Goal: Communication & Community: Answer question/provide support

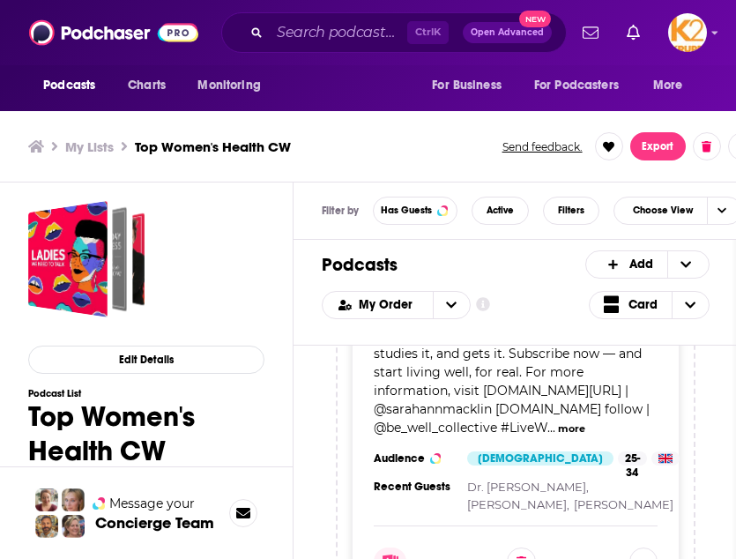
scroll to position [13752, 0]
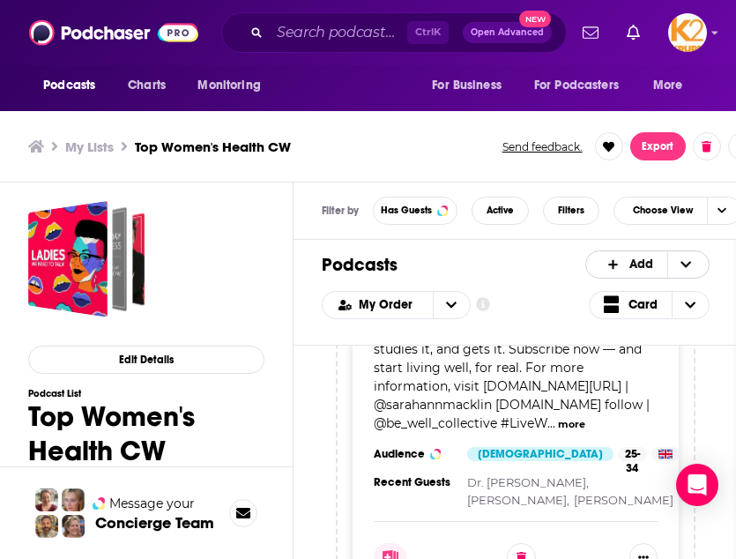
click at [691, 258] on icon "+ Add" at bounding box center [685, 264] width 11 height 12
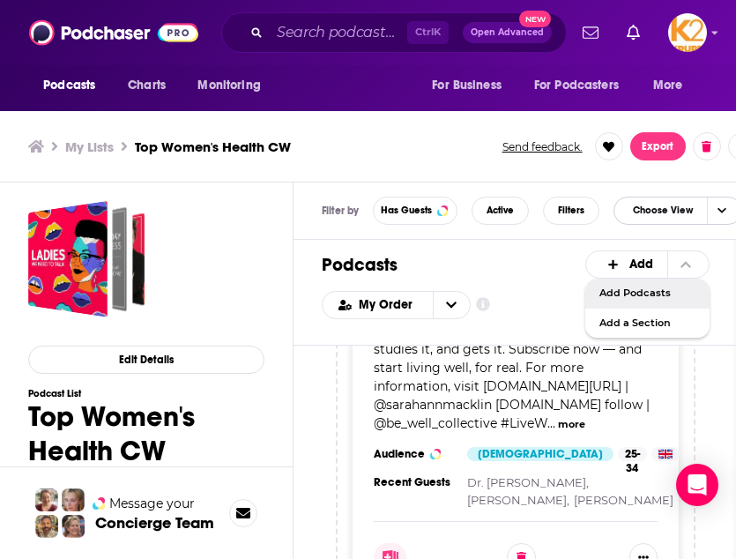
click at [685, 210] on span "Choose View" at bounding box center [663, 211] width 88 height 24
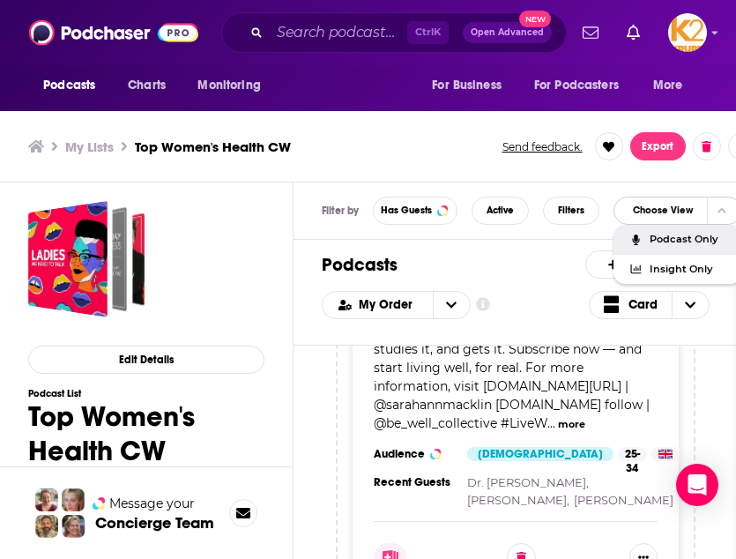
click at [688, 235] on span "Podcast Only" at bounding box center [689, 239] width 78 height 10
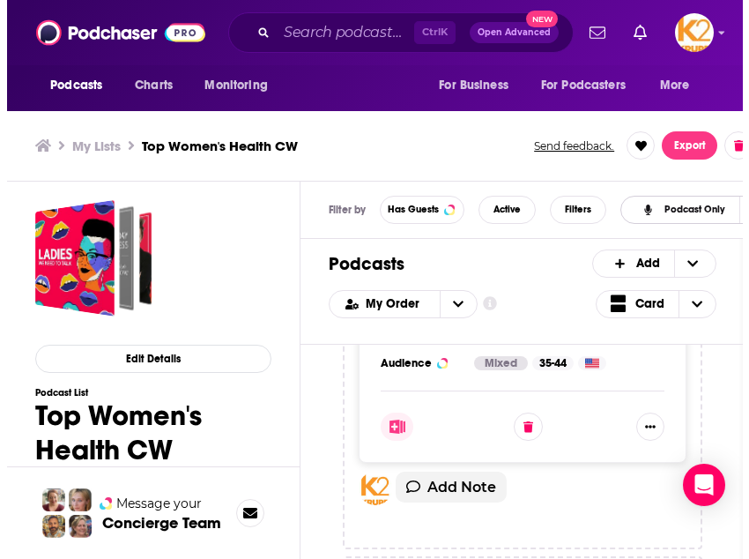
scroll to position [0, 0]
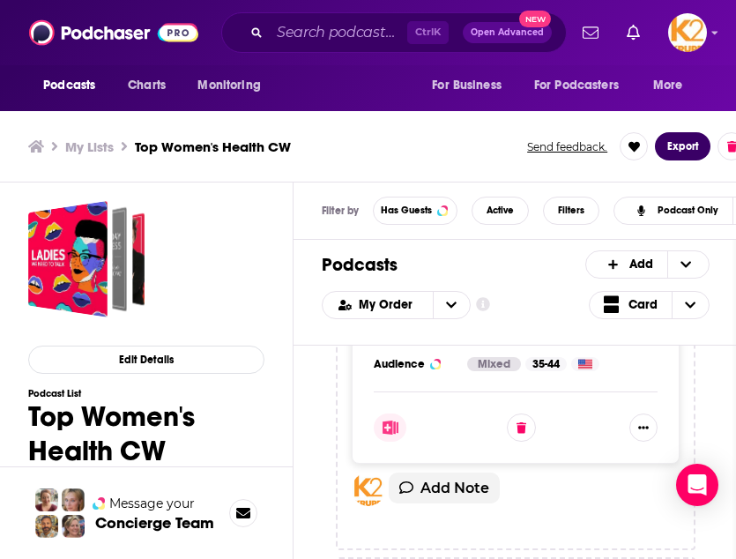
click at [680, 138] on button "Export" at bounding box center [683, 146] width 56 height 28
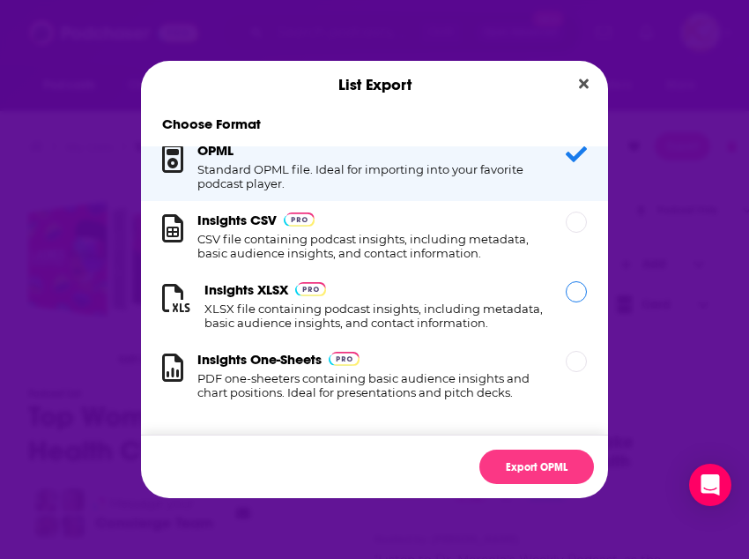
scroll to position [29, 0]
click at [406, 232] on h1 "CSV file containing podcast insights, including metadata, basic audience insigh…" at bounding box center [370, 246] width 347 height 28
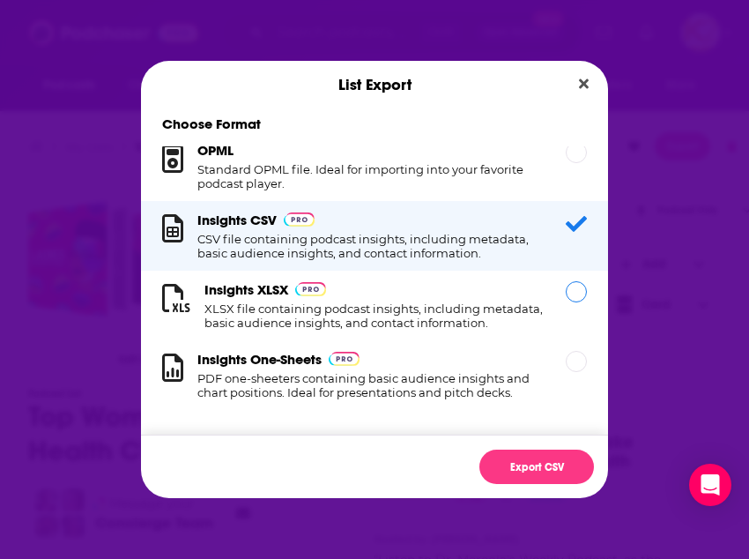
click at [409, 283] on div "Insights XLSX XLSX file containing podcast insights, including metadata, basic …" at bounding box center [374, 305] width 340 height 48
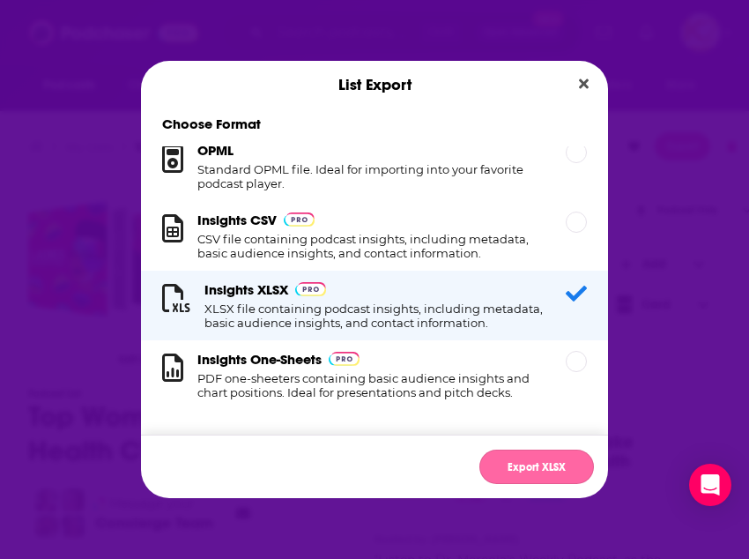
click at [567, 453] on button "Export XLSX" at bounding box center [537, 467] width 115 height 34
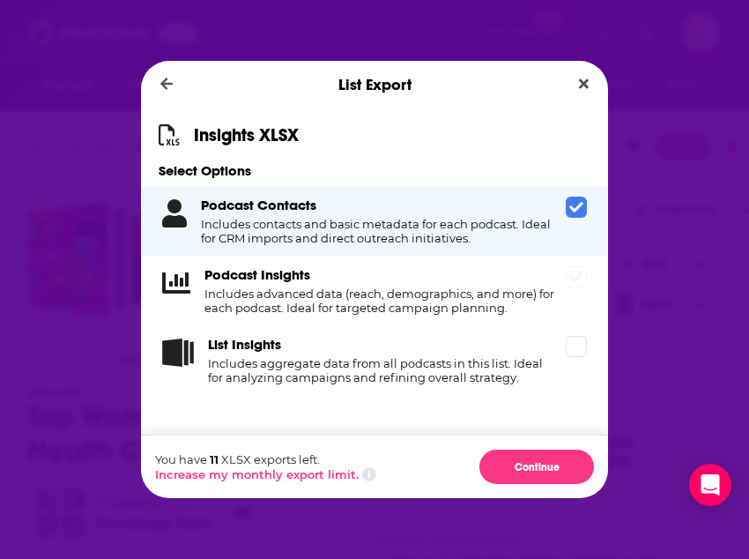
click at [574, 284] on span "Dialog" at bounding box center [576, 276] width 21 height 21
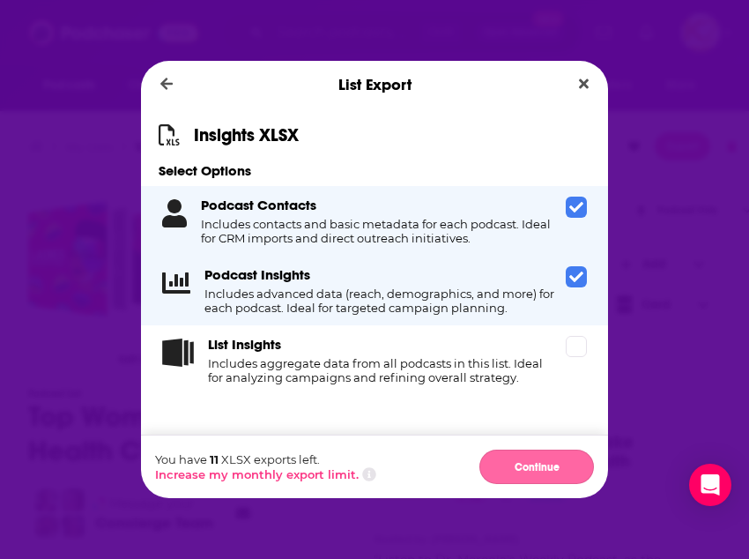
click at [563, 451] on button "Continue" at bounding box center [537, 467] width 115 height 34
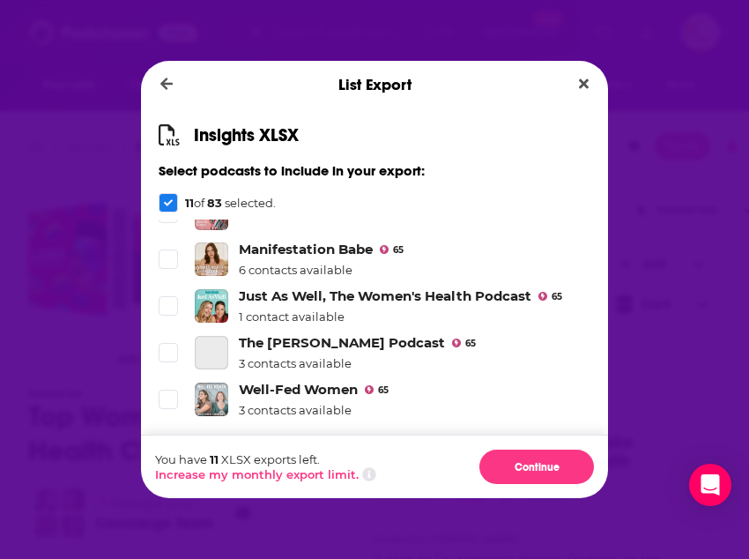
scroll to position [3922, 0]
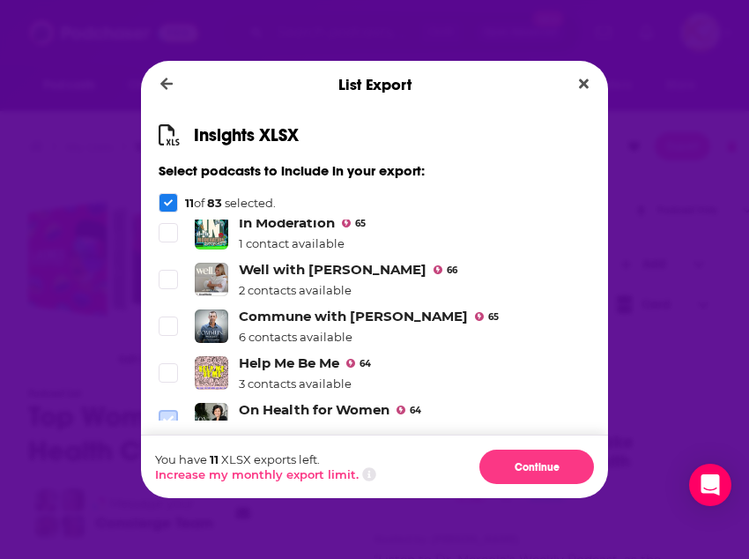
click at [171, 414] on icon "Dialog" at bounding box center [168, 419] width 11 height 11
click at [165, 322] on icon "Dialog" at bounding box center [168, 326] width 11 height 8
click at [167, 368] on icon "Dialog" at bounding box center [168, 373] width 11 height 11
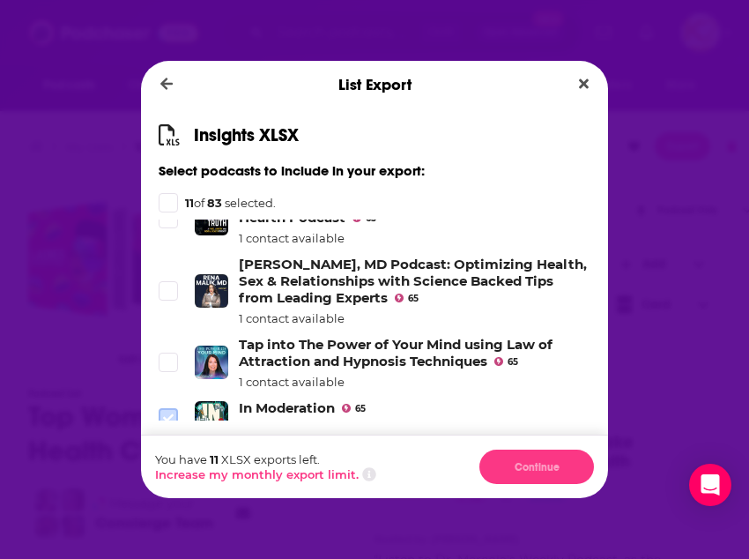
click at [169, 413] on icon "Dialog" at bounding box center [168, 418] width 11 height 11
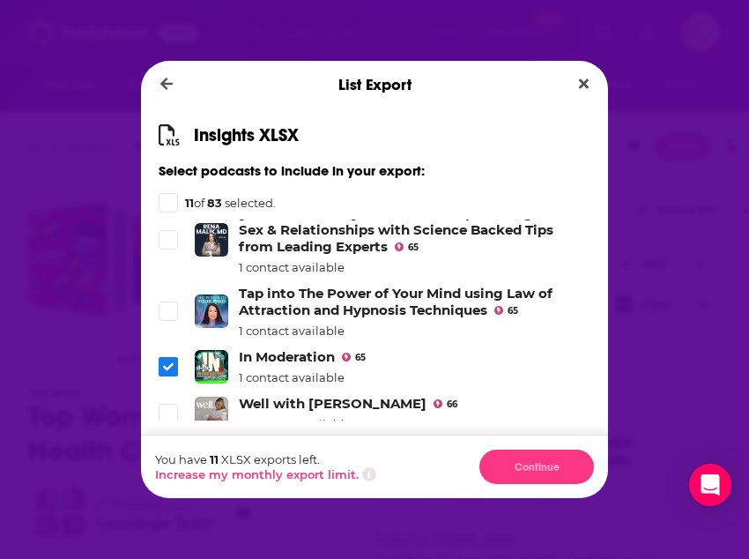
click at [169, 404] on label "Dialog" at bounding box center [168, 413] width 19 height 19
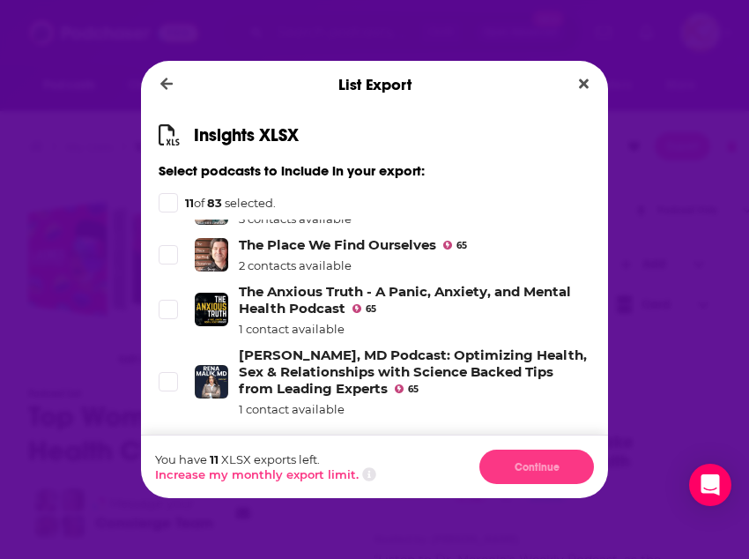
scroll to position [3645, 0]
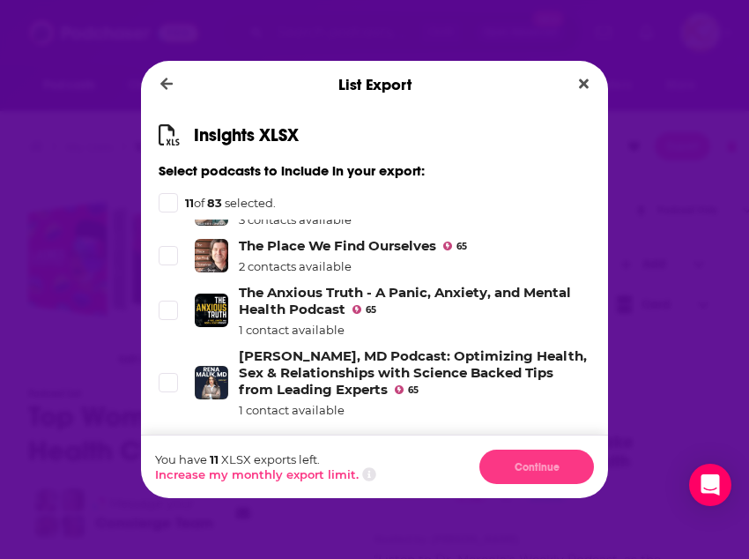
click at [167, 444] on label "Dialog" at bounding box center [168, 453] width 19 height 19
click at [164, 377] on icon "Dialog" at bounding box center [168, 382] width 11 height 11
click at [164, 307] on icon "Dialog" at bounding box center [168, 311] width 11 height 8
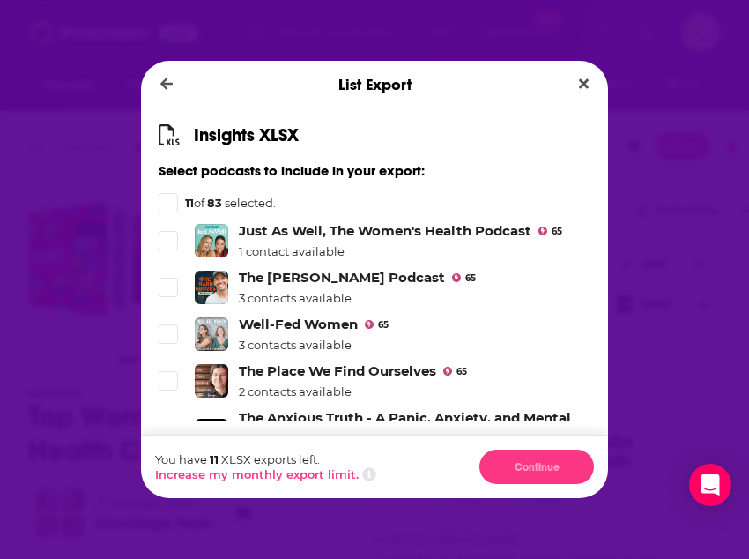
scroll to position [3519, 0]
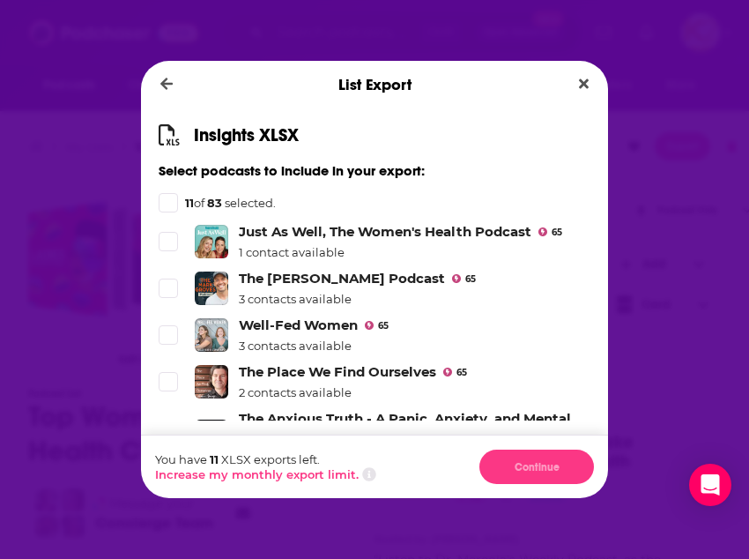
click at [168, 363] on li "The Place We Find Ourselves 65 2 contacts available" at bounding box center [375, 381] width 432 height 36
click at [174, 372] on label "Dialog" at bounding box center [168, 381] width 19 height 19
click at [172, 316] on li "Well-Fed Women 65 3 contacts available" at bounding box center [375, 334] width 432 height 36
click at [172, 330] on icon "Dialog" at bounding box center [168, 335] width 11 height 11
click at [175, 280] on span "Dialog" at bounding box center [168, 288] width 16 height 16
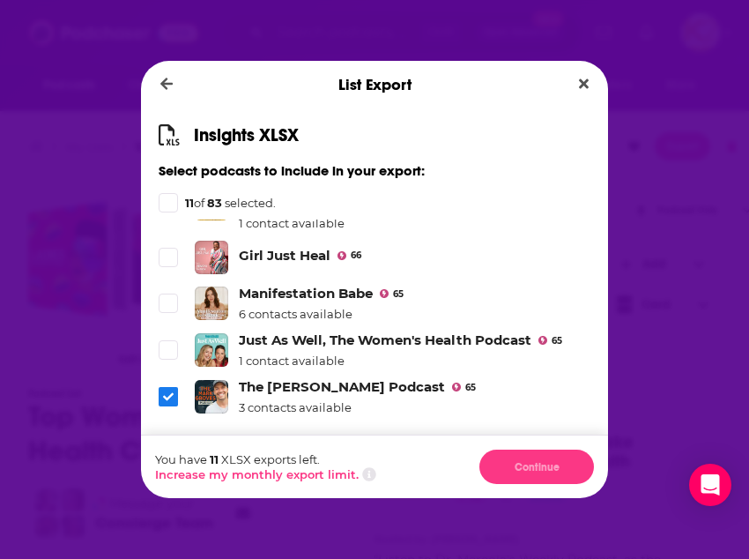
scroll to position [3409, 0]
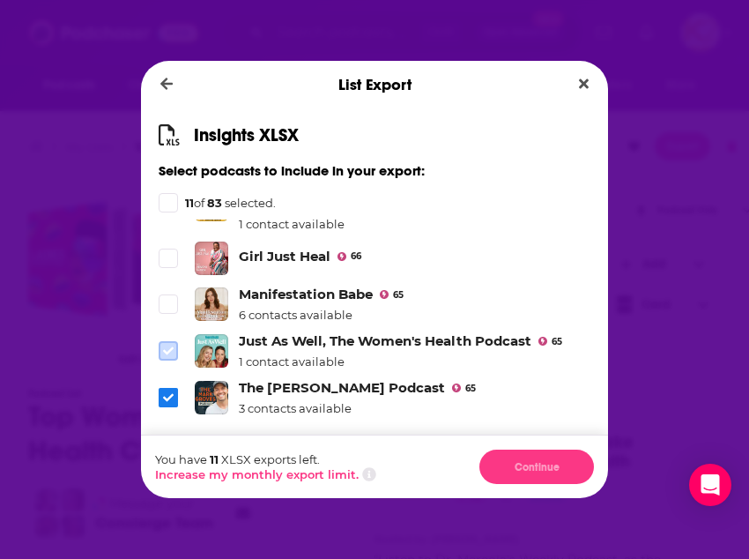
click at [166, 346] on icon "Dialog" at bounding box center [168, 351] width 11 height 11
click at [169, 286] on li "Manifestation Babe 65 6 contacts available" at bounding box center [375, 304] width 432 height 36
click at [174, 294] on label "Dialog" at bounding box center [168, 303] width 19 height 19
click at [168, 242] on li "Girl Just Heal 66" at bounding box center [375, 258] width 432 height 33
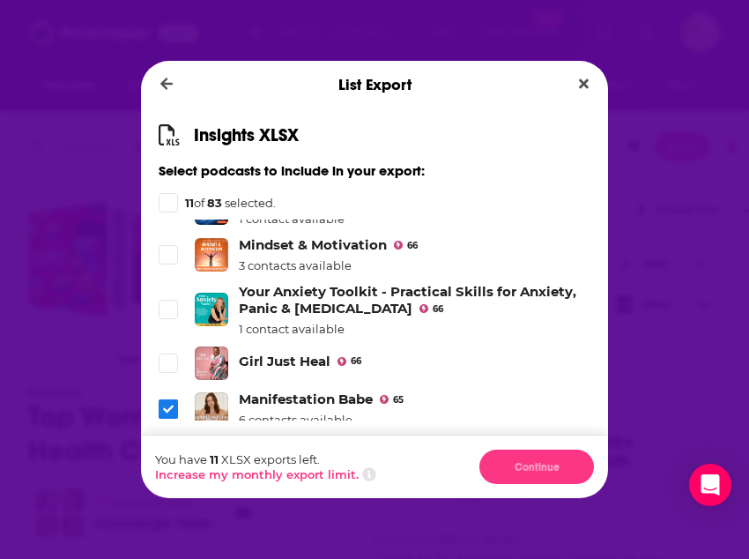
scroll to position [3305, 0]
click at [161, 195] on div "Dialog" at bounding box center [168, 202] width 19 height 19
click at [169, 206] on icon "Dialog" at bounding box center [168, 202] width 9 height 9
click at [167, 204] on icon "Dialog" at bounding box center [168, 202] width 9 height 6
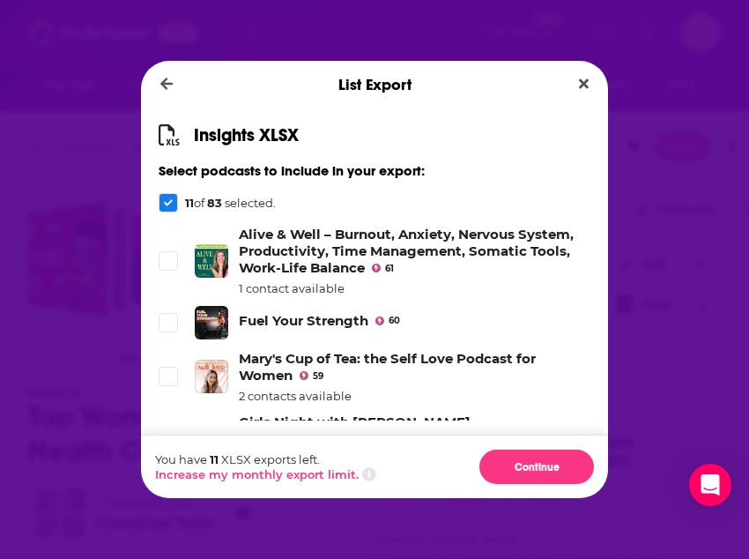
scroll to position [555, 0]
click at [169, 243] on li "Alive & Well – Burnout, Anxiety, Nervous System, Productivity, Time Management,…" at bounding box center [375, 261] width 432 height 70
click at [165, 322] on icon "Dialog" at bounding box center [168, 323] width 11 height 8
click at [163, 375] on icon "Dialog" at bounding box center [168, 376] width 11 height 11
click at [164, 373] on icon "Dialog" at bounding box center [168, 376] width 11 height 11
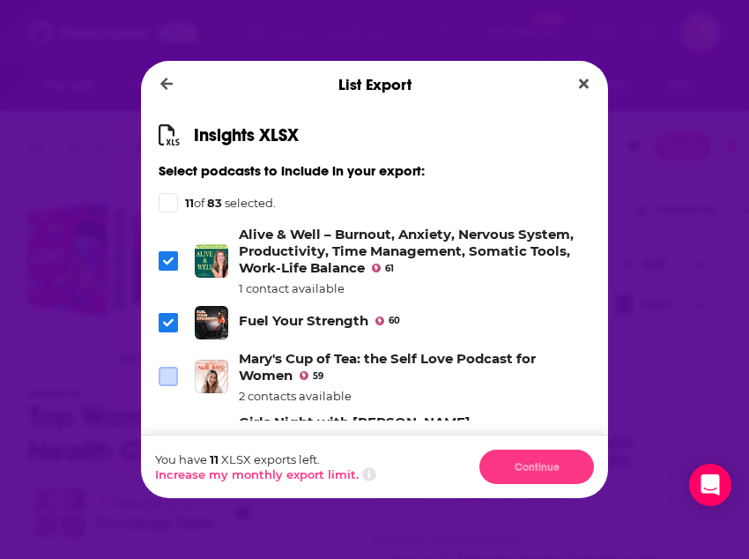
click at [164, 318] on icon "Dialog" at bounding box center [168, 322] width 11 height 11
click at [168, 257] on icon "Dialog" at bounding box center [168, 261] width 11 height 11
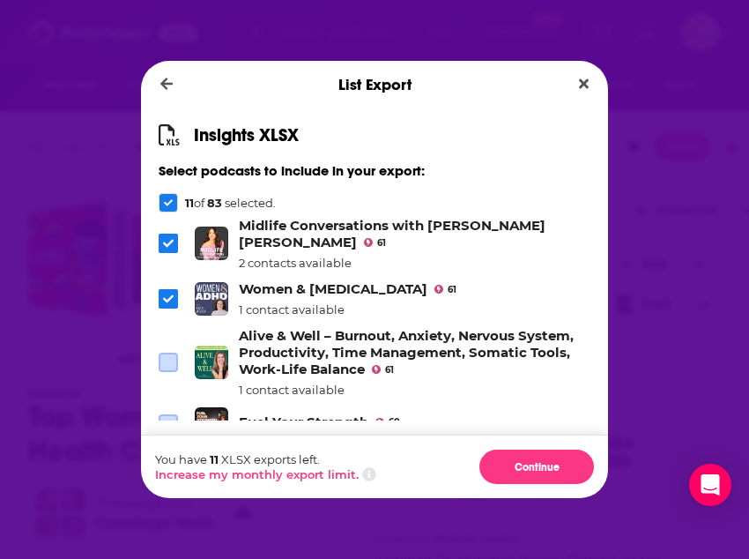
scroll to position [453, 0]
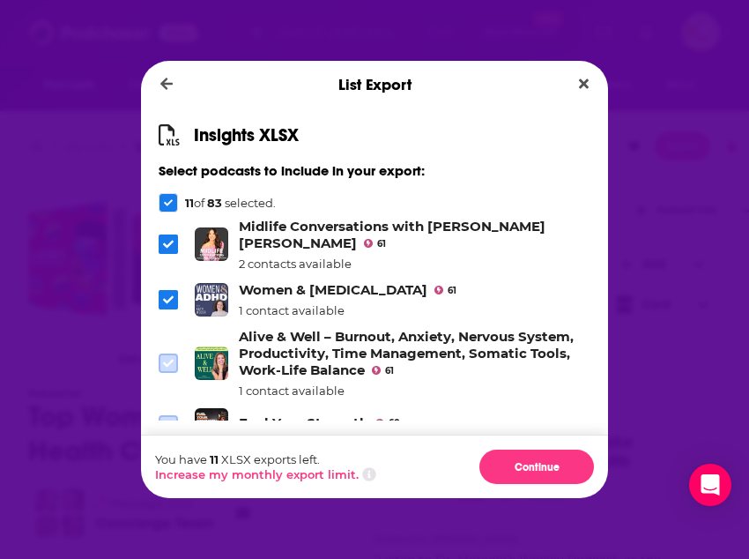
click at [166, 361] on icon "Dialog" at bounding box center [168, 363] width 11 height 11
click at [163, 361] on icon "Dialog" at bounding box center [168, 363] width 11 height 11
click at [165, 199] on icon "Dialog" at bounding box center [168, 202] width 9 height 9
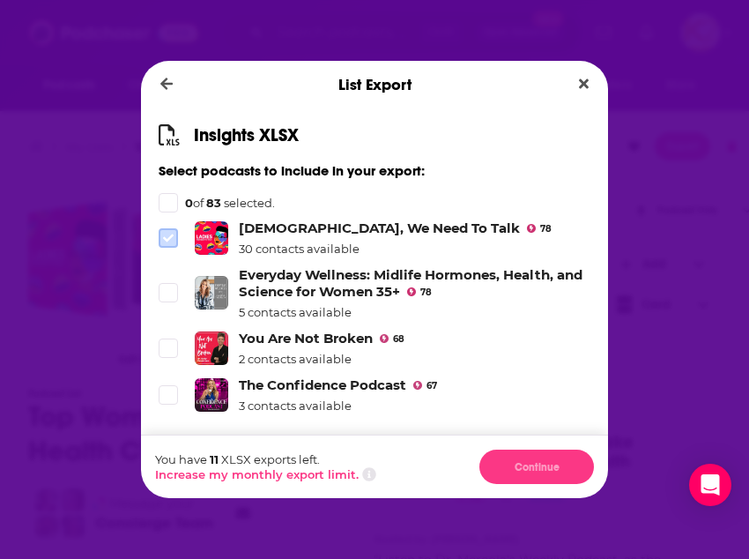
click at [168, 234] on icon "Dialog" at bounding box center [168, 238] width 11 height 11
click at [159, 281] on li "Everyday Wellness: Midlife Hormones, Health, and Science for Women 35+ 78 5 con…" at bounding box center [375, 292] width 432 height 53
click at [161, 286] on span "Dialog" at bounding box center [168, 293] width 16 height 16
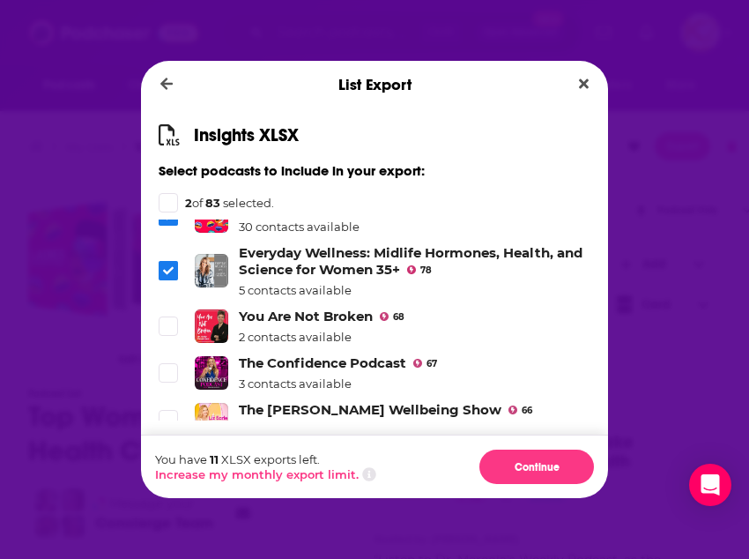
click at [168, 314] on li "You Are Not Broken 68 2 contacts available" at bounding box center [375, 326] width 432 height 36
click at [172, 330] on icon "Dialog" at bounding box center [168, 326] width 11 height 11
click at [170, 365] on span "Dialog" at bounding box center [168, 373] width 16 height 16
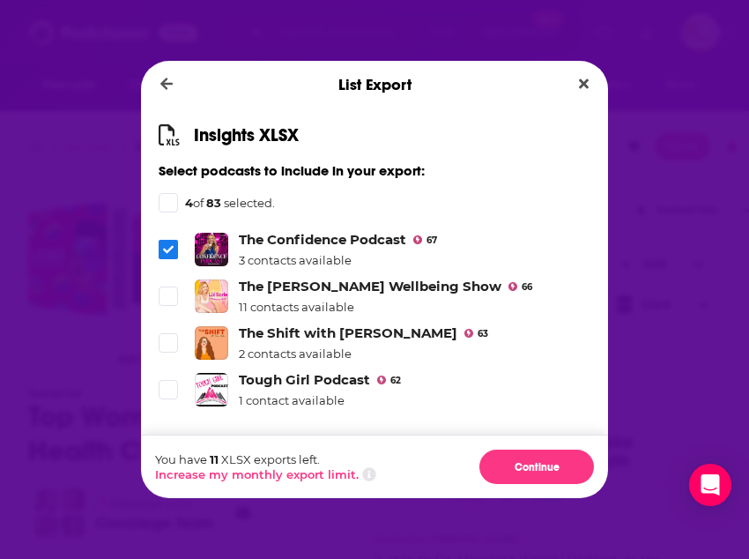
scroll to position [145, 0]
click at [167, 292] on icon "Dialog" at bounding box center [168, 296] width 11 height 11
click at [171, 343] on icon "Dialog" at bounding box center [168, 343] width 11 height 11
click at [165, 384] on icon "Dialog" at bounding box center [168, 389] width 11 height 11
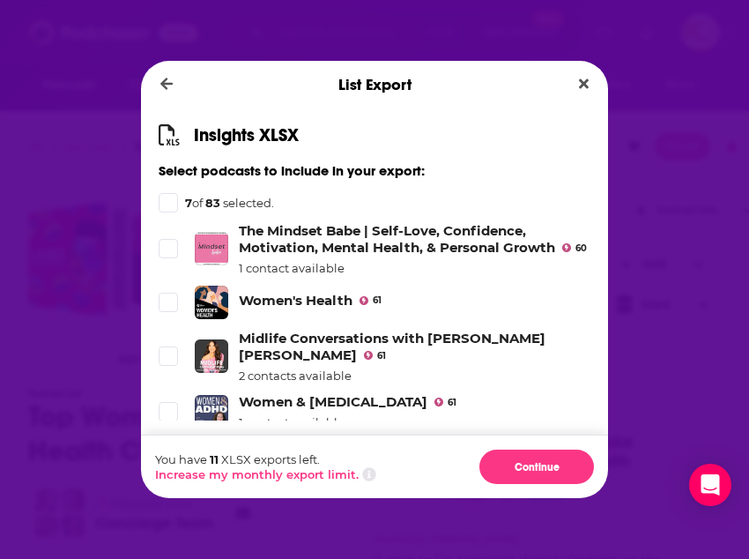
scroll to position [342, 0]
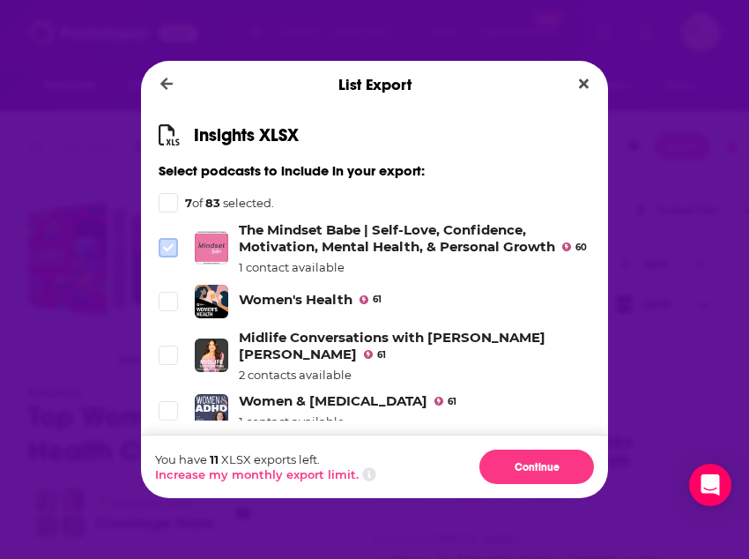
click at [172, 250] on icon "Dialog" at bounding box center [168, 247] width 11 height 11
click at [167, 318] on li "Women's Health 61" at bounding box center [375, 301] width 432 height 33
click at [164, 307] on icon "Dialog" at bounding box center [168, 301] width 11 height 11
click at [167, 363] on span "Dialog" at bounding box center [168, 355] width 16 height 16
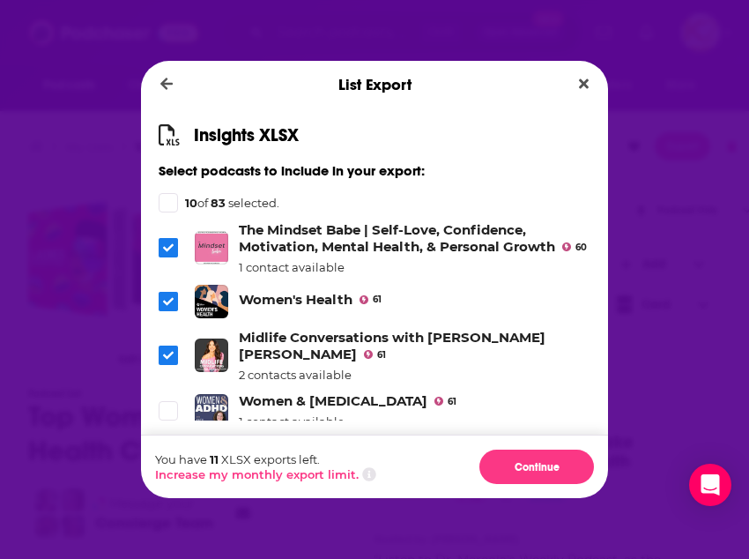
scroll to position [410, 0]
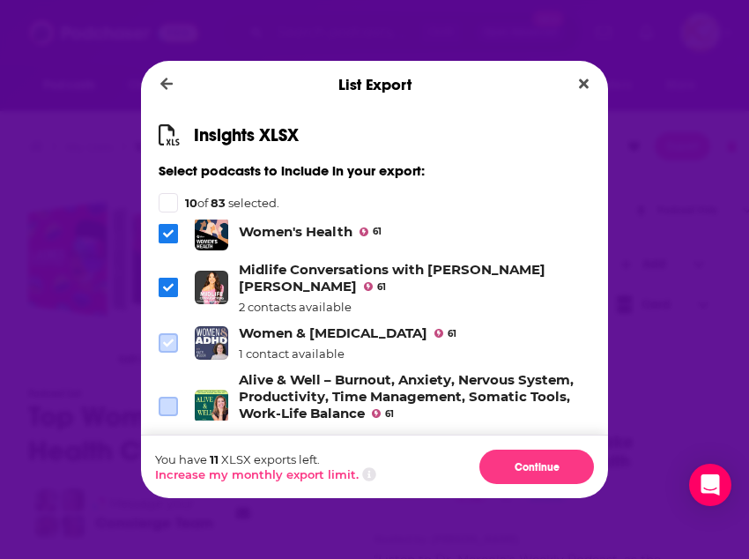
click at [162, 345] on span "Dialog" at bounding box center [168, 343] width 16 height 16
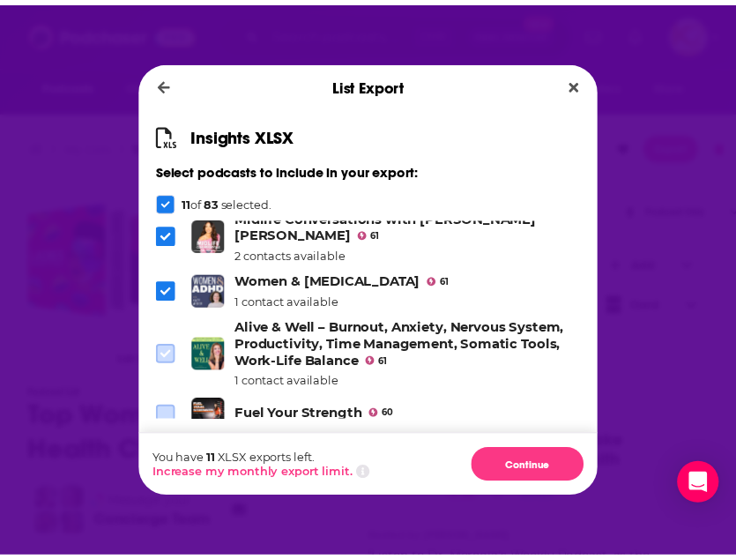
scroll to position [462, 0]
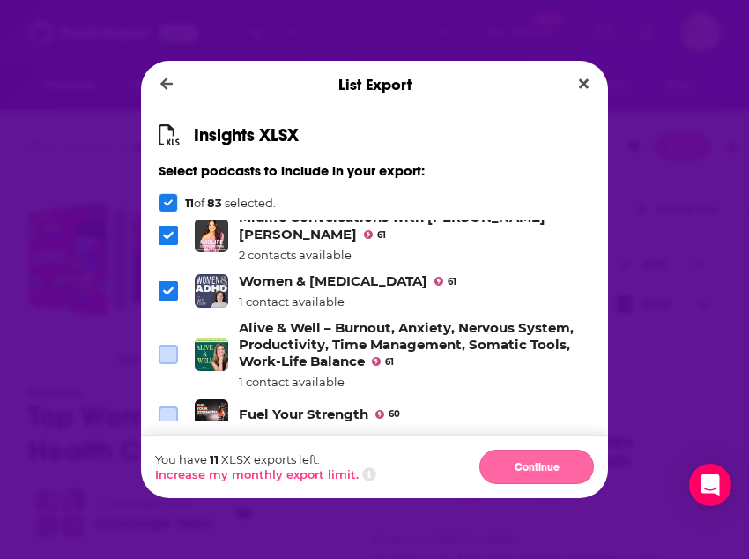
click at [557, 472] on button "Continue" at bounding box center [537, 467] width 115 height 34
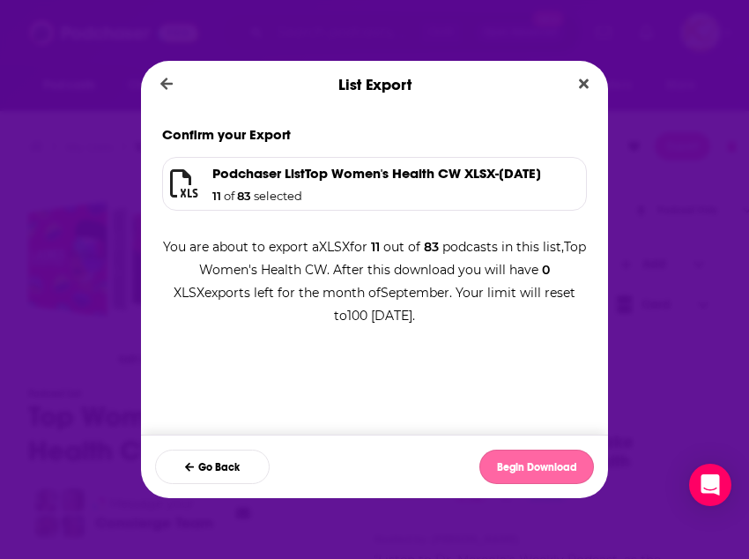
click at [550, 466] on button "Begin Download" at bounding box center [537, 467] width 115 height 34
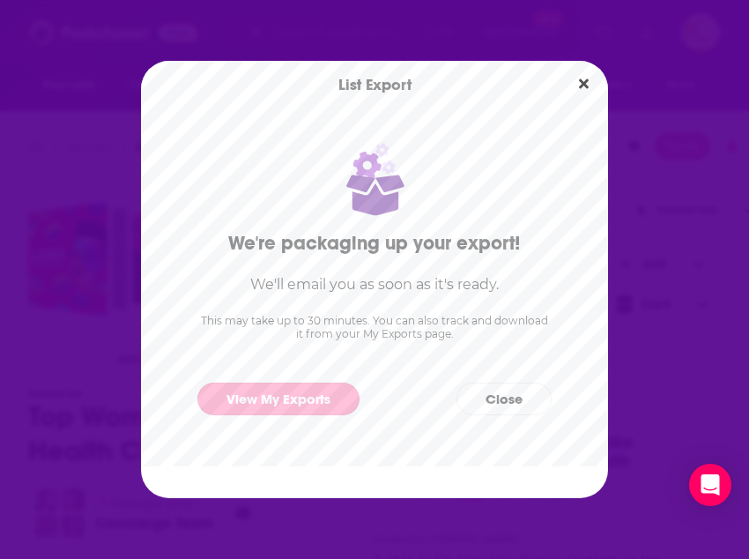
click at [293, 395] on link "View My Exports" at bounding box center [278, 399] width 162 height 33
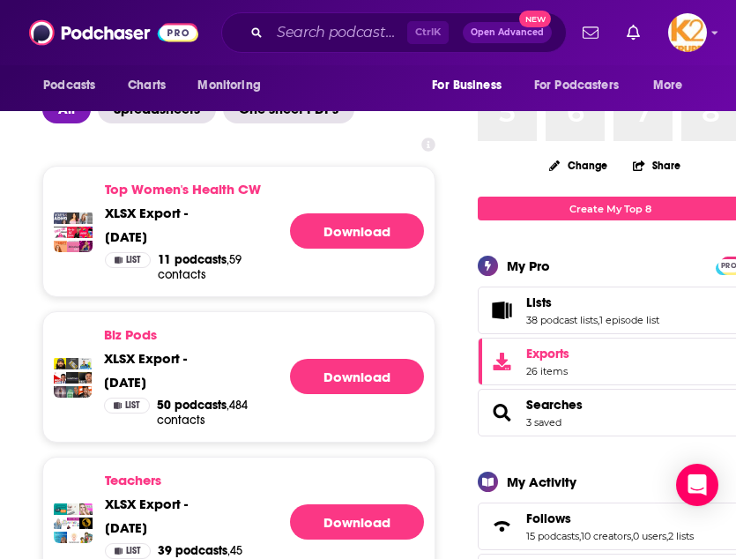
scroll to position [175, 0]
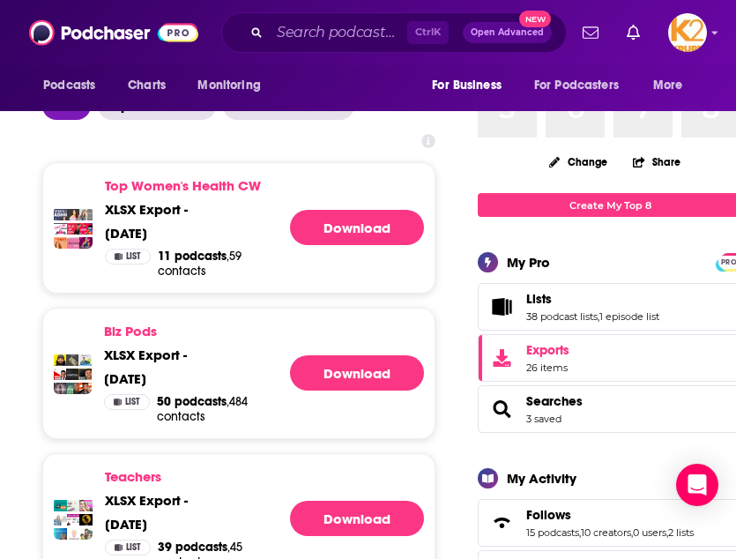
click at [134, 257] on span "List" at bounding box center [133, 256] width 15 height 9
click at [123, 256] on div "List" at bounding box center [128, 257] width 46 height 16
click at [130, 210] on span "xlsx" at bounding box center [120, 209] width 31 height 17
click at [365, 234] on link "Download" at bounding box center [357, 227] width 134 height 35
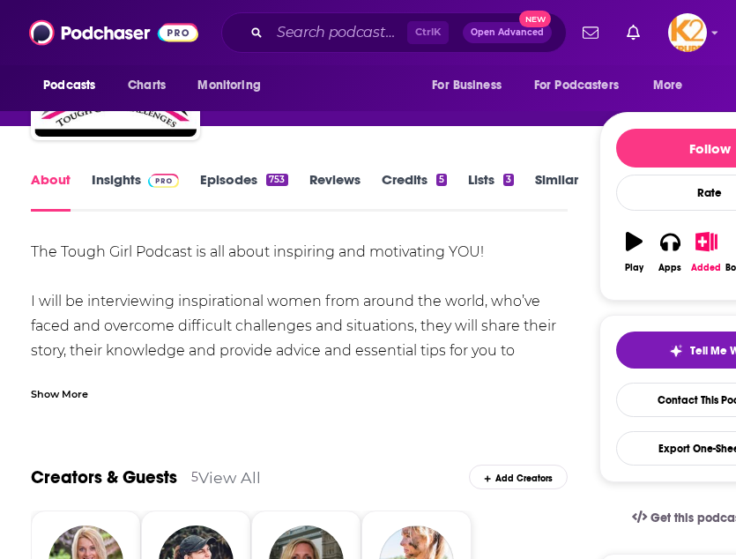
scroll to position [148, 0]
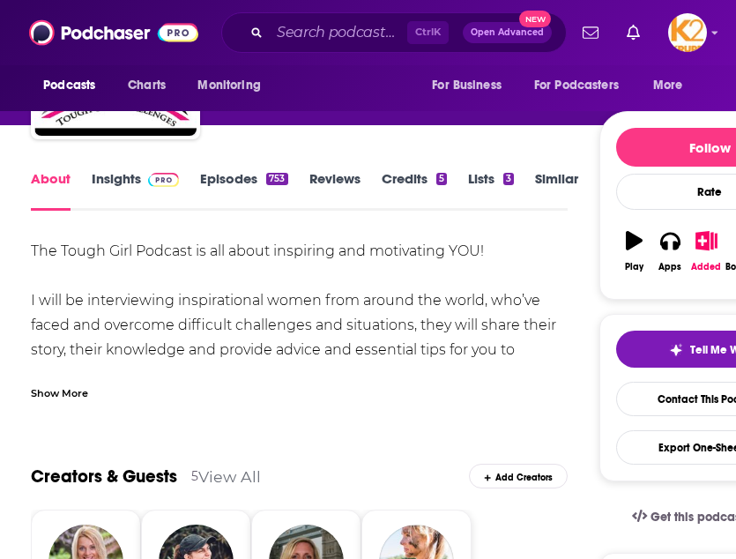
click at [128, 179] on link "Insights" at bounding box center [135, 190] width 87 height 41
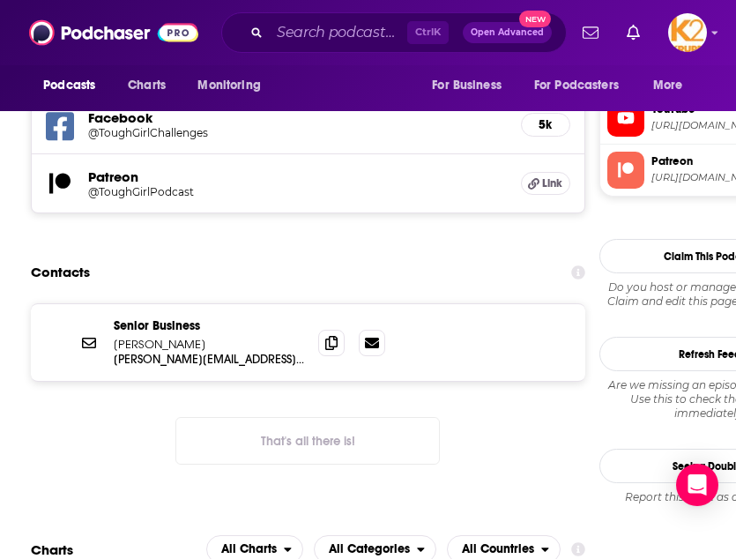
scroll to position [1820, 0]
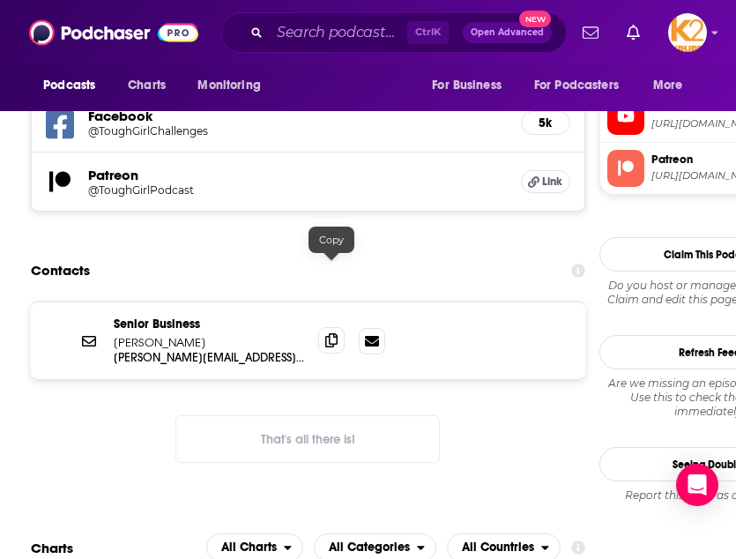
click at [331, 333] on icon at bounding box center [331, 340] width 12 height 14
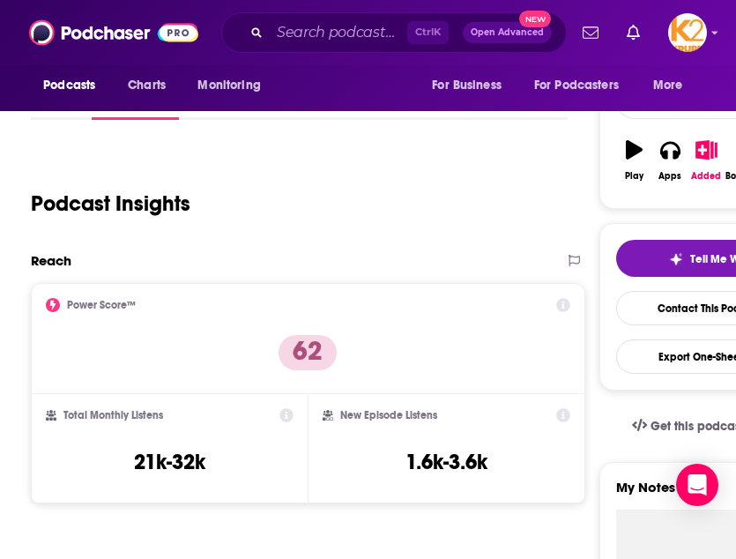
scroll to position [0, 0]
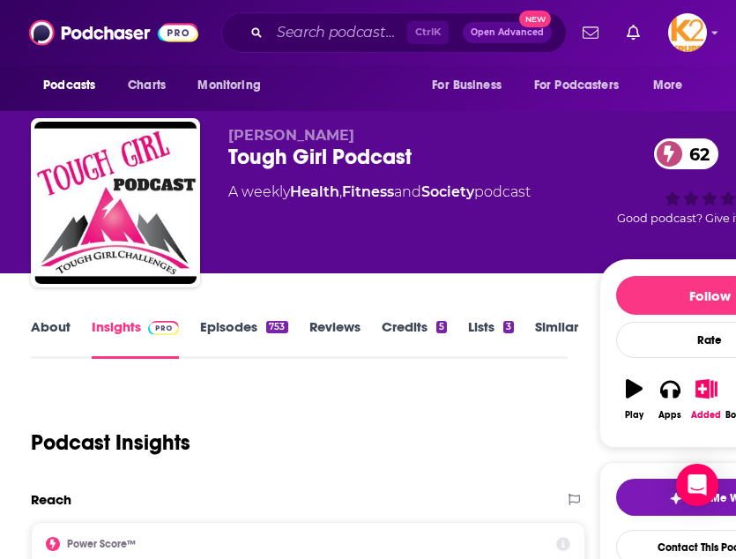
click at [57, 317] on div "About Insights Episodes 753 Reviews Credits 5 Lists 3 Similar" at bounding box center [299, 337] width 537 height 43
click at [65, 329] on link "About" at bounding box center [51, 338] width 40 height 41
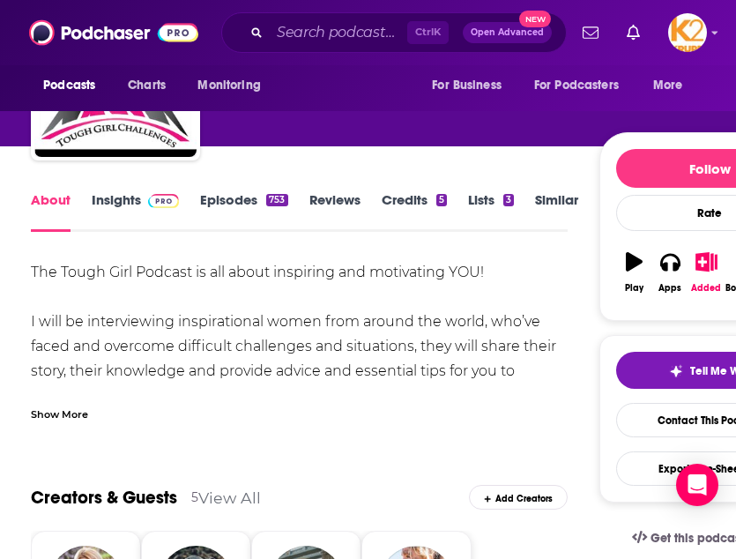
scroll to position [128, 0]
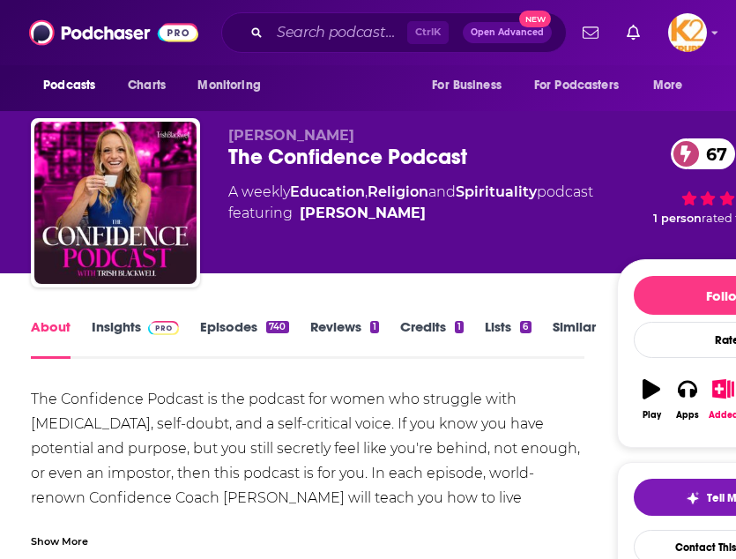
click at [121, 317] on div "About Insights Episodes 740 Reviews 1 Credits 1 Lists 6 Similar" at bounding box center [308, 337] width 554 height 43
click at [117, 331] on link "Insights" at bounding box center [135, 338] width 87 height 41
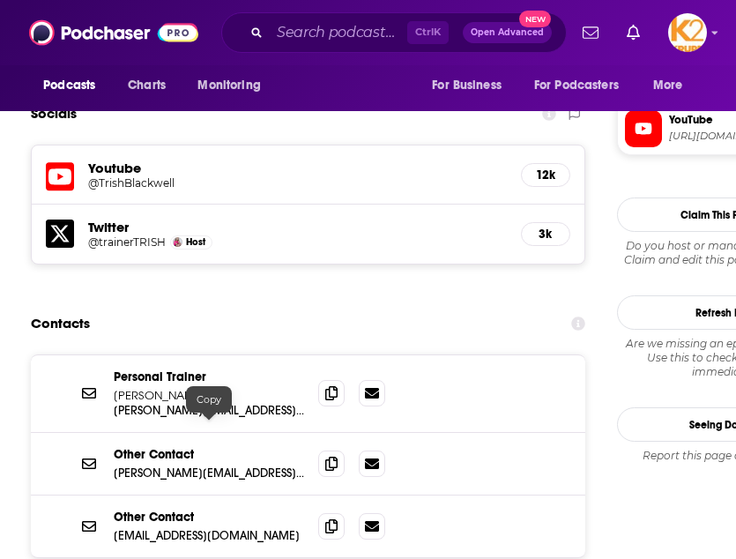
scroll to position [1651, 0]
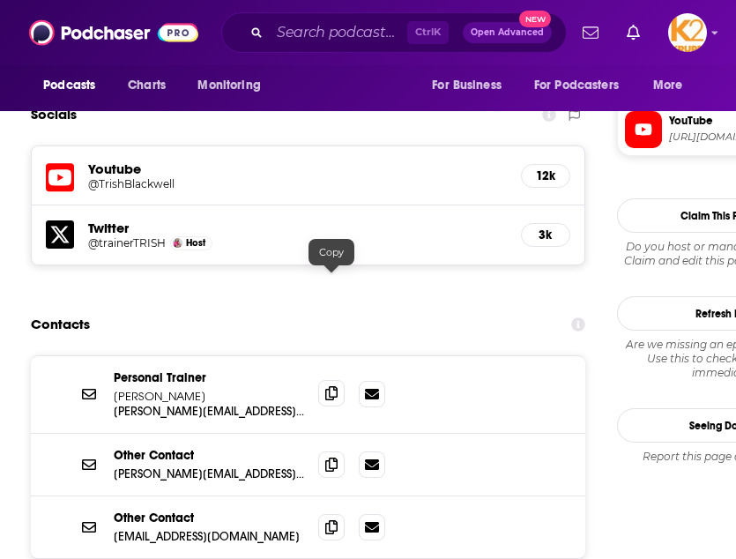
click at [333, 386] on icon at bounding box center [331, 393] width 12 height 14
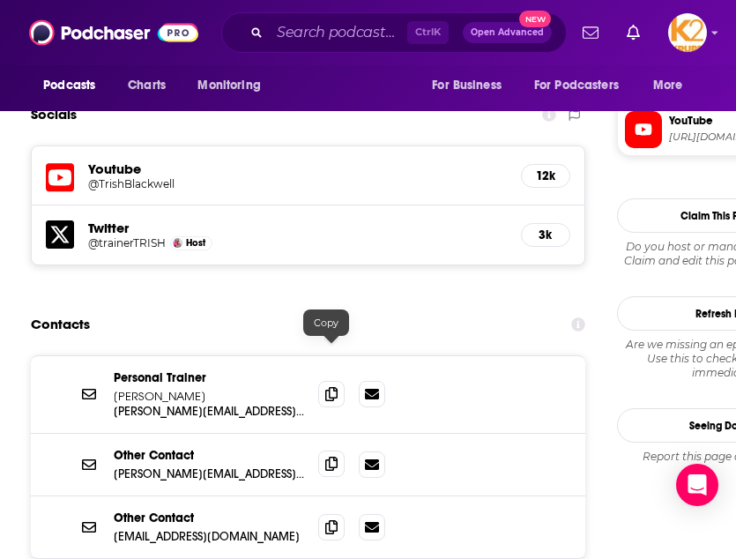
click at [328, 457] on icon at bounding box center [331, 464] width 12 height 14
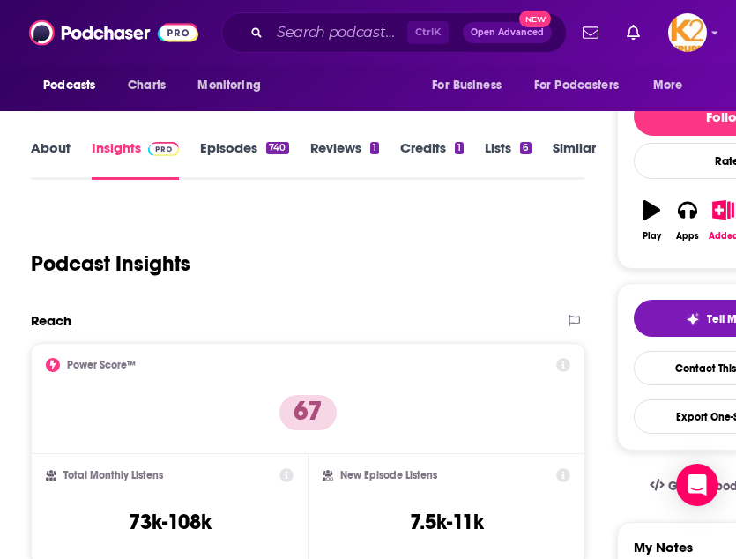
scroll to position [0, 0]
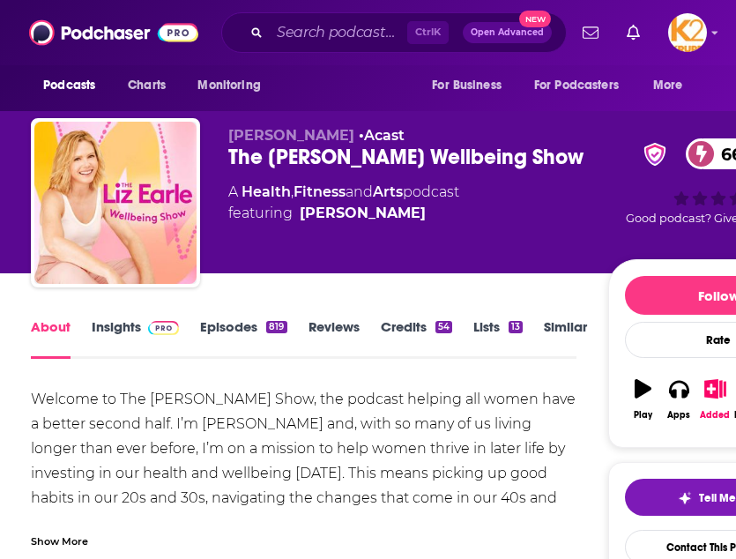
click at [115, 317] on div "About Insights Episodes 819 Reviews Credits 54 Lists 13 Similar" at bounding box center [304, 337] width 546 height 43
click at [131, 321] on link "Insights" at bounding box center [135, 338] width 87 height 41
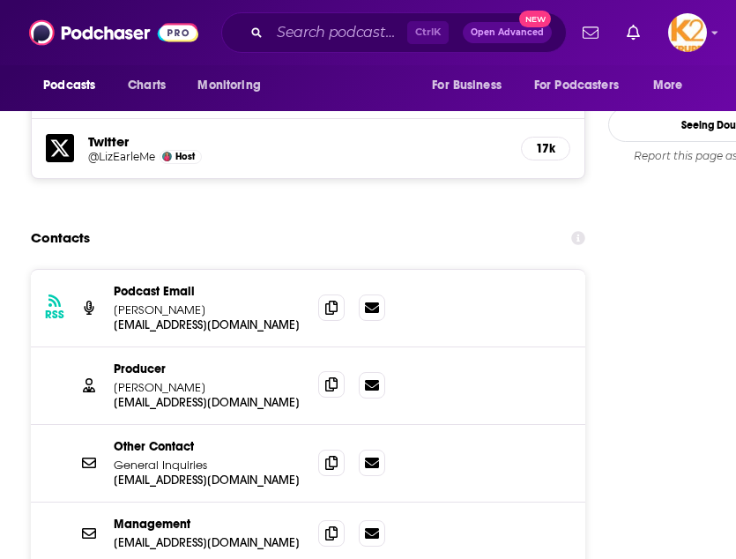
scroll to position [1956, 0]
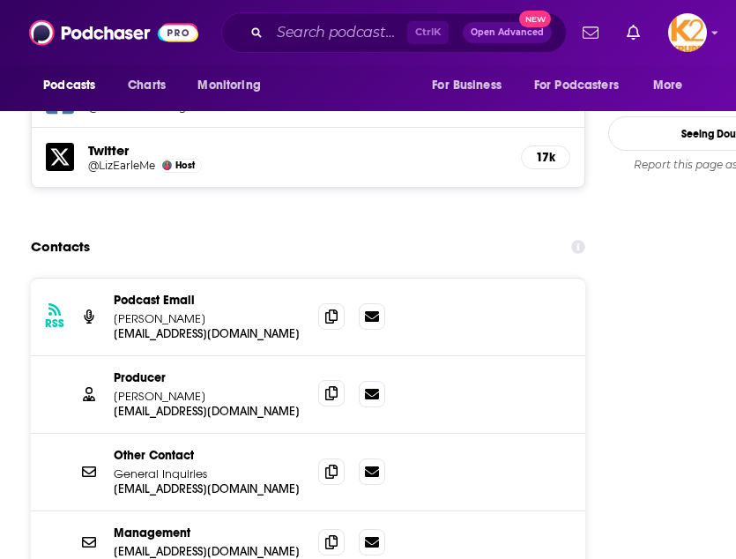
click at [335, 386] on icon at bounding box center [331, 393] width 12 height 14
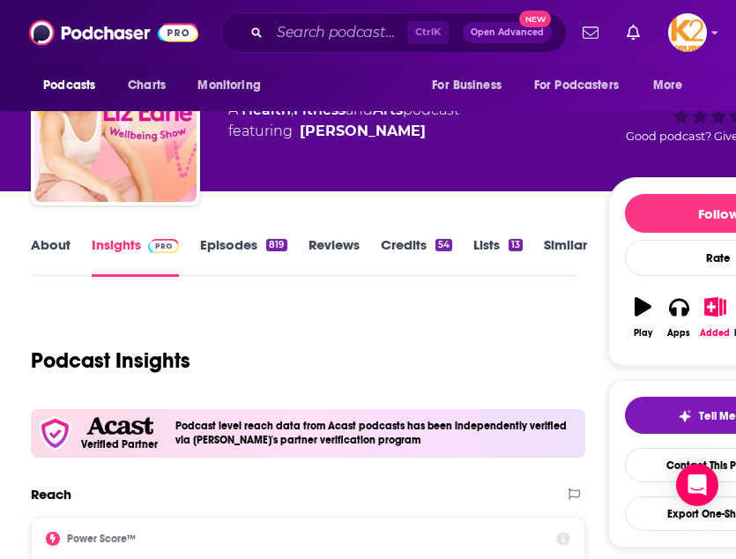
scroll to position [0, 0]
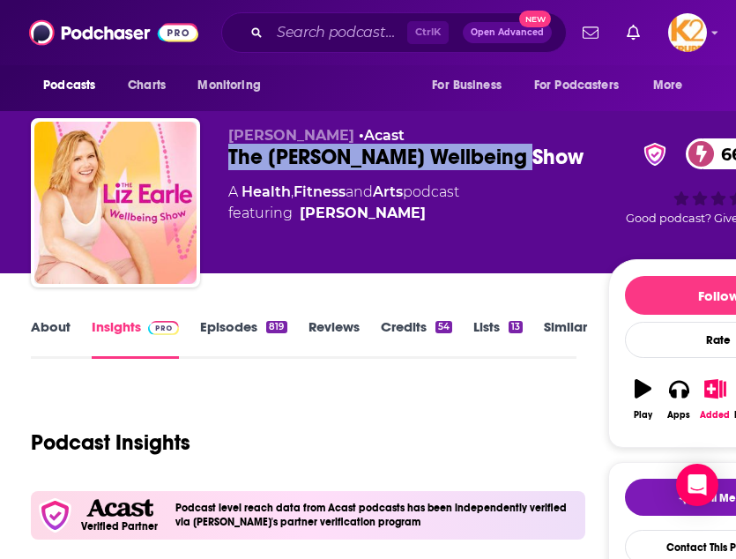
drag, startPoint x: 517, startPoint y: 153, endPoint x: 215, endPoint y: 164, distance: 301.6
click at [215, 164] on div "Liz Earle • Acast The Liz Earle Wellbeing Show 66 A Health , Fitness and Arts p…" at bounding box center [430, 206] width 798 height 176
copy h2 "The Liz Earle Wellbeing Show"
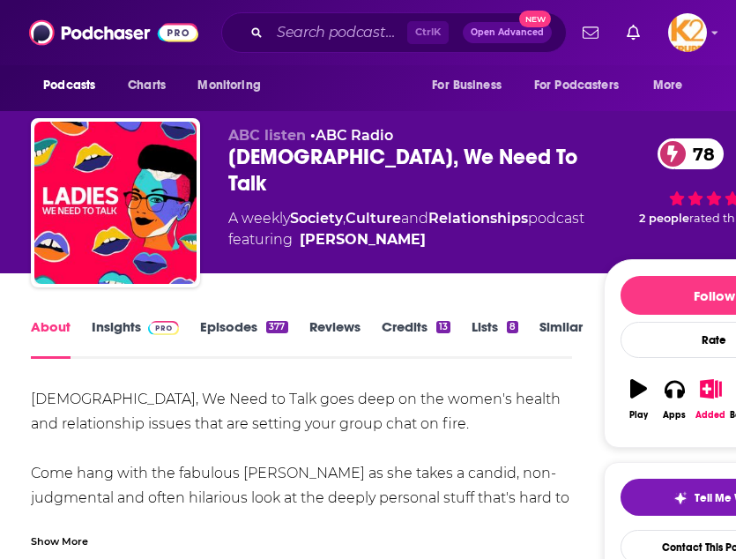
click at [105, 320] on link "Insights" at bounding box center [135, 338] width 87 height 41
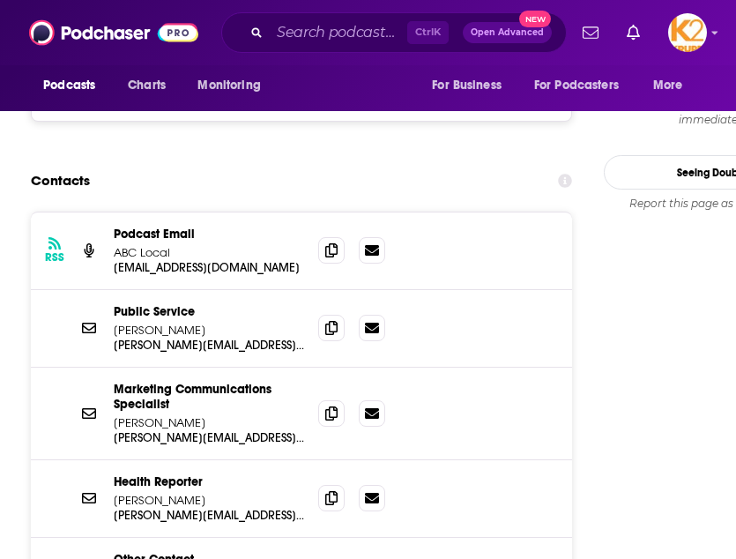
scroll to position [1792, 0]
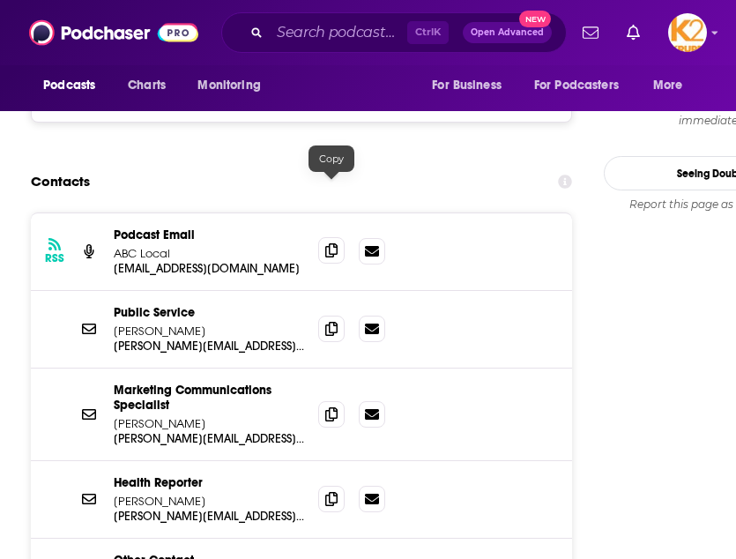
click at [325, 243] on icon at bounding box center [331, 250] width 12 height 14
click at [328, 321] on icon at bounding box center [331, 328] width 12 height 14
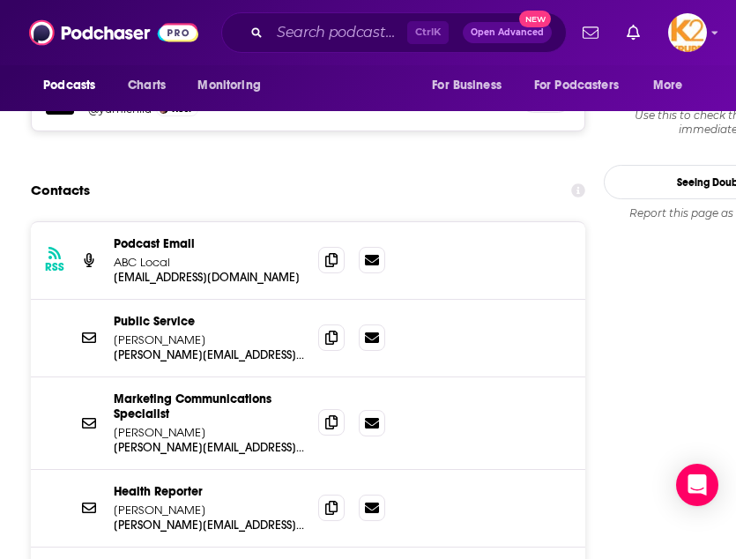
click at [334, 415] on icon at bounding box center [331, 422] width 12 height 14
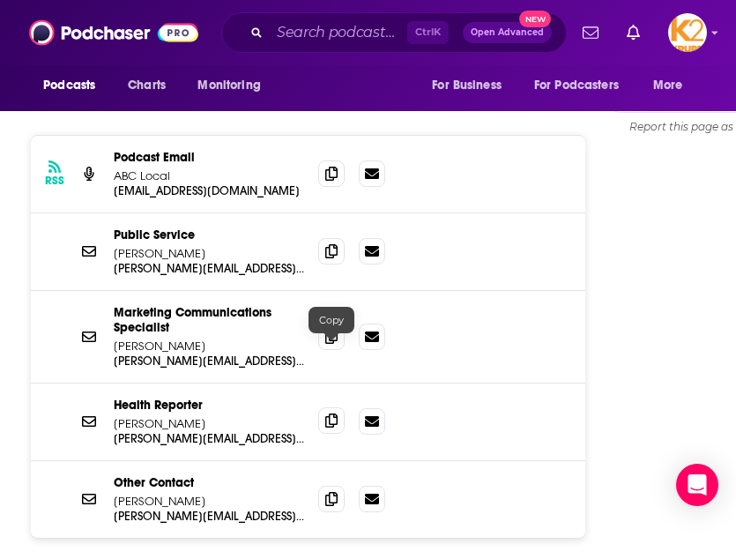
click at [327, 413] on icon at bounding box center [331, 420] width 12 height 14
click at [334, 491] on icon at bounding box center [331, 498] width 12 height 14
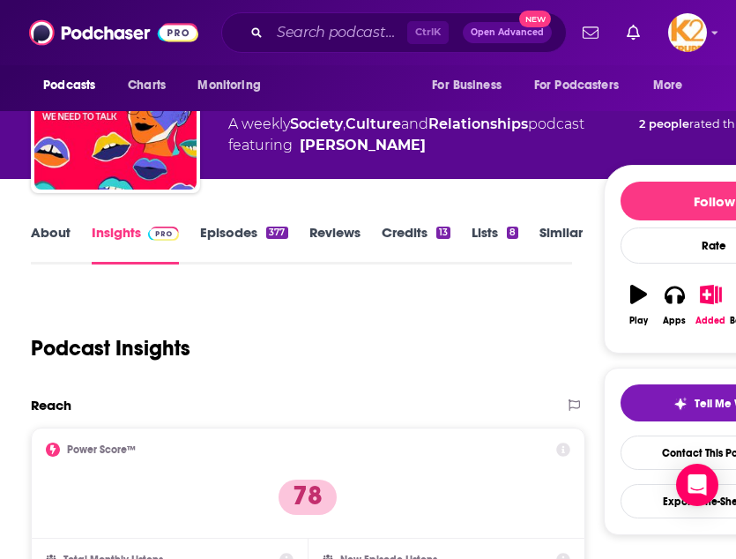
scroll to position [0, 0]
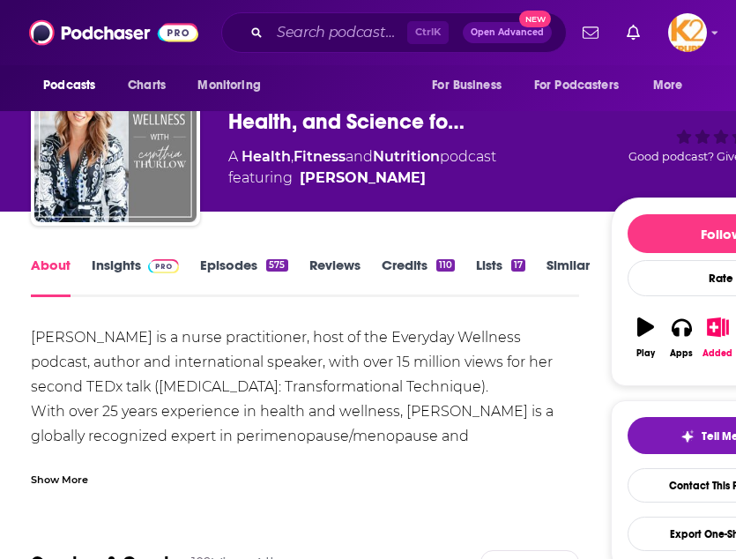
scroll to position [63, 0]
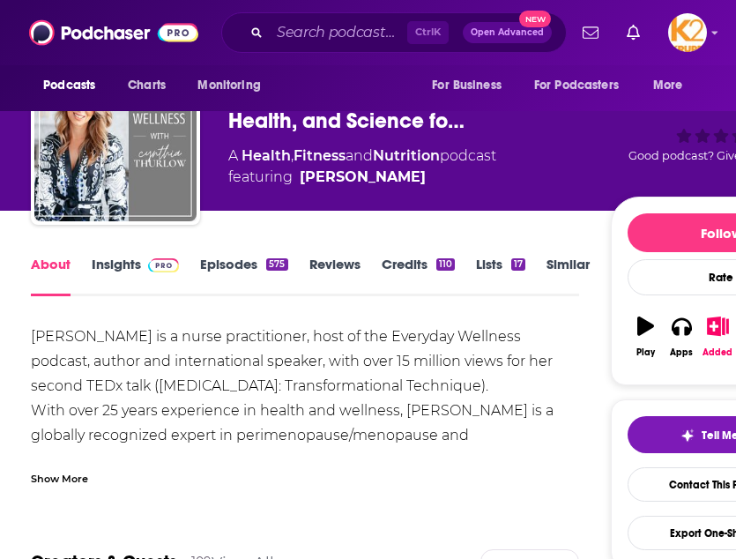
click at [230, 263] on link "Episodes 575" at bounding box center [243, 276] width 87 height 41
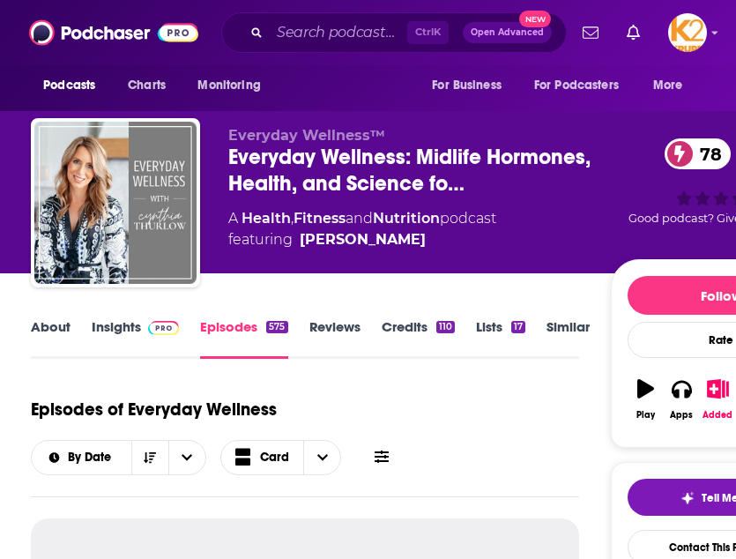
click at [120, 322] on link "Insights" at bounding box center [135, 338] width 87 height 41
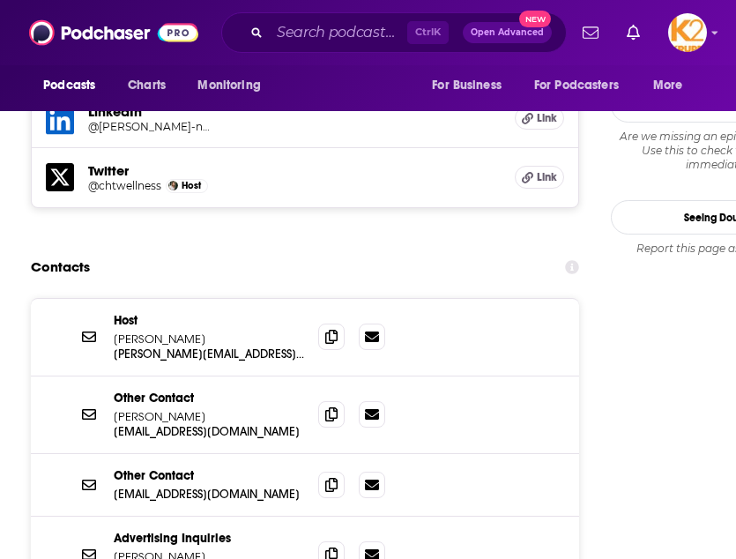
scroll to position [1905, 0]
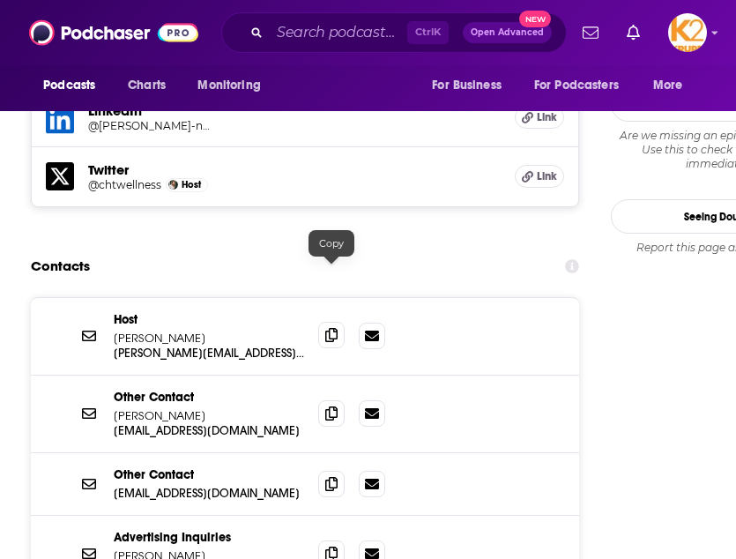
click at [341, 322] on span at bounding box center [331, 335] width 26 height 26
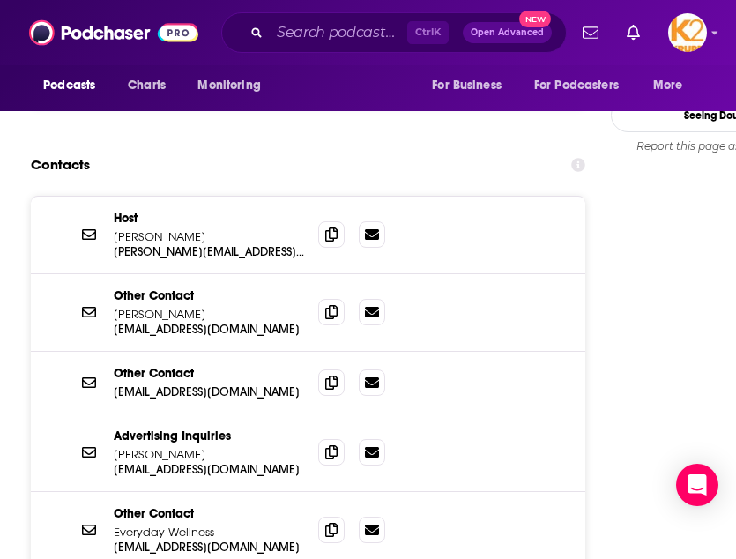
scroll to position [2007, 0]
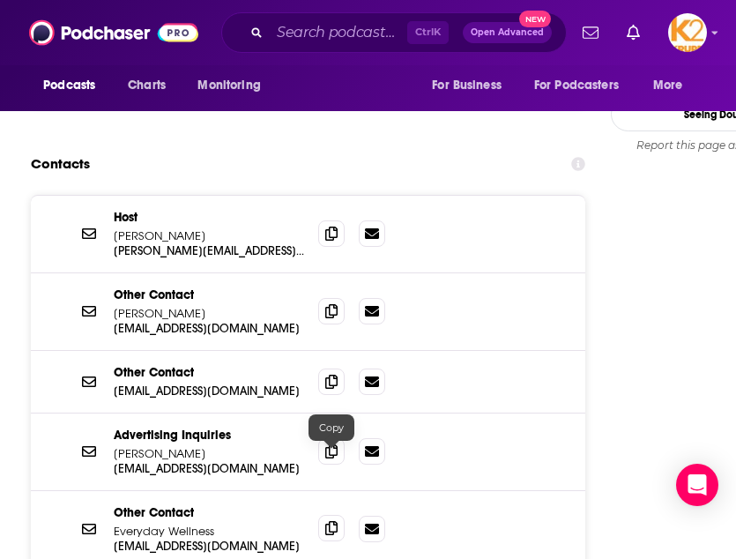
click at [333, 521] on icon at bounding box center [331, 528] width 12 height 14
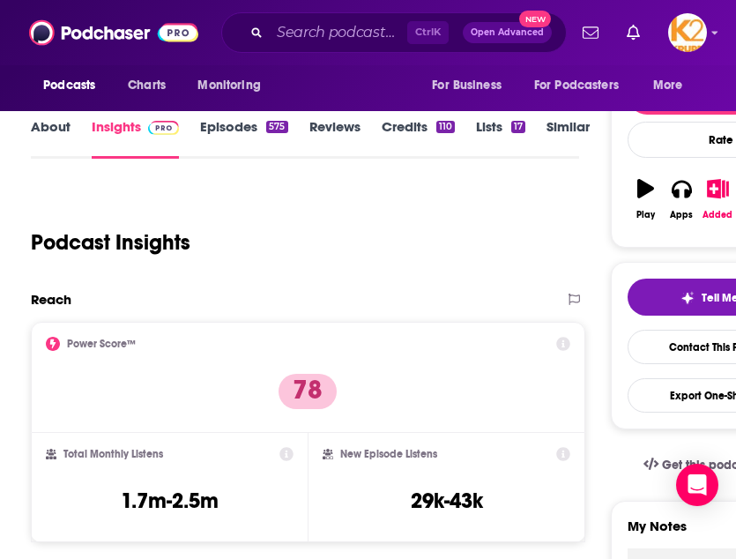
scroll to position [0, 0]
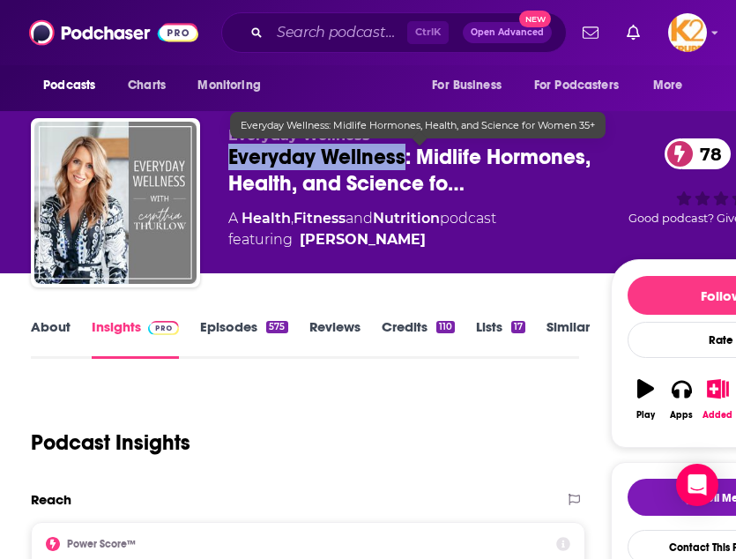
drag, startPoint x: 405, startPoint y: 154, endPoint x: 216, endPoint y: 156, distance: 188.6
click at [216, 156] on div "Everyday Wellness™ Everyday Wellness: Midlife Hormones, Health, and Science fo……" at bounding box center [431, 206] width 800 height 176
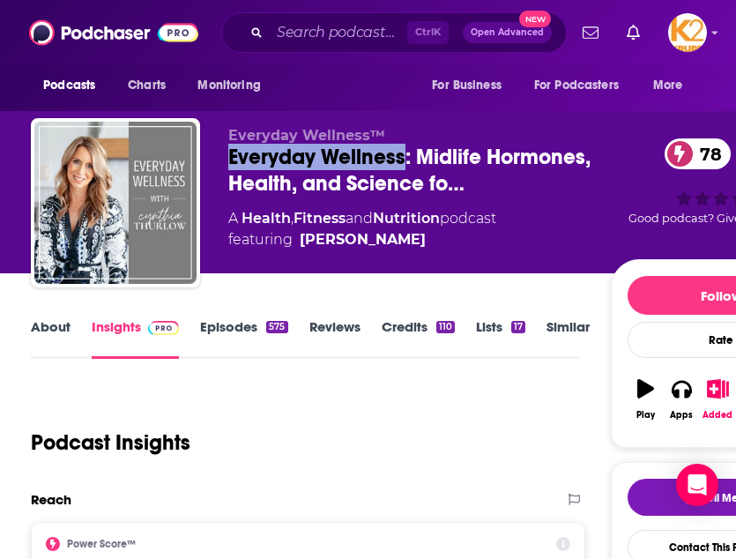
copy h2 "Everyday Wellness"
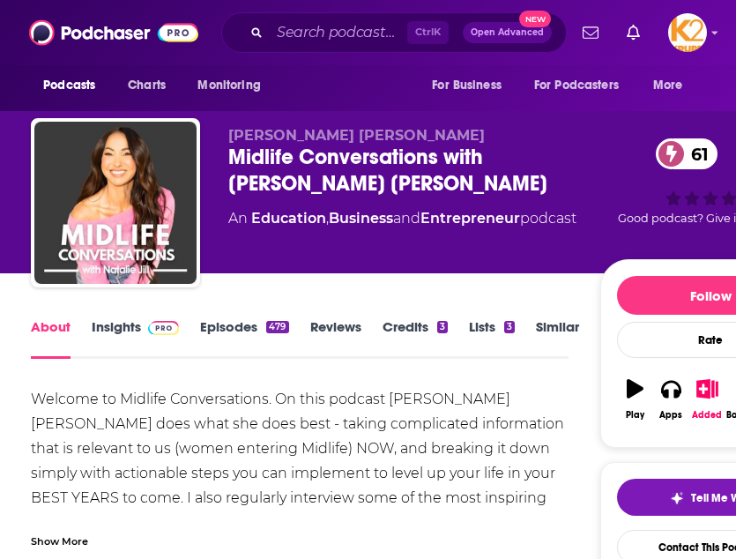
click at [129, 327] on link "Insights" at bounding box center [135, 338] width 87 height 41
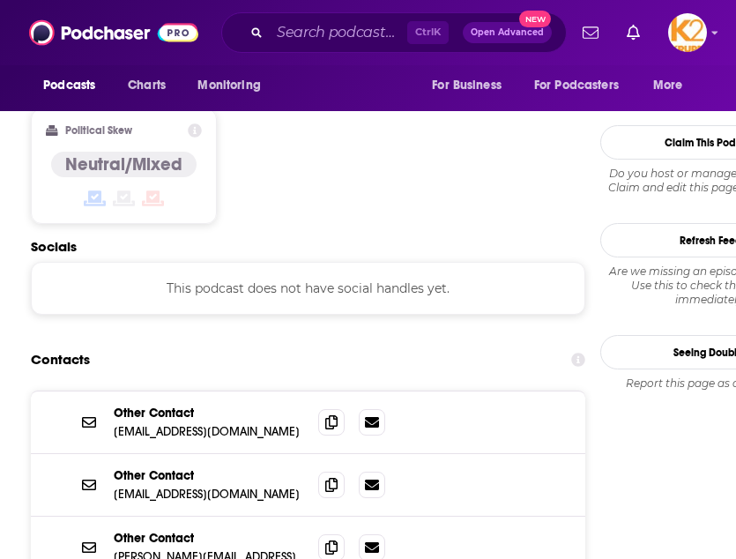
scroll to position [1530, 0]
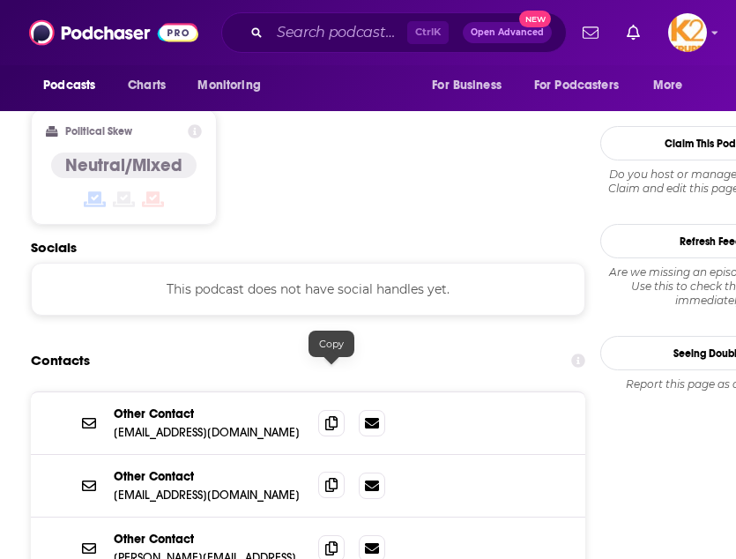
click at [328, 478] on icon at bounding box center [331, 485] width 12 height 14
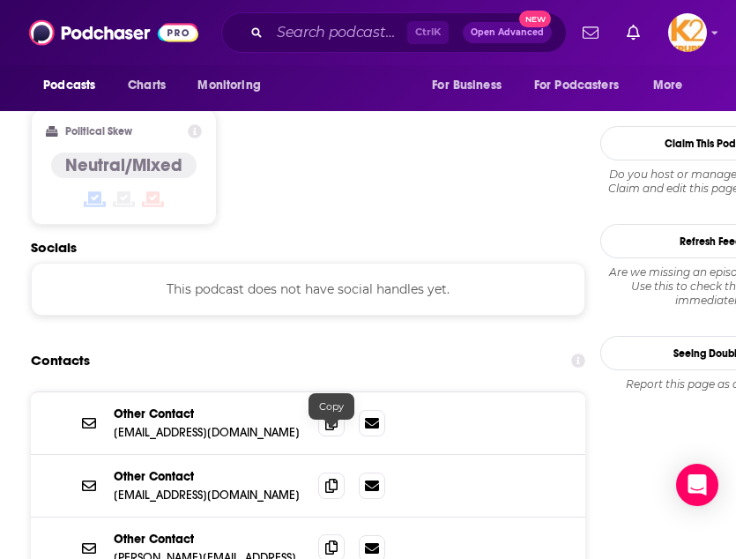
click at [333, 540] on icon at bounding box center [331, 547] width 12 height 14
click at [335, 415] on icon at bounding box center [331, 422] width 12 height 14
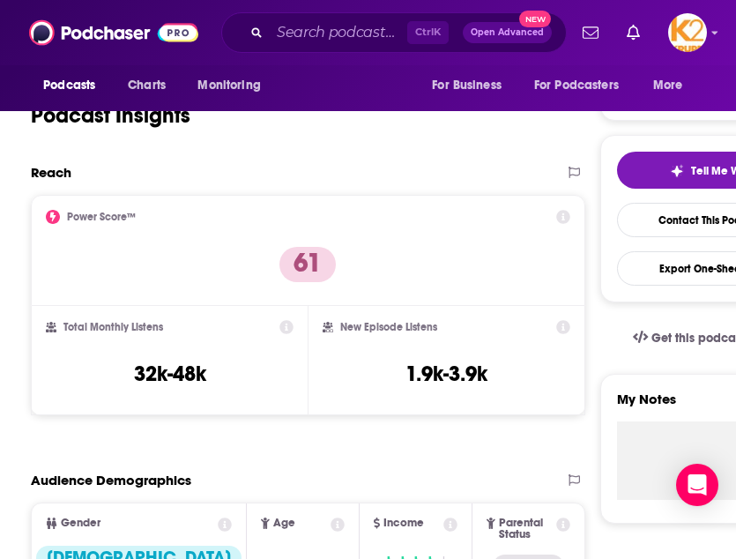
scroll to position [0, 0]
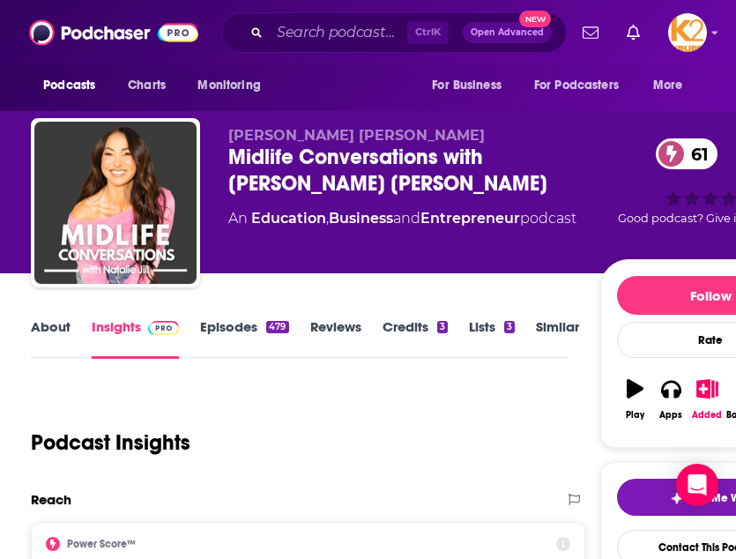
click at [56, 331] on link "About" at bounding box center [51, 338] width 40 height 41
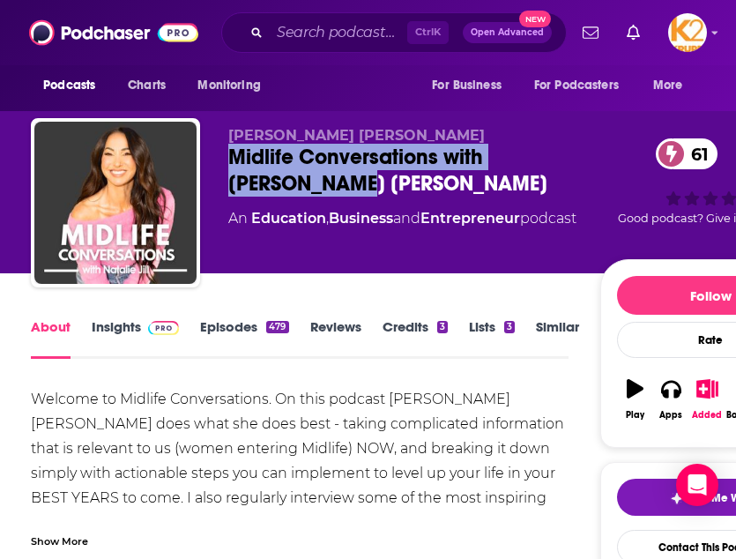
drag, startPoint x: 287, startPoint y: 186, endPoint x: 219, endPoint y: 163, distance: 71.6
click at [219, 163] on div "Natalie Jill Midlife Conversations with Natalie Jill 61 An Education , Business…" at bounding box center [426, 206] width 790 height 176
copy h1 "Midlife Conversations with Natalie Jill"
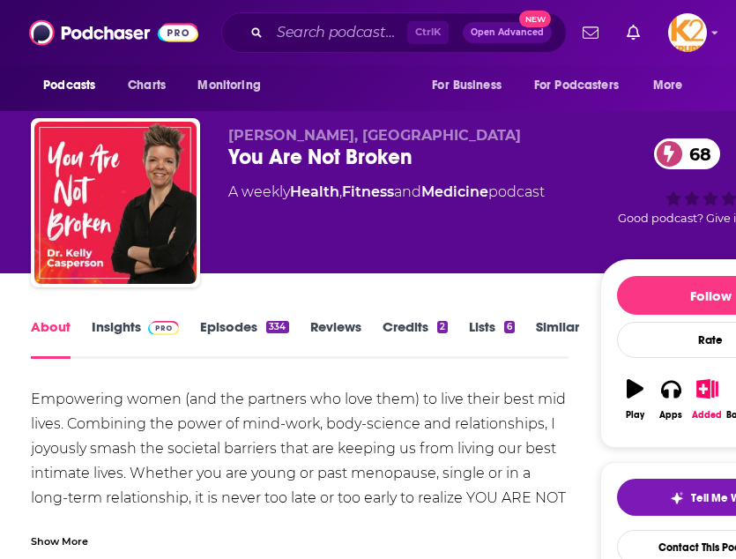
click at [124, 320] on link "Insights" at bounding box center [135, 338] width 87 height 41
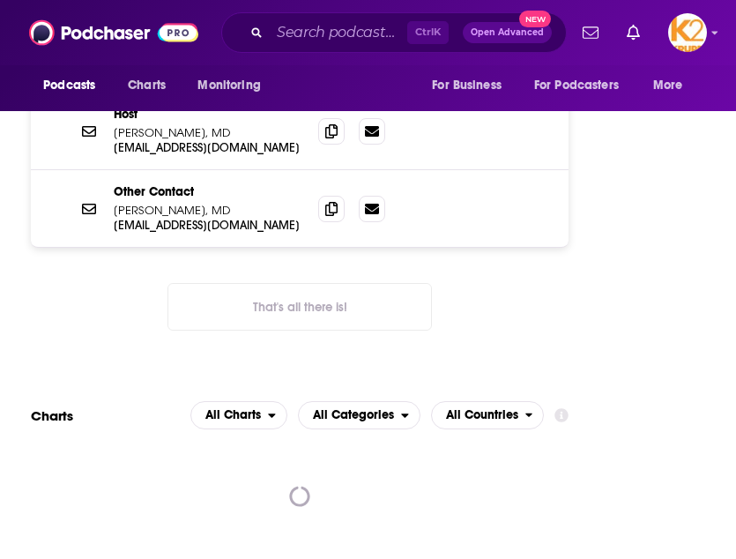
scroll to position [1636, 0]
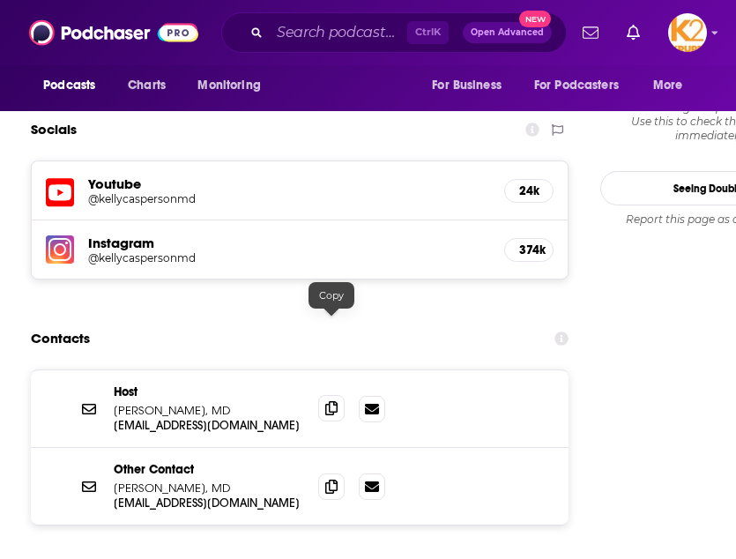
click at [337, 395] on span at bounding box center [331, 408] width 26 height 26
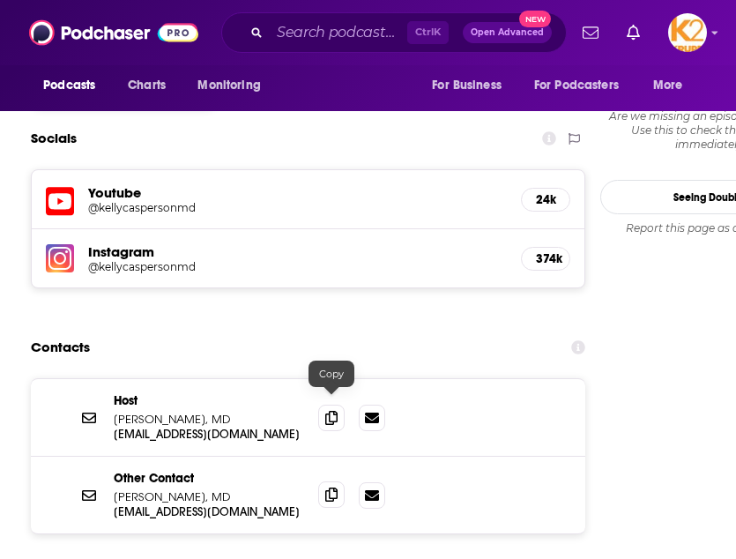
click at [332, 487] on icon at bounding box center [331, 494] width 12 height 14
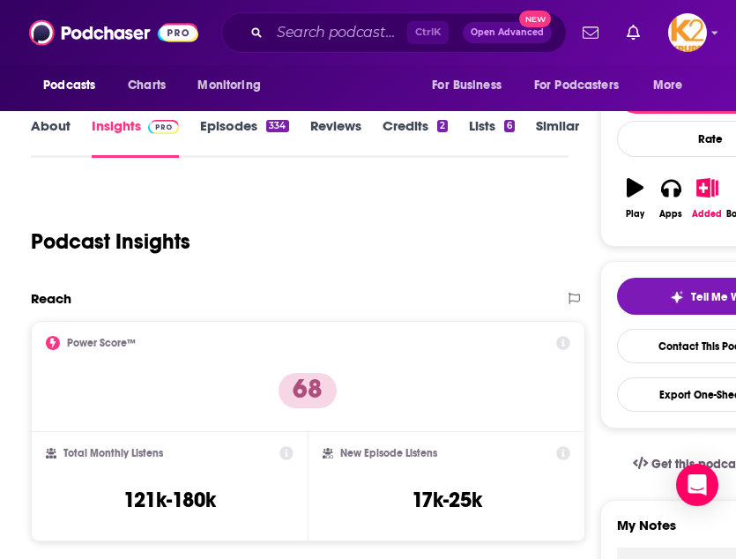
scroll to position [0, 0]
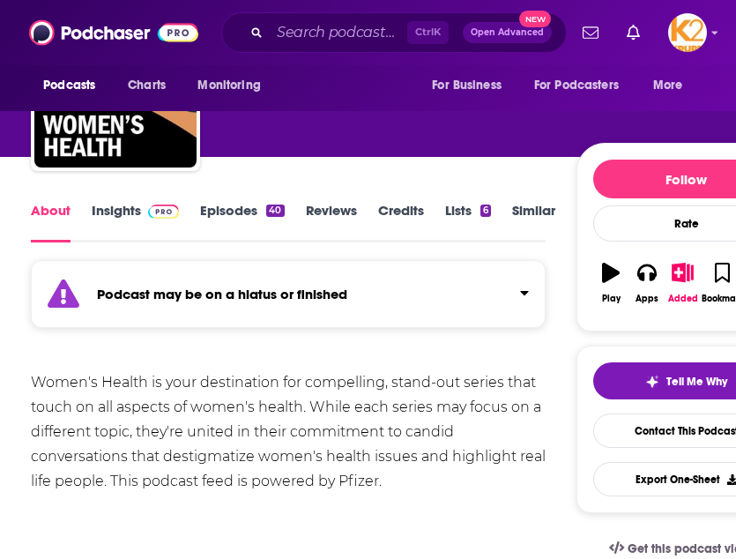
scroll to position [115, 0]
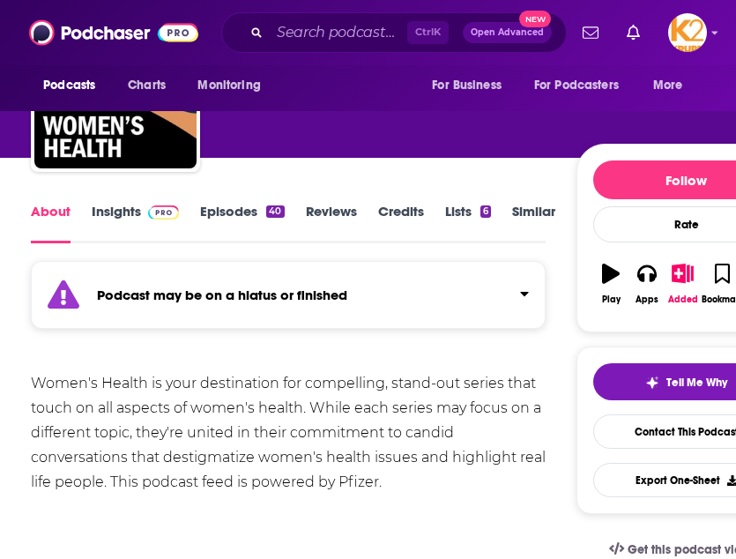
click at [130, 209] on link "Insights" at bounding box center [135, 223] width 87 height 41
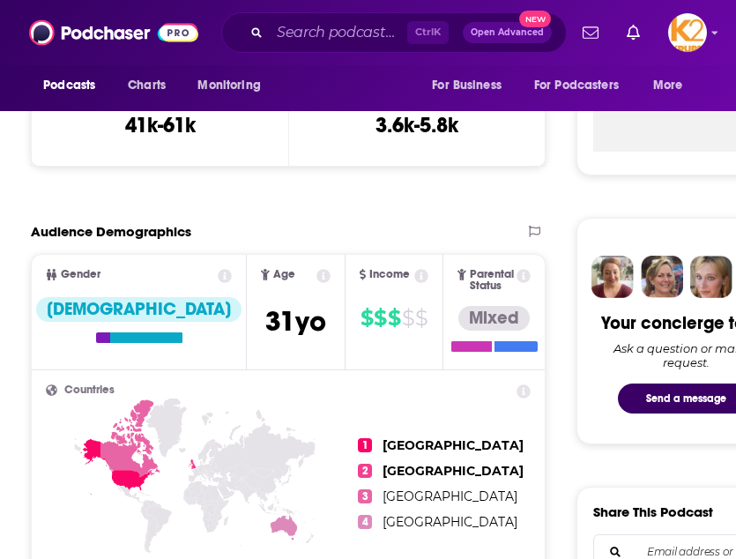
scroll to position [677, 0]
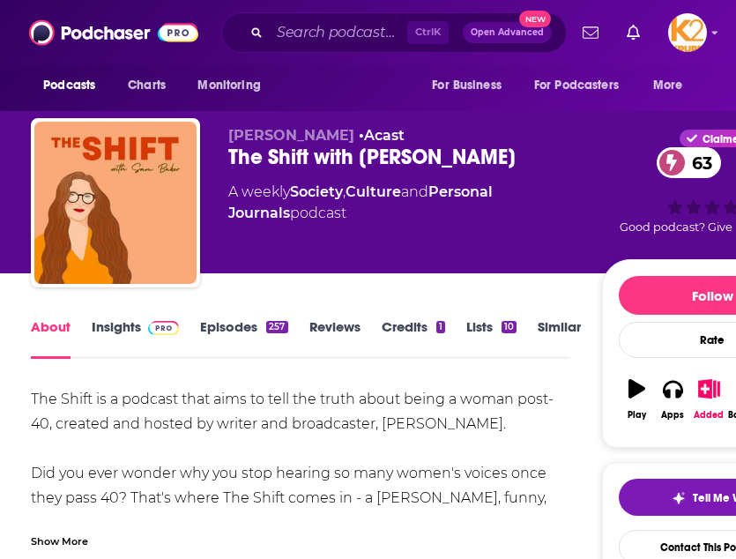
click at [113, 328] on link "Insights" at bounding box center [135, 338] width 87 height 41
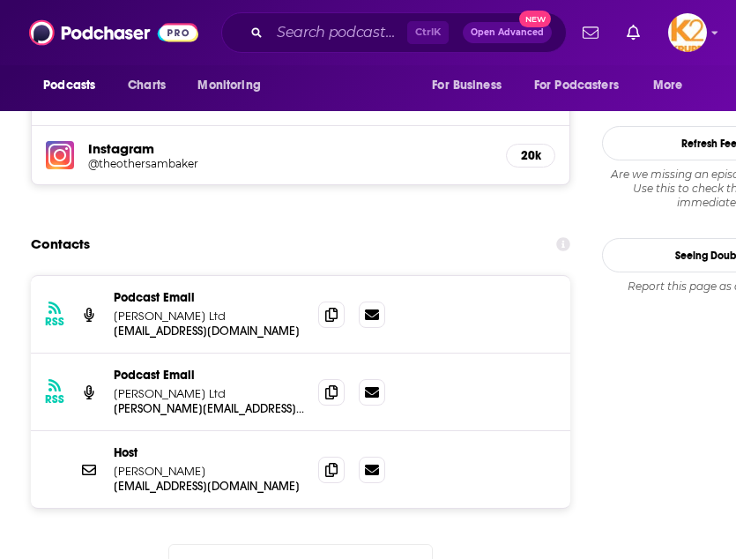
scroll to position [1712, 0]
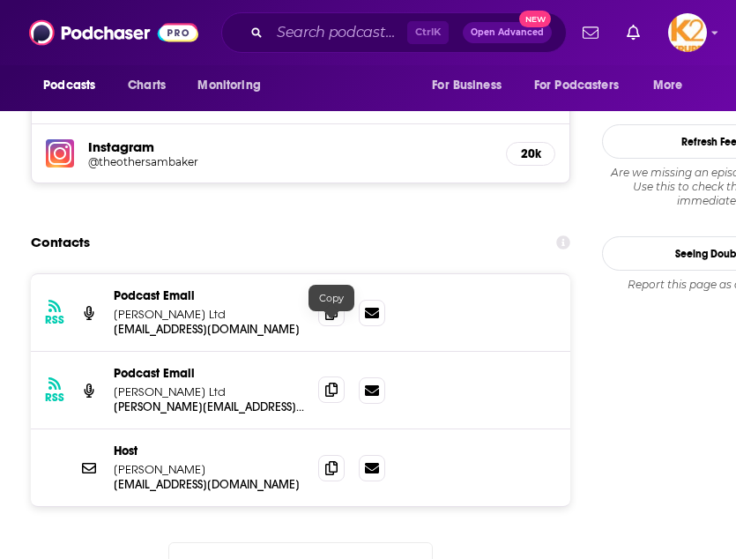
click at [323, 376] on span at bounding box center [331, 389] width 26 height 26
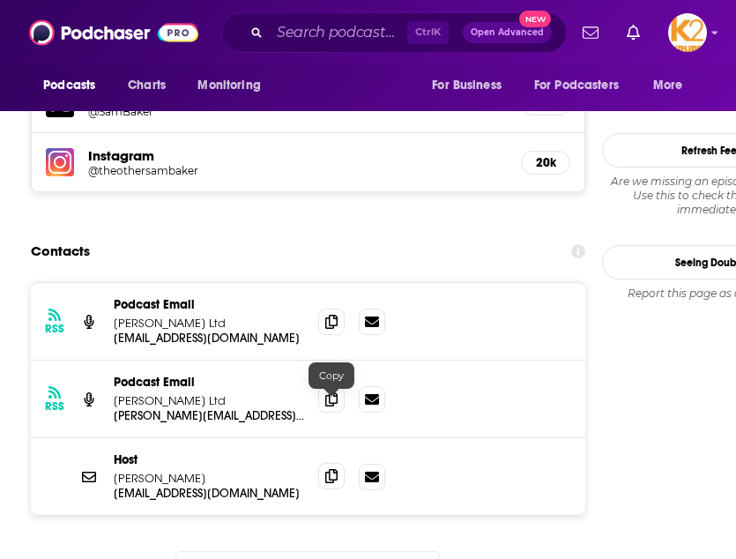
click at [327, 469] on icon at bounding box center [331, 476] width 12 height 14
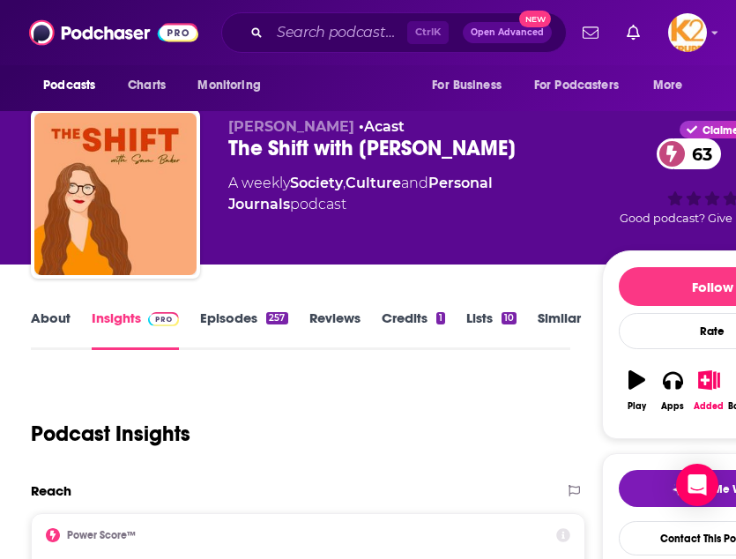
scroll to position [0, 0]
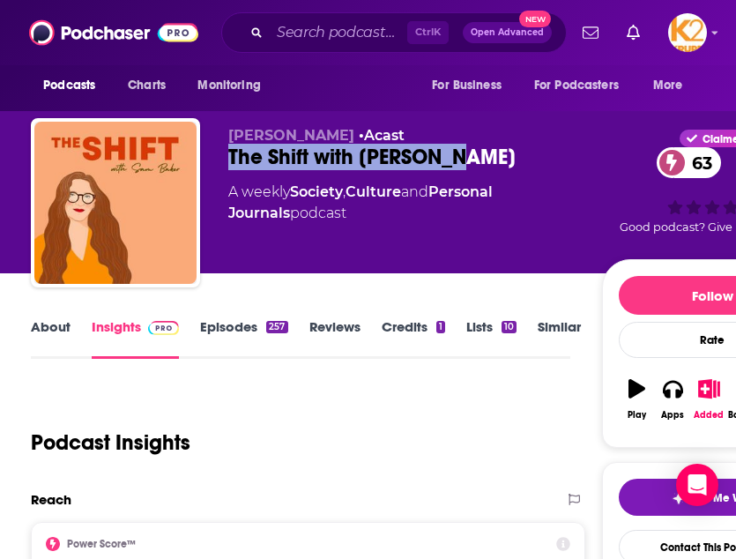
drag, startPoint x: 491, startPoint y: 156, endPoint x: 212, endPoint y: 147, distance: 278.7
click at [212, 147] on div "sam baker • Acast The Shift with Sam Baker 63 A weekly Society , Culture and Pe…" at bounding box center [427, 206] width 792 height 176
copy h2 "The Shift with [PERSON_NAME]"
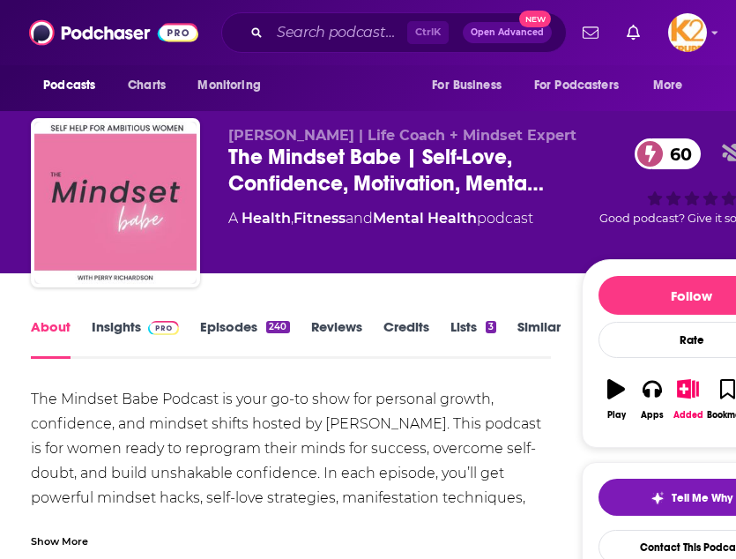
click at [135, 325] on link "Insights" at bounding box center [135, 338] width 87 height 41
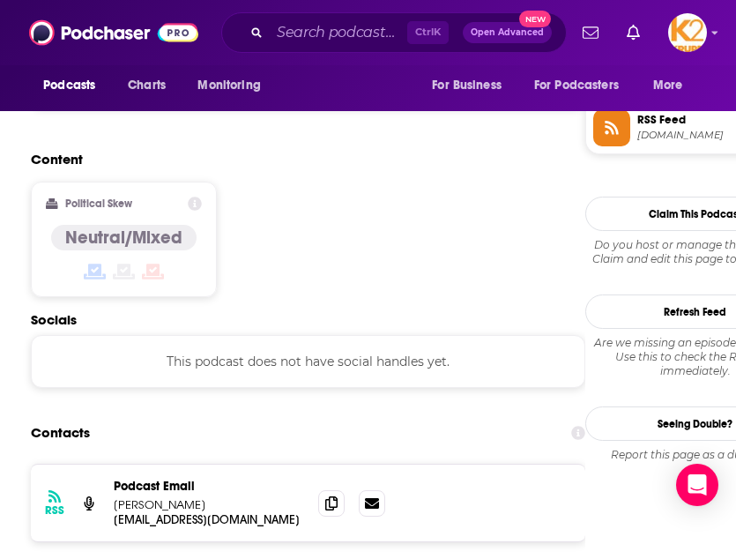
scroll to position [1505, 0]
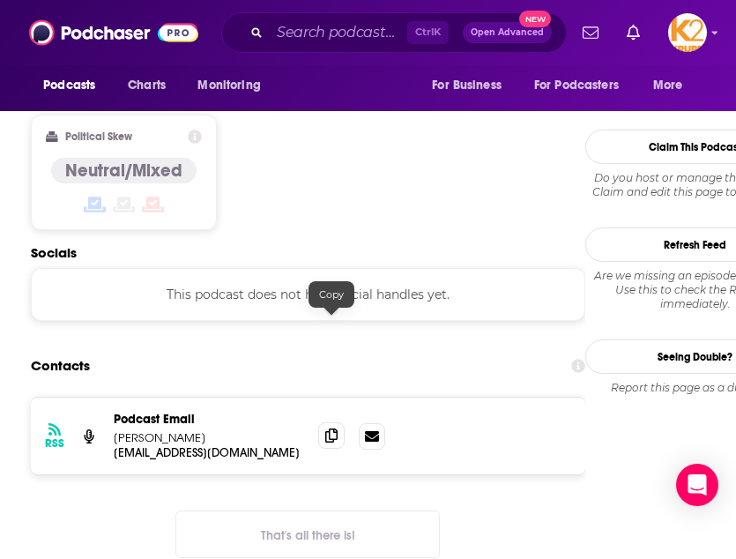
click at [338, 428] on icon at bounding box center [331, 435] width 12 height 14
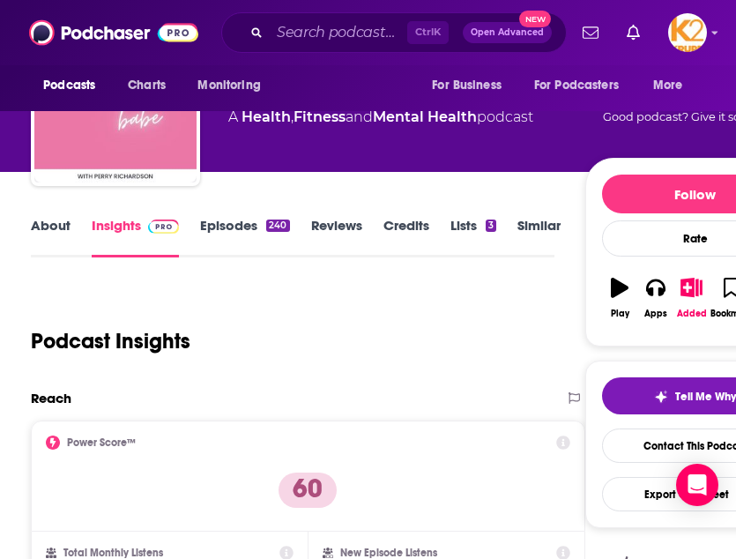
scroll to position [0, 0]
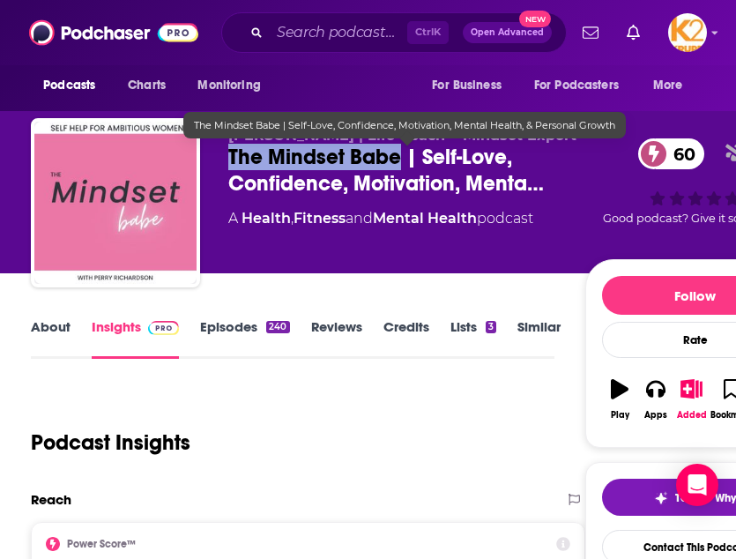
drag, startPoint x: 224, startPoint y: 160, endPoint x: 400, endPoint y: 146, distance: 176.9
click at [400, 146] on div "Perry Richardson | Life Coach + Mindset Expert The Mindset Babe | Self-Love, Co…" at bounding box center [418, 206] width 775 height 176
copy h2 "The Mindset Babe"
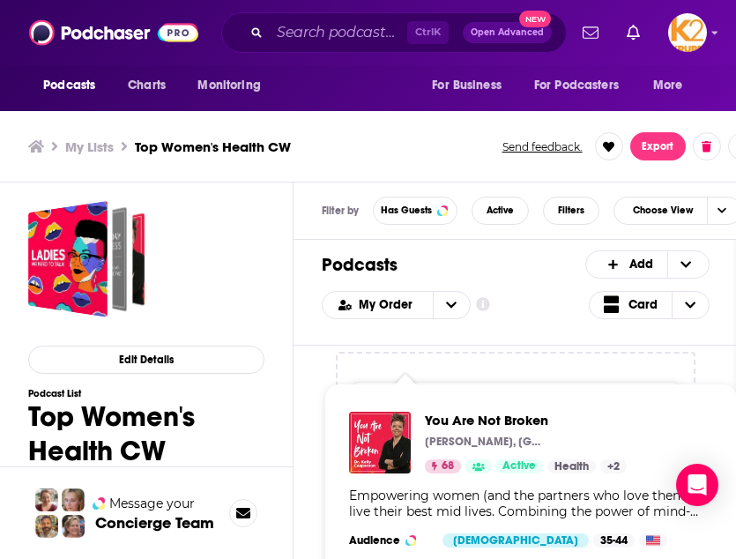
scroll to position [63, 0]
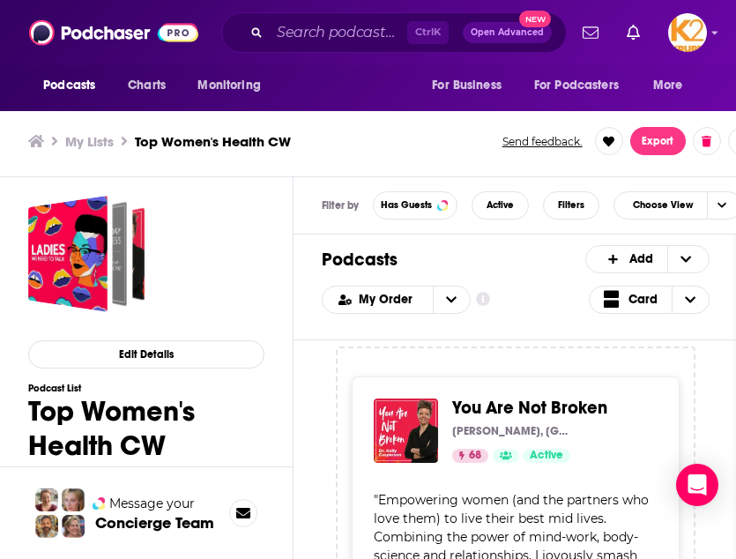
click at [266, 203] on div "Edit Details Podcast List Top Women's Health CW 0 public Sep 5th, 2025 This is …" at bounding box center [147, 398] width 294 height 442
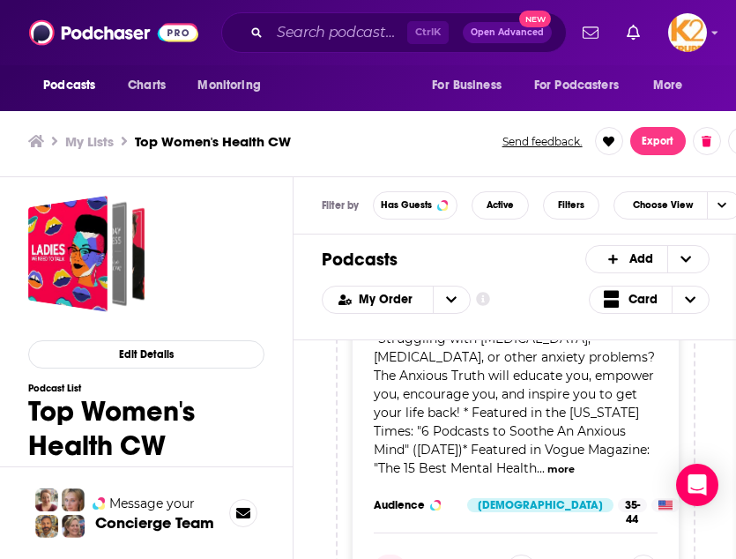
scroll to position [41981, 0]
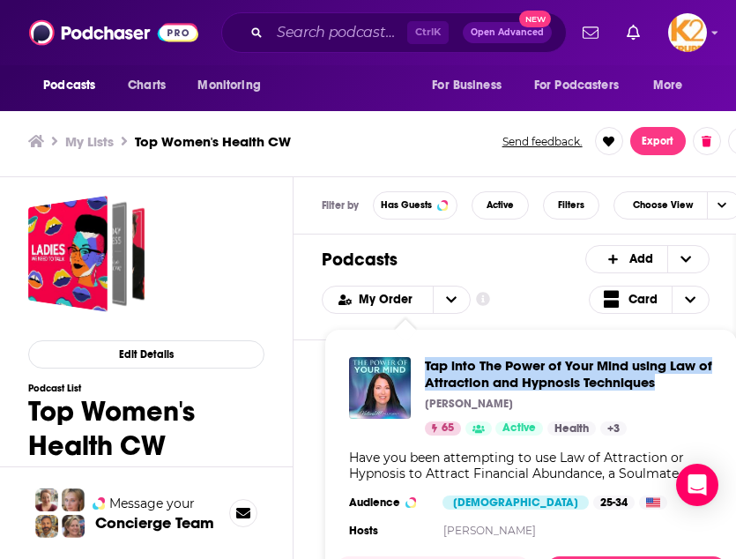
drag, startPoint x: 421, startPoint y: 362, endPoint x: 678, endPoint y: 388, distance: 257.8
click at [678, 388] on div "Tap into The Power of Your Mind using Law of Attraction and Hypnosis Techniques…" at bounding box center [531, 396] width 364 height 78
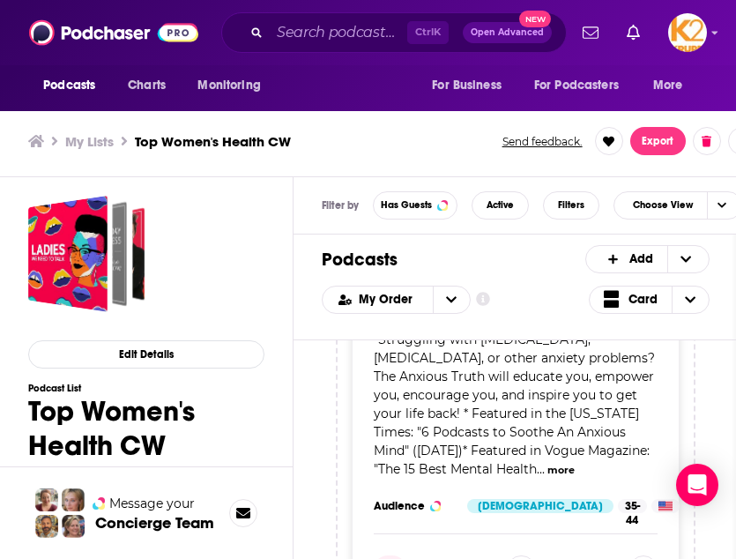
copy span "Tap into The Power of Your Mind using Law of Attraction and Hypnosis Techniques"
click at [456, 408] on div "Podcasts Charts Monitoring Ctrl K Open Advanced New For Business For Podcasters…" at bounding box center [368, 277] width 736 height 564
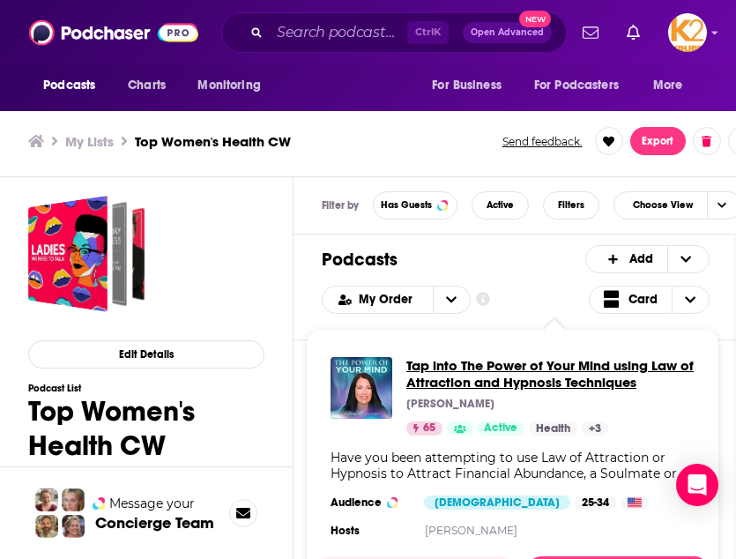
drag, startPoint x: 666, startPoint y: 383, endPoint x: 532, endPoint y: 383, distance: 134.9
click at [532, 383] on span "Tap into The Power of Your Mind using Law of Attraction and Hypnosis Techniques" at bounding box center [550, 373] width 288 height 33
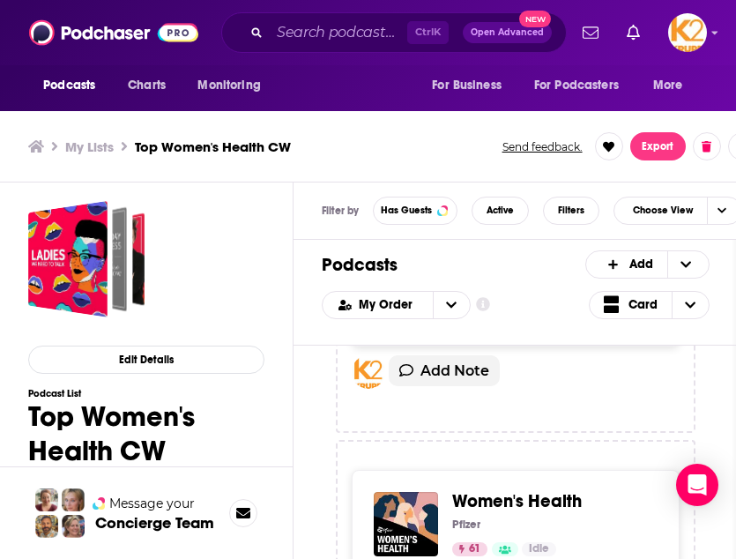
scroll to position [4448, 0]
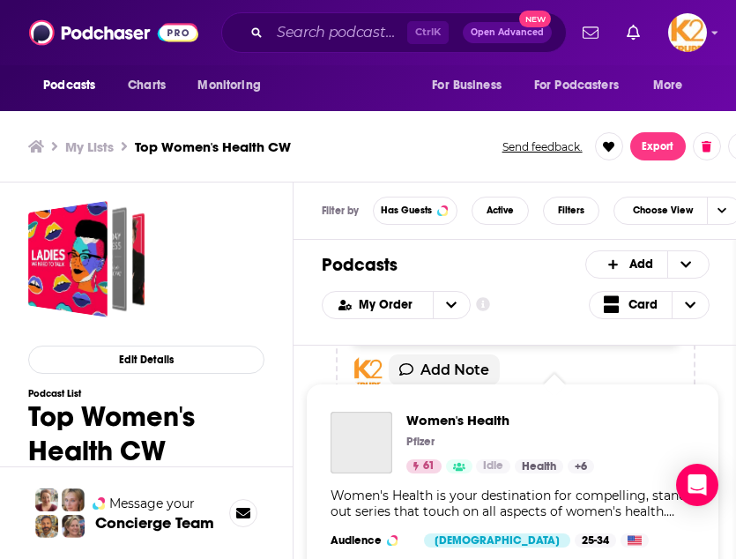
click at [473, 455] on div "Podcasts Charts Monitoring Ctrl K Open Advanced New For Business For Podcasters…" at bounding box center [368, 282] width 736 height 564
click at [376, 445] on img "Women's Health" at bounding box center [362, 443] width 62 height 62
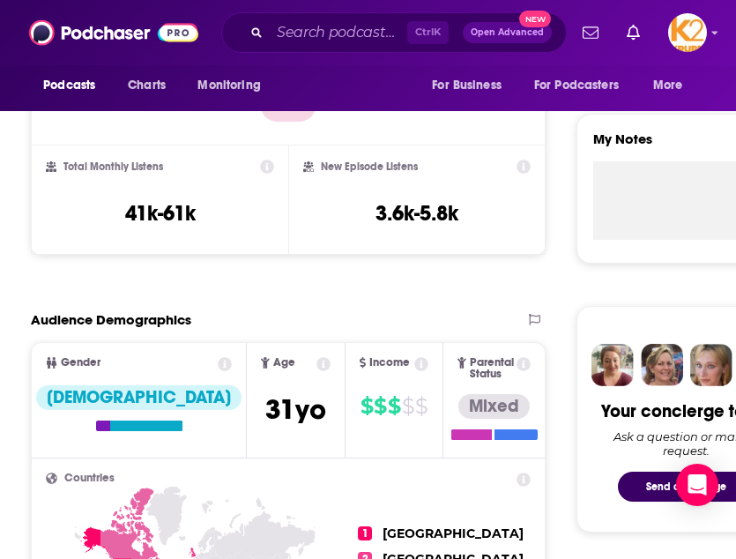
scroll to position [585, 0]
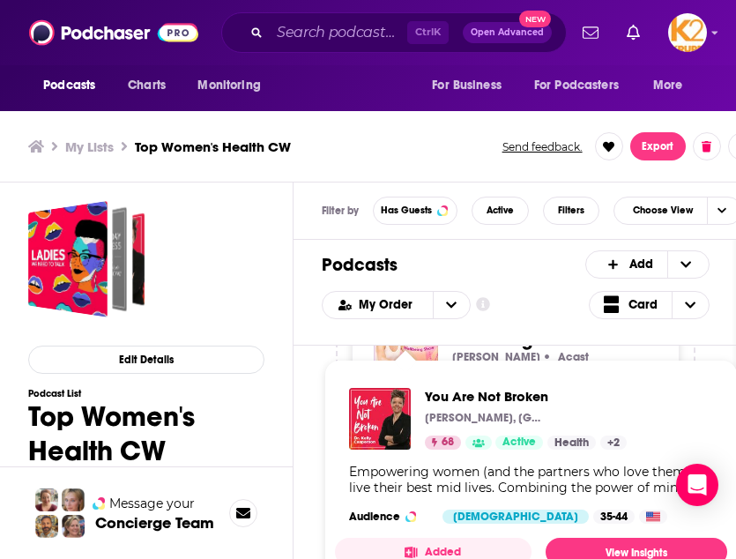
scroll to position [2375, 0]
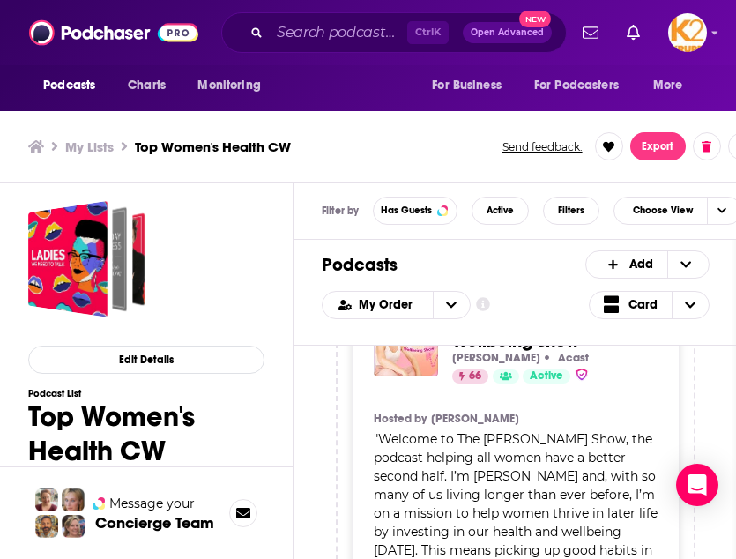
click at [268, 297] on div "Edit Details Podcast List Top Women's Health CW 0 public Sep 8th, 2025 This is …" at bounding box center [147, 403] width 294 height 442
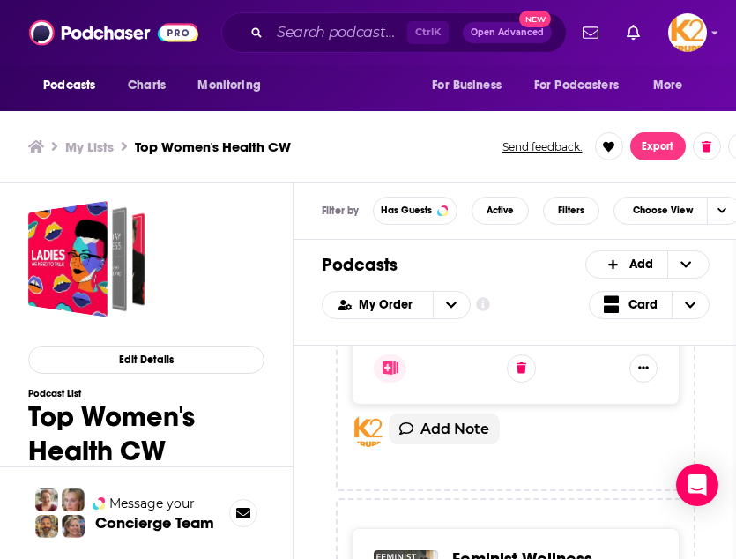
scroll to position [8868, 0]
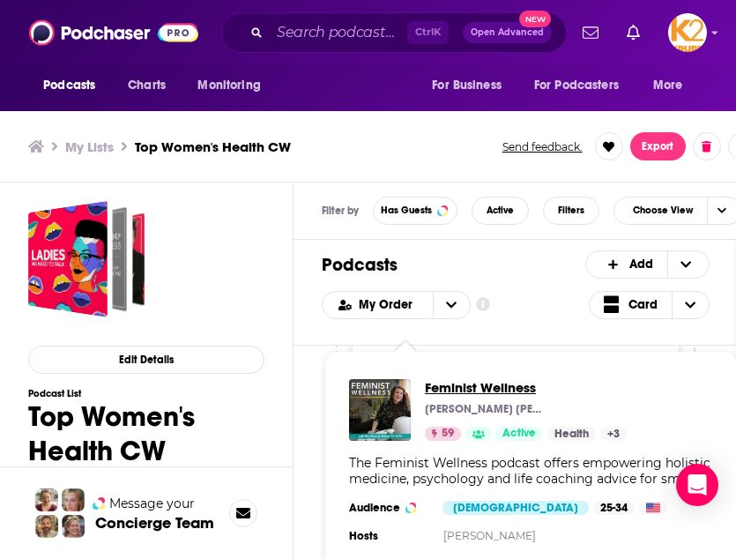
click at [438, 387] on span "Feminist Wellness" at bounding box center [526, 387] width 202 height 17
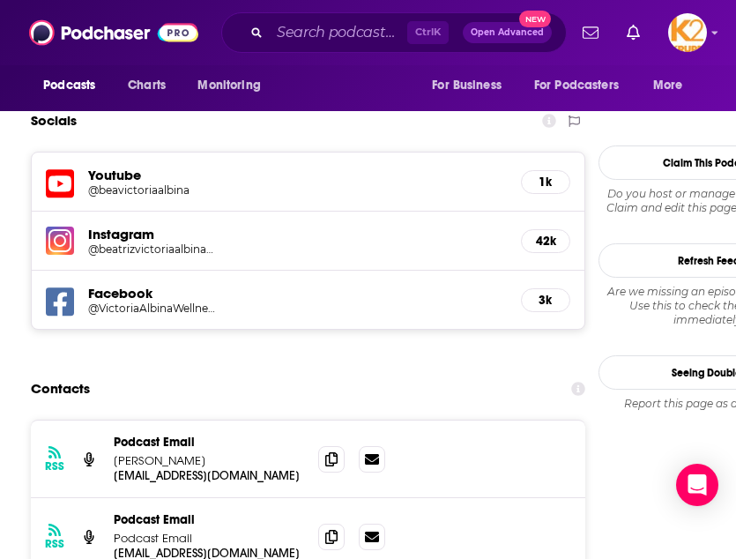
scroll to position [1714, 0]
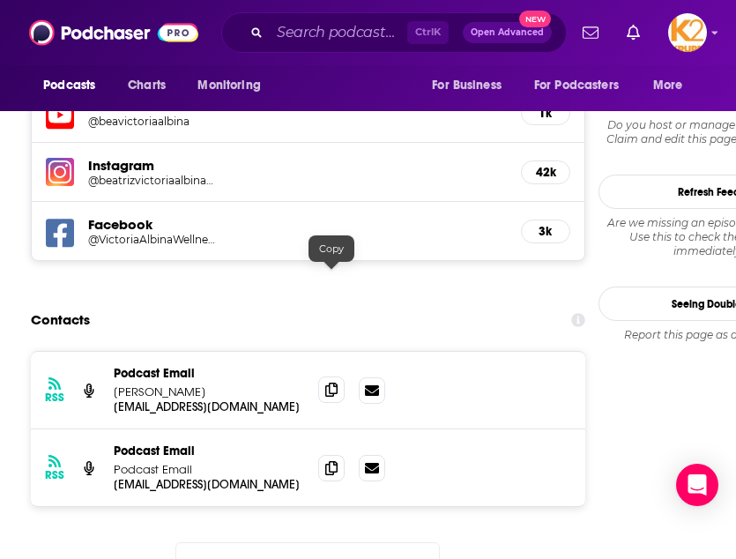
click at [328, 383] on icon at bounding box center [331, 390] width 12 height 14
click at [346, 455] on div at bounding box center [351, 468] width 67 height 26
click at [331, 460] on icon at bounding box center [331, 467] width 12 height 14
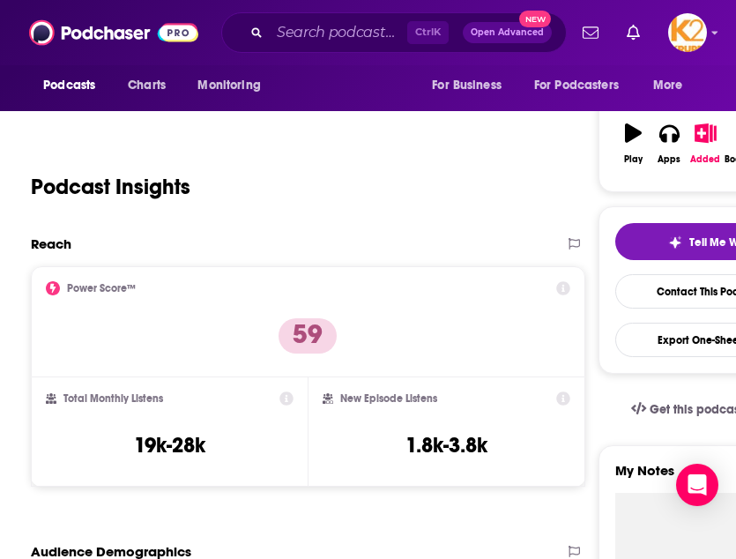
scroll to position [0, 0]
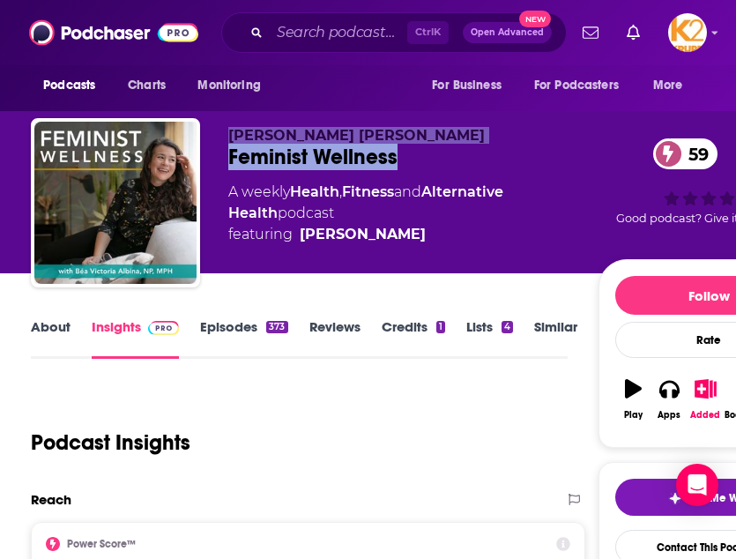
drag, startPoint x: 416, startPoint y: 152, endPoint x: 195, endPoint y: 160, distance: 221.4
click at [195, 160] on div "Béa Victoria Albina Feminist Wellness 59 A weekly Health , Fitness and Alternat…" at bounding box center [425, 206] width 788 height 176
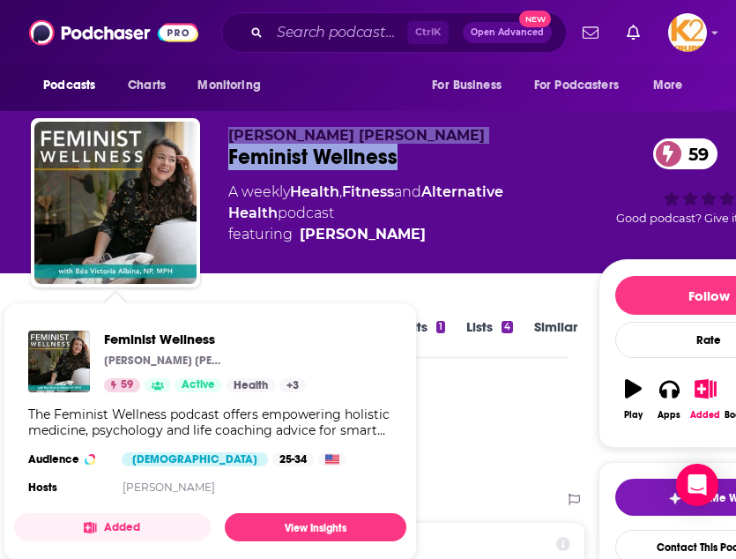
drag, startPoint x: 195, startPoint y: 160, endPoint x: 352, endPoint y: 139, distance: 158.3
click at [352, 139] on span "Béa Victoria Albina" at bounding box center [356, 135] width 257 height 17
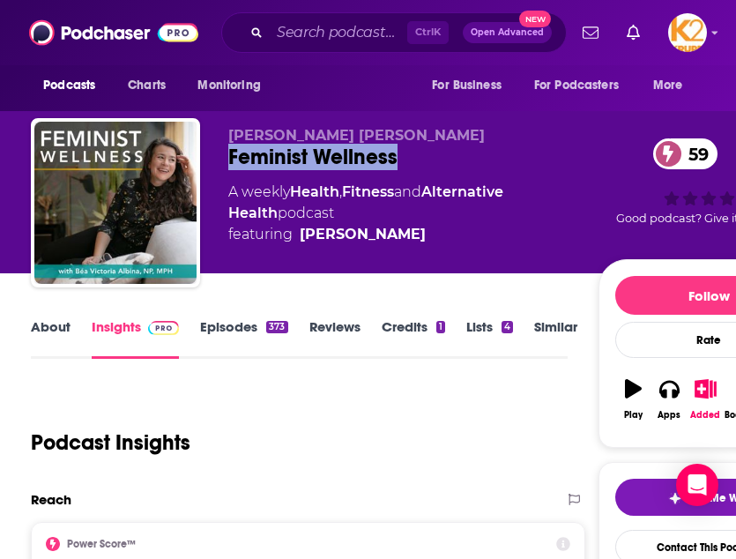
drag, startPoint x: 406, startPoint y: 146, endPoint x: 226, endPoint y: 156, distance: 181.0
click at [226, 156] on div "Béa Victoria Albina Feminist Wellness 59 A weekly Health , Fitness and Alternat…" at bounding box center [425, 206] width 788 height 176
copy h2 "Feminist Wellness"
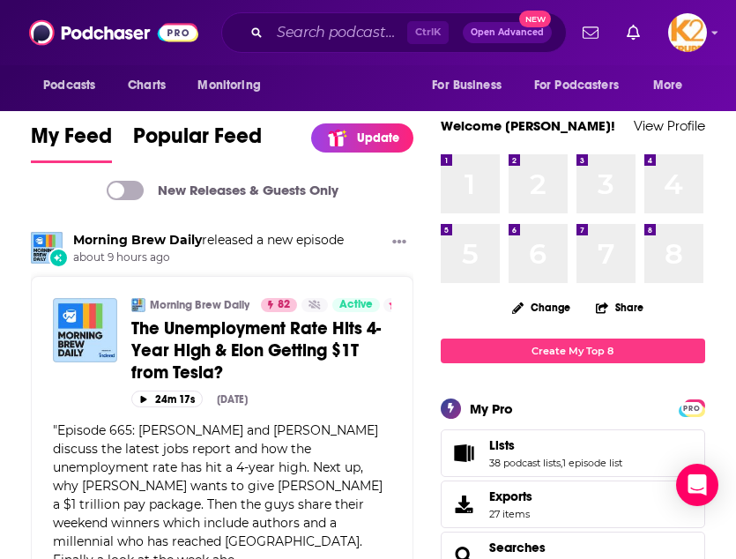
click at [315, 48] on div "Ctrl K Open Advanced New" at bounding box center [394, 32] width 346 height 41
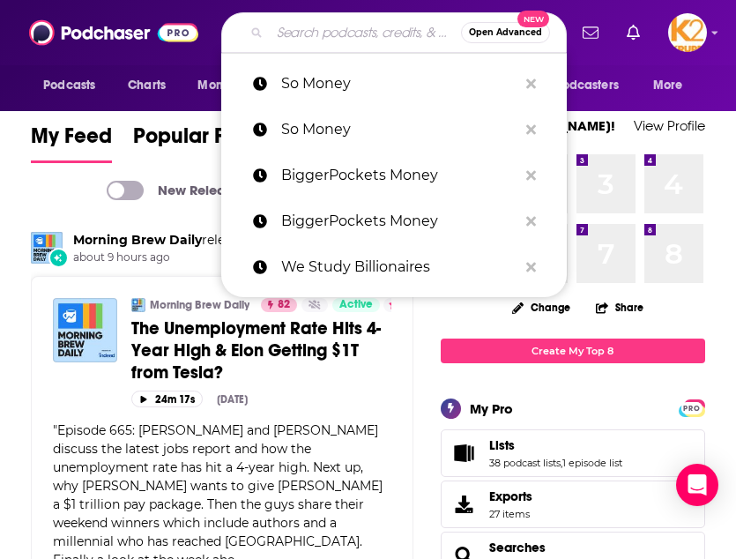
click at [304, 38] on input "Search podcasts, credits, & more..." at bounding box center [365, 33] width 191 height 28
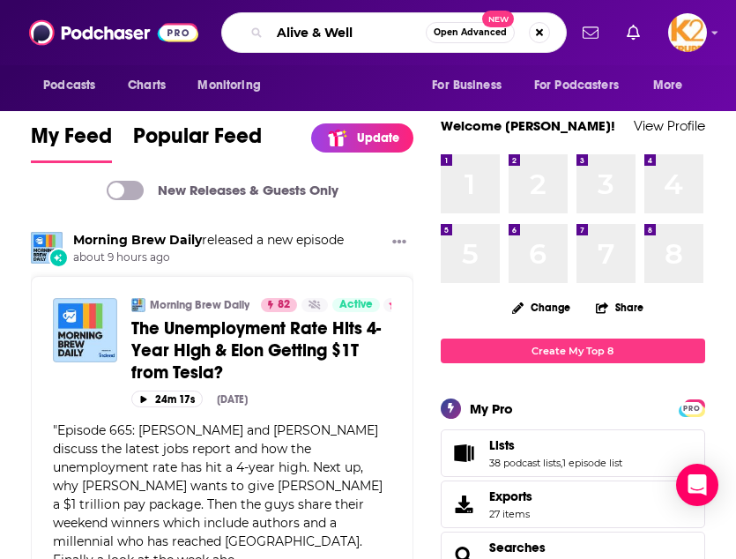
type input "Alive & Well"
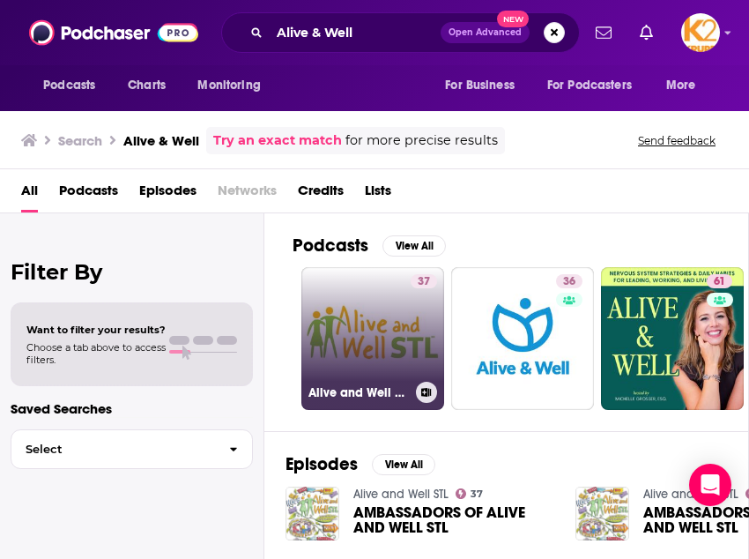
click at [344, 336] on link "37 Alive and Well STL" at bounding box center [372, 338] width 143 height 143
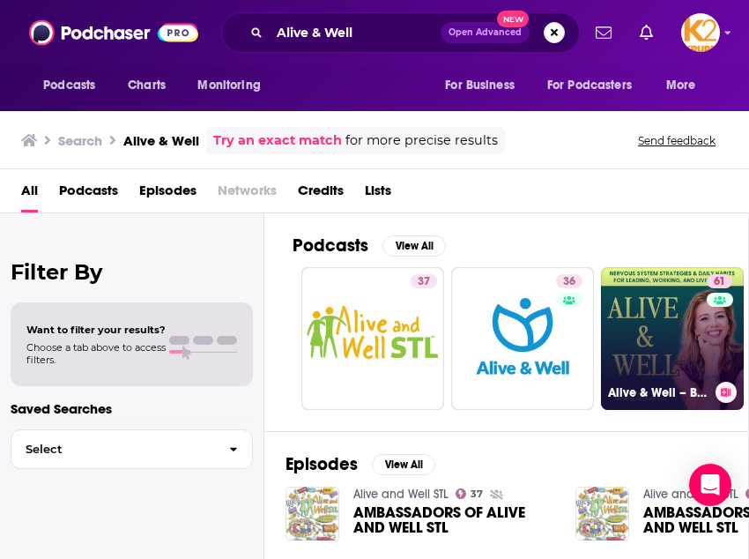
click at [626, 362] on link "61 Alive & Well – Burnout, Anxiety, Nervous System, Productivity, Time Manageme…" at bounding box center [672, 338] width 143 height 143
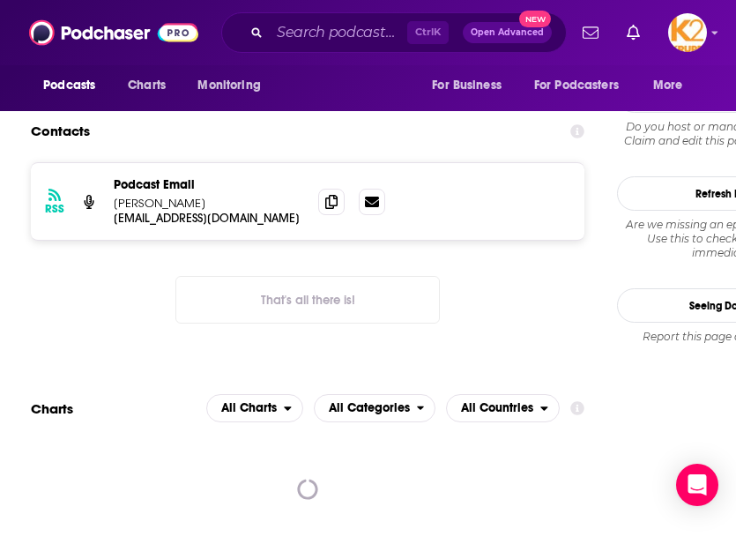
scroll to position [1595, 0]
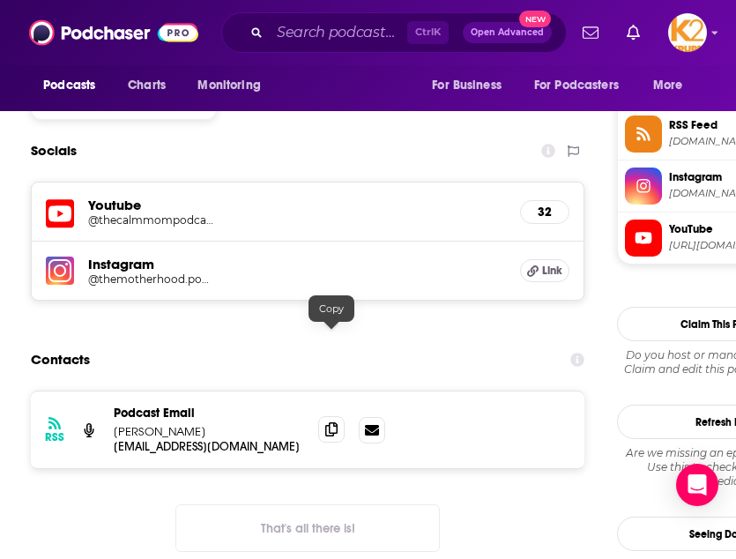
click at [329, 422] on icon at bounding box center [331, 429] width 12 height 14
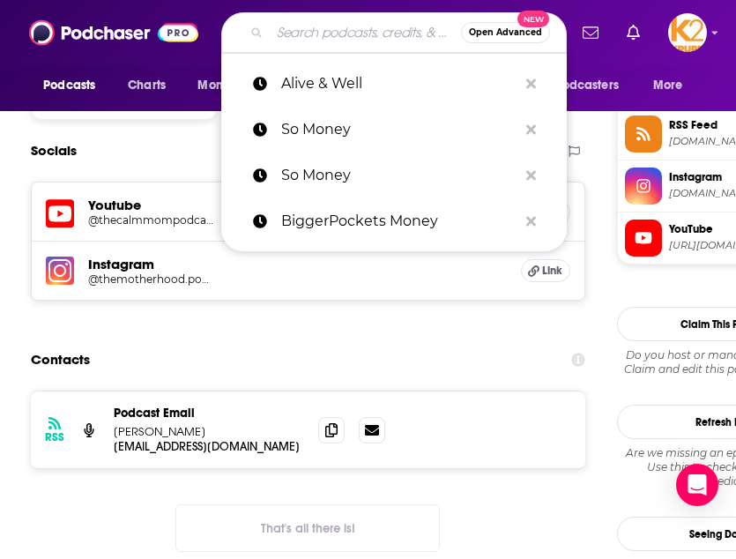
click at [335, 23] on input "Search podcasts, credits, & more..." at bounding box center [365, 33] width 191 height 28
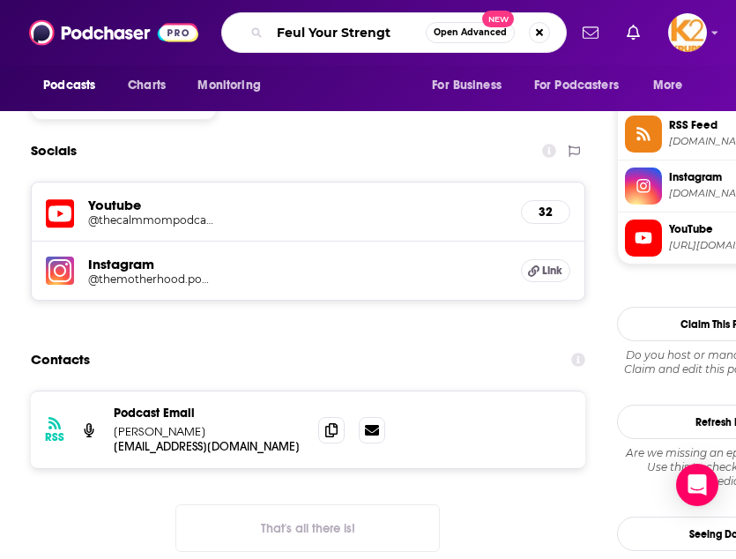
type input "Feul Your Strength"
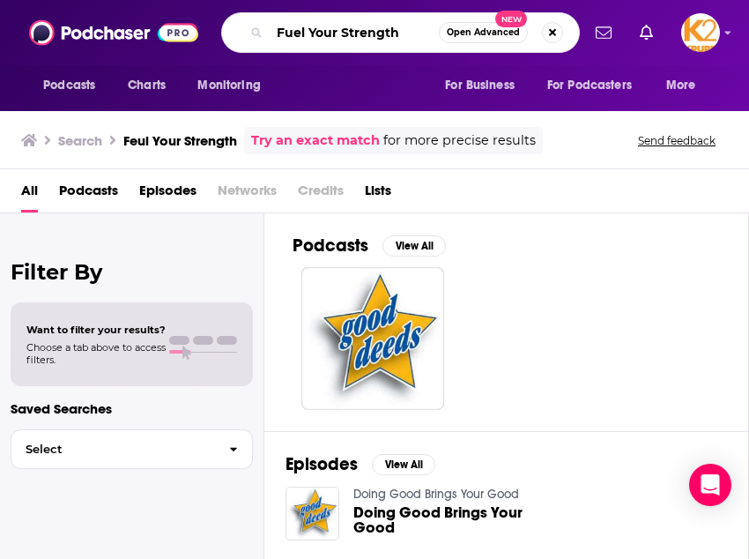
type input "Fuel Your Strength"
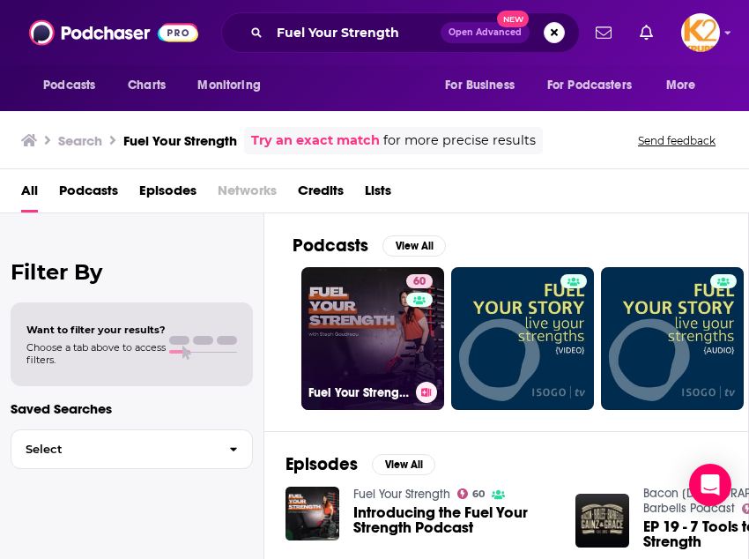
click at [398, 320] on link "60 Fuel Your Strength" at bounding box center [372, 338] width 143 height 143
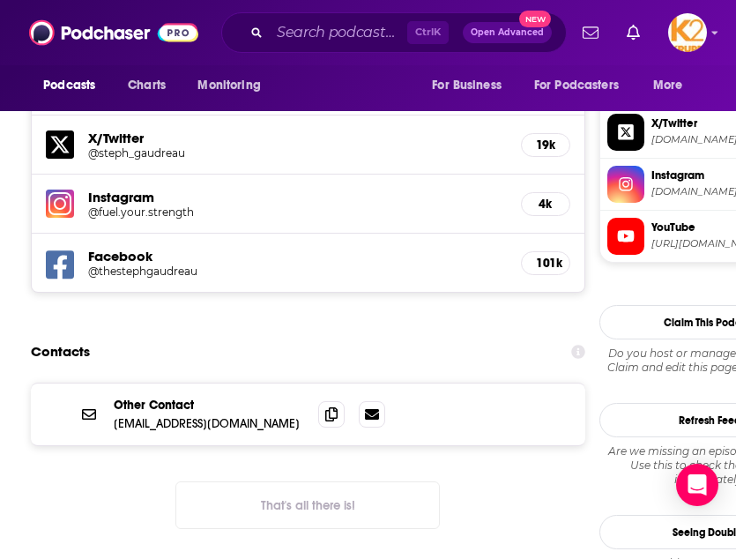
scroll to position [1701, 0]
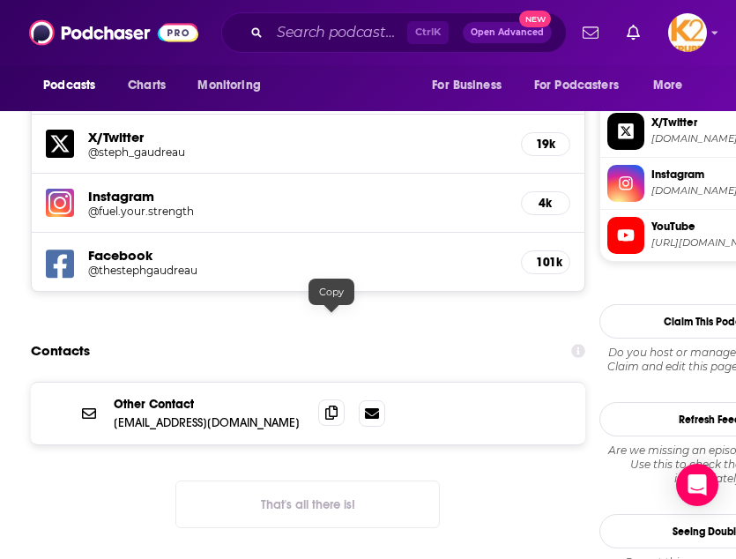
click at [332, 399] on span at bounding box center [331, 412] width 26 height 26
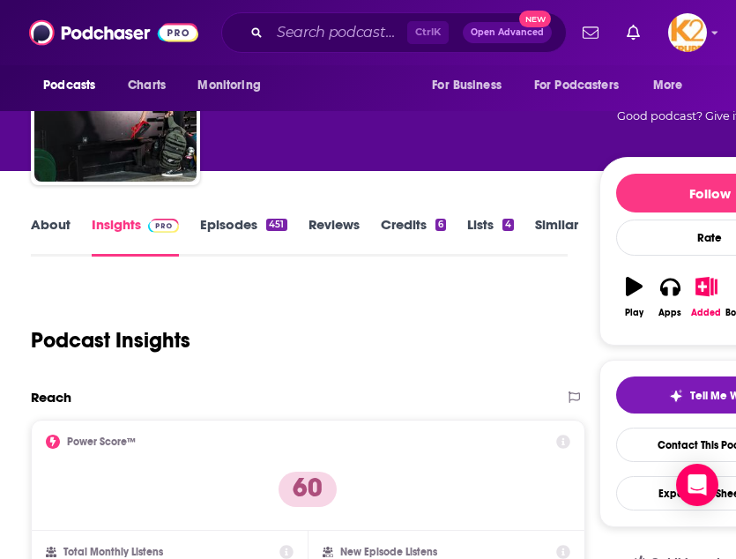
scroll to position [0, 0]
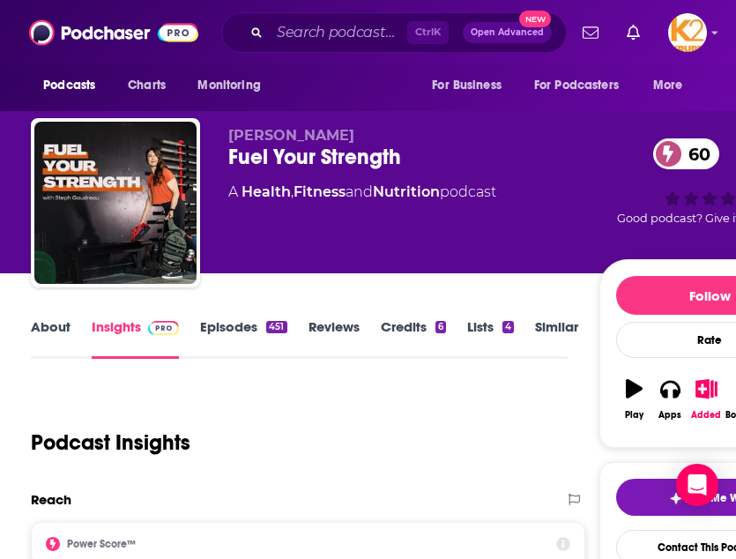
click at [62, 324] on link "About" at bounding box center [51, 338] width 40 height 41
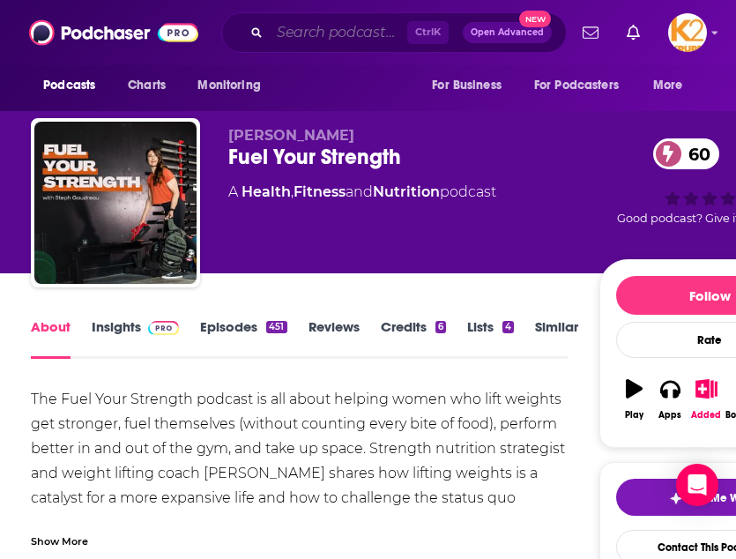
click at [338, 27] on input "Search podcasts, credits, & more..." at bounding box center [339, 33] width 138 height 28
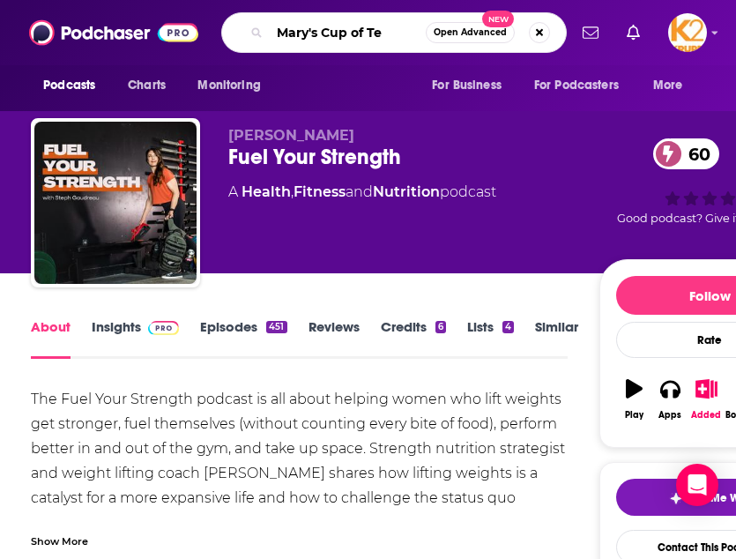
type input "Mary's Cup of Tea"
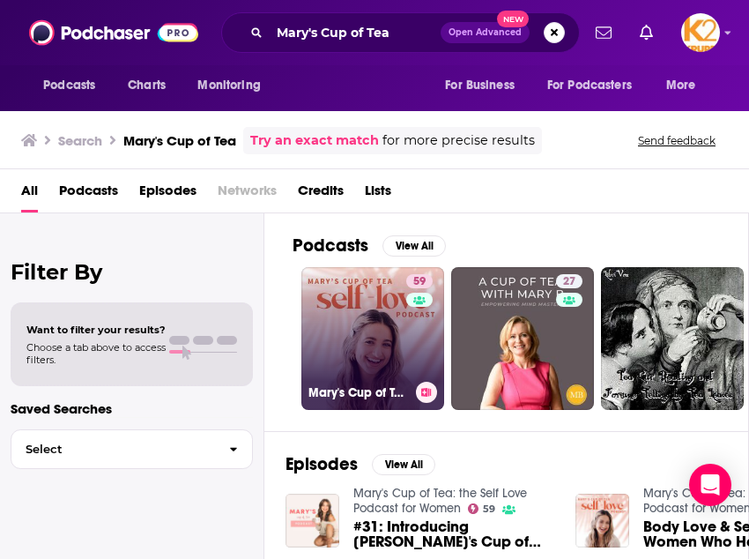
click at [355, 336] on link "59 [PERSON_NAME]'s Cup of Tea: the Self Love Podcast for Women" at bounding box center [372, 338] width 143 height 143
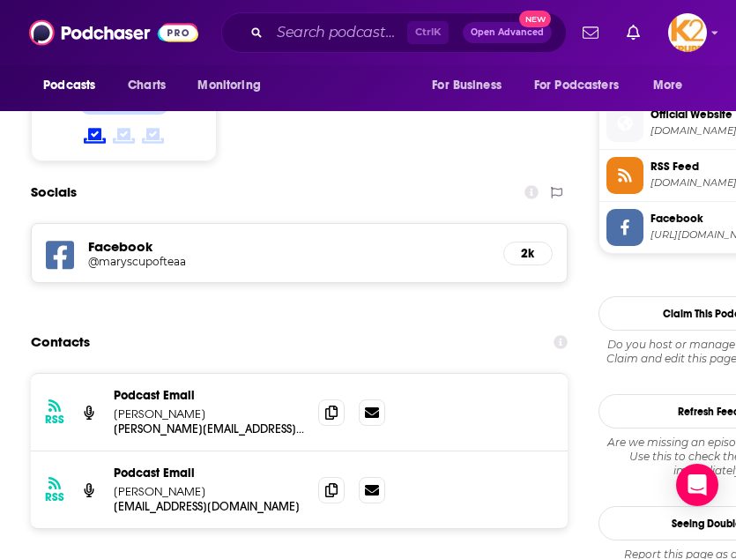
scroll to position [1555, 0]
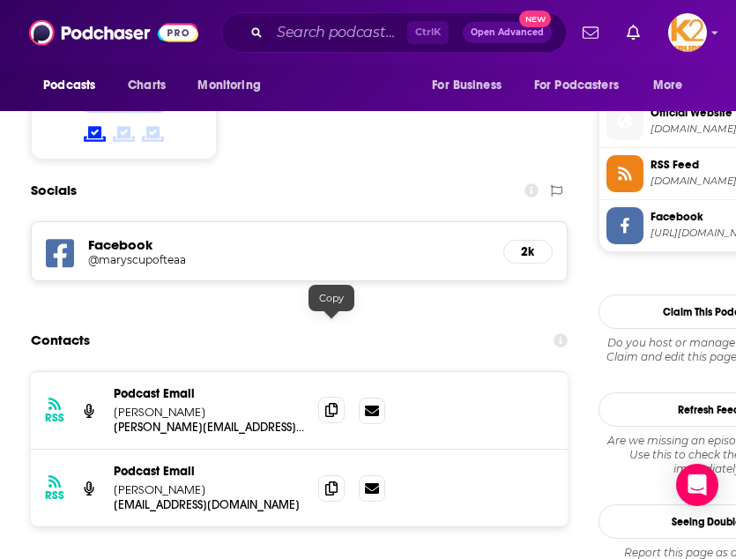
click at [332, 403] on icon at bounding box center [331, 410] width 12 height 14
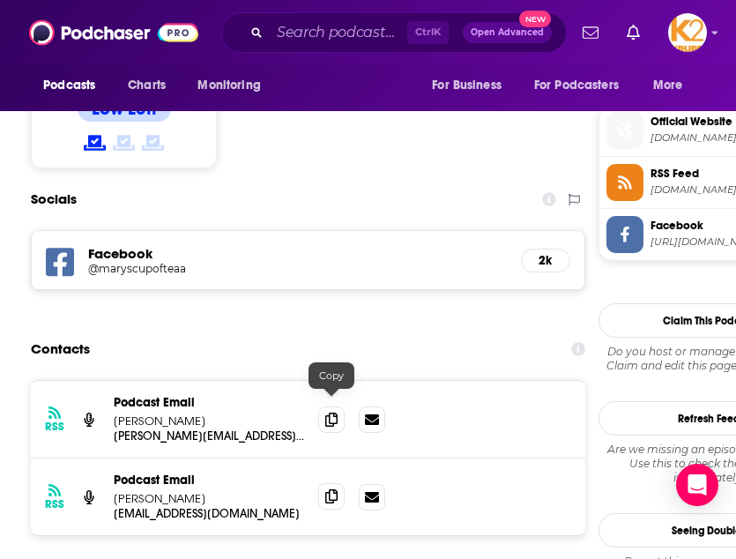
click at [322, 483] on span at bounding box center [331, 496] width 26 height 26
click at [315, 33] on input "Search podcasts, credits, & more..." at bounding box center [339, 33] width 138 height 28
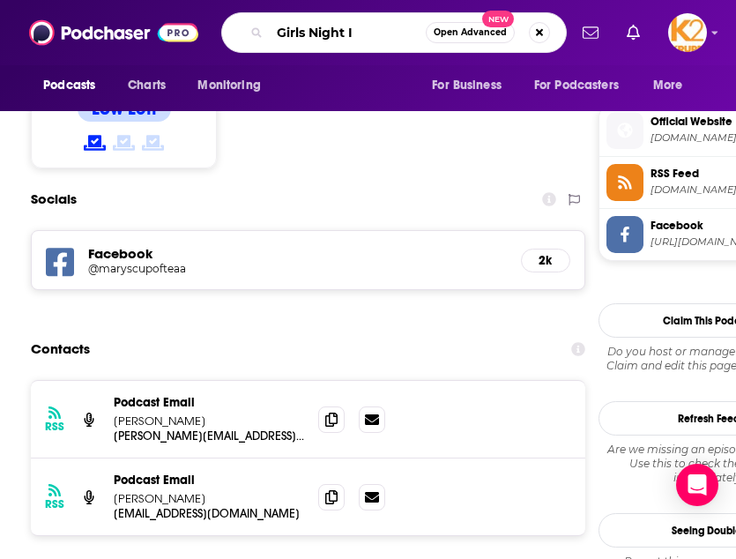
type input "Girls Night In"
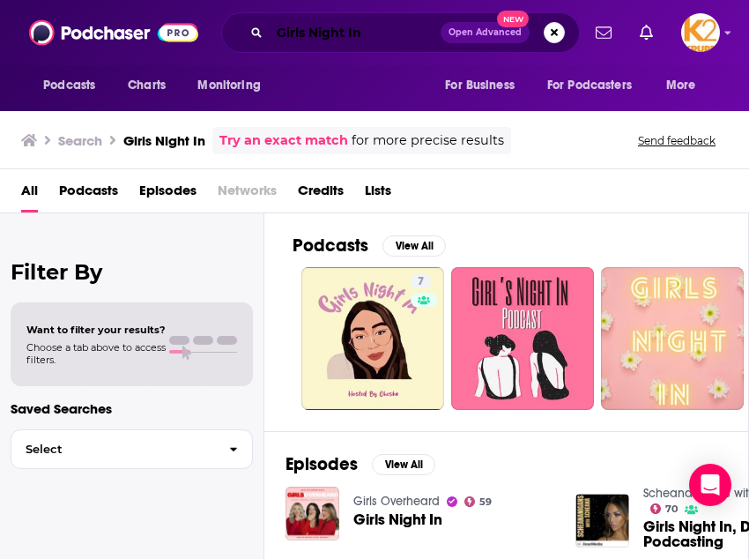
click at [375, 40] on input "Girls Night In" at bounding box center [355, 33] width 171 height 28
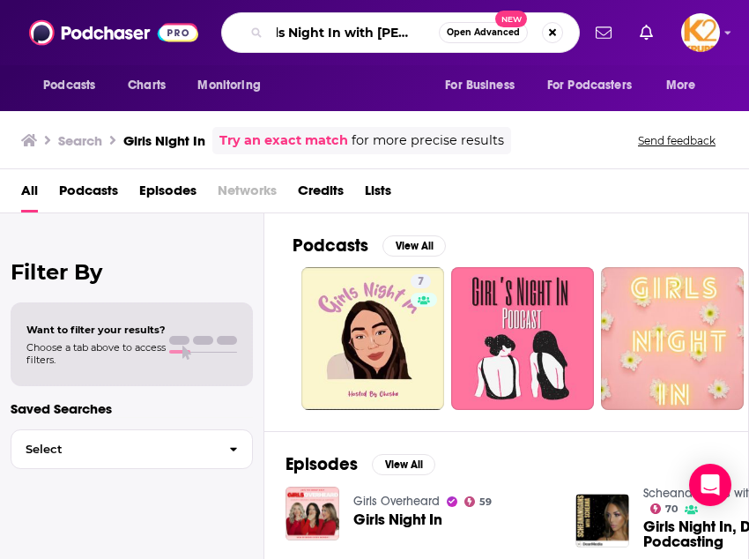
scroll to position [0, 32]
type input "Girls Night In with [PERSON_NAME]"
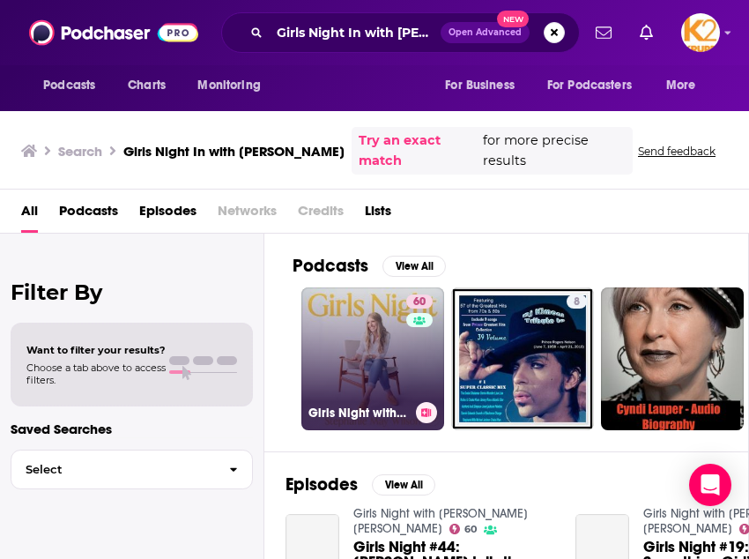
click at [375, 349] on link "60 Girls Night with [PERSON_NAME] [PERSON_NAME]" at bounding box center [372, 358] width 143 height 143
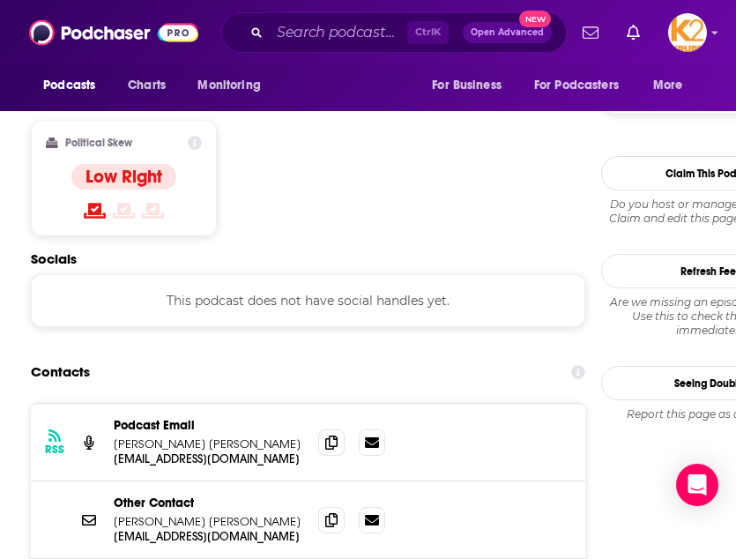
scroll to position [1506, 0]
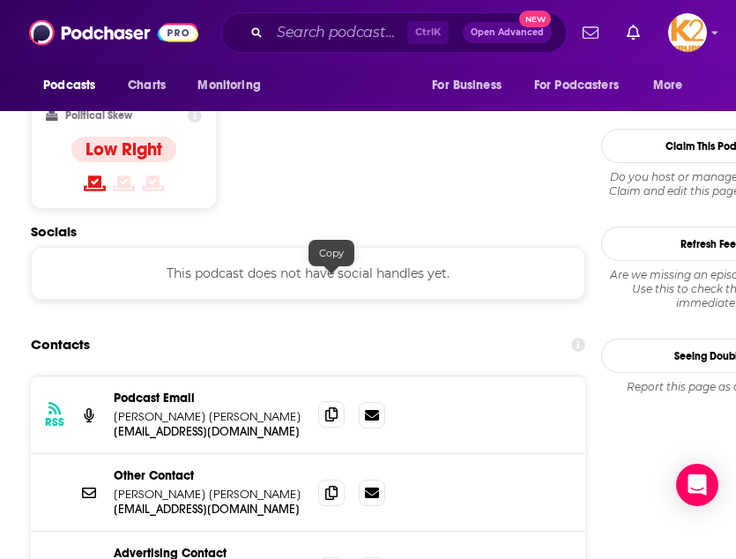
click at [327, 407] on icon at bounding box center [331, 414] width 12 height 14
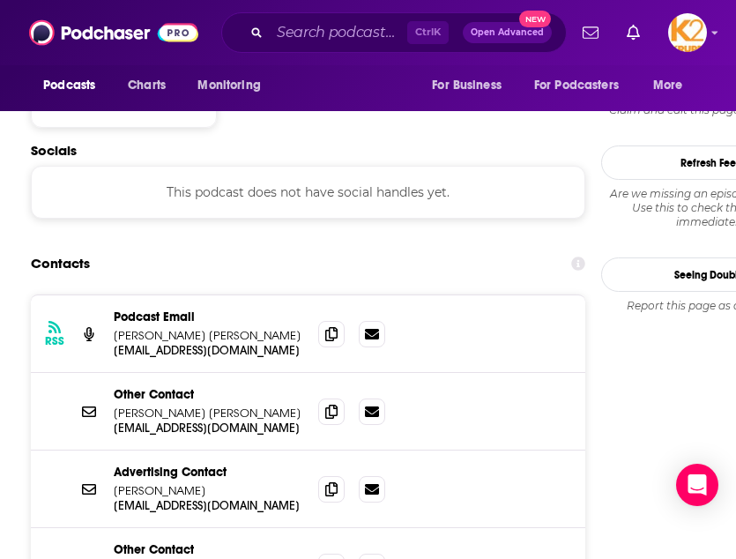
scroll to position [1588, 0]
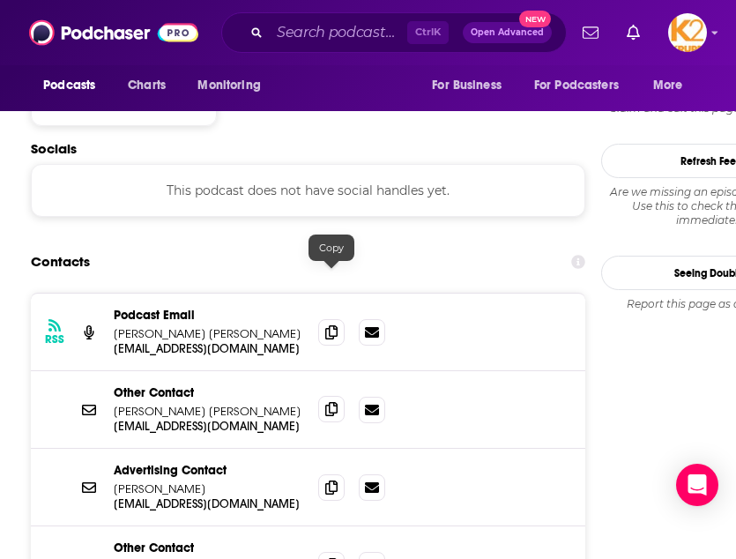
click at [329, 402] on icon at bounding box center [331, 409] width 12 height 14
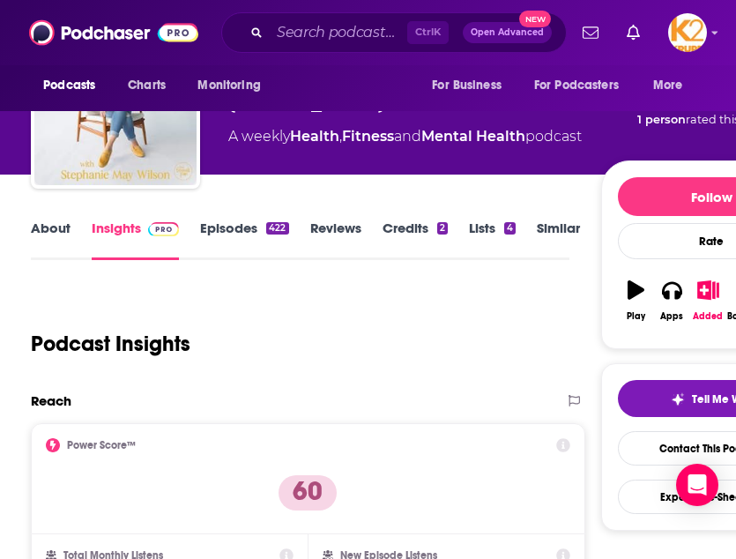
scroll to position [0, 0]
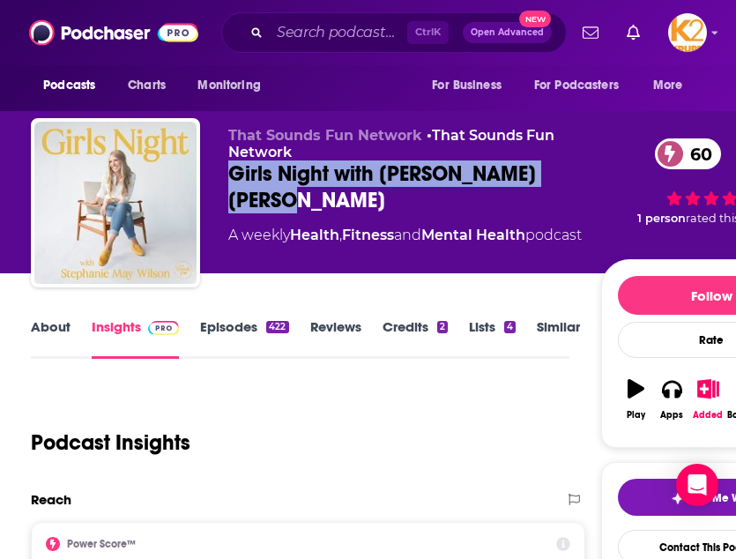
drag, startPoint x: 329, startPoint y: 206, endPoint x: 207, endPoint y: 175, distance: 125.7
click at [207, 175] on div "That Sounds Fun Network • That Sounds Fun Network Girls Night with [PERSON_NAME…" at bounding box center [426, 206] width 791 height 176
copy h2 "Girls Night with [PERSON_NAME] [PERSON_NAME]"
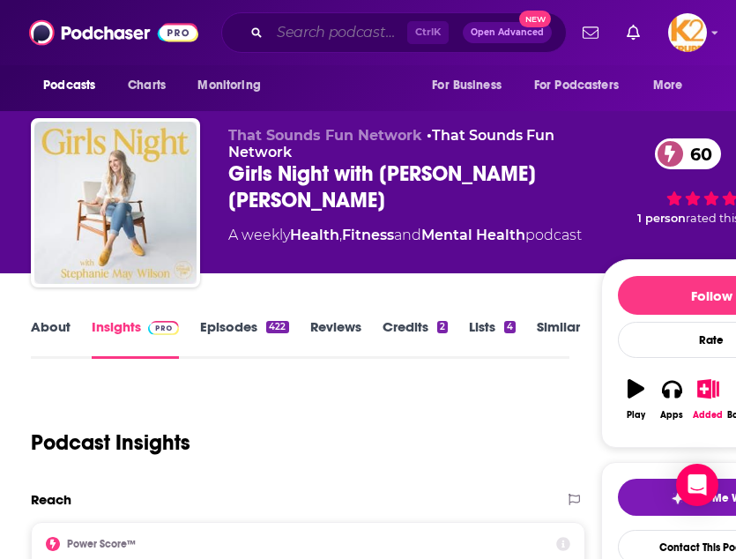
click at [324, 41] on input "Search podcasts, credits, & more..." at bounding box center [339, 33] width 138 height 28
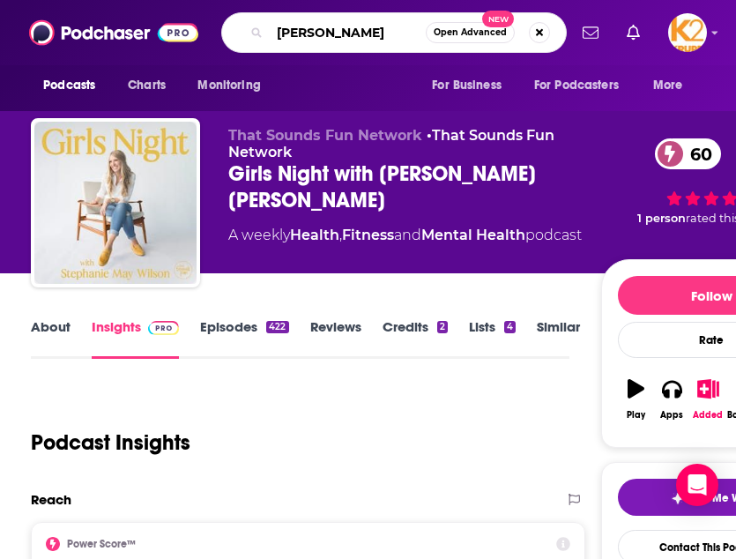
type input "HERself"
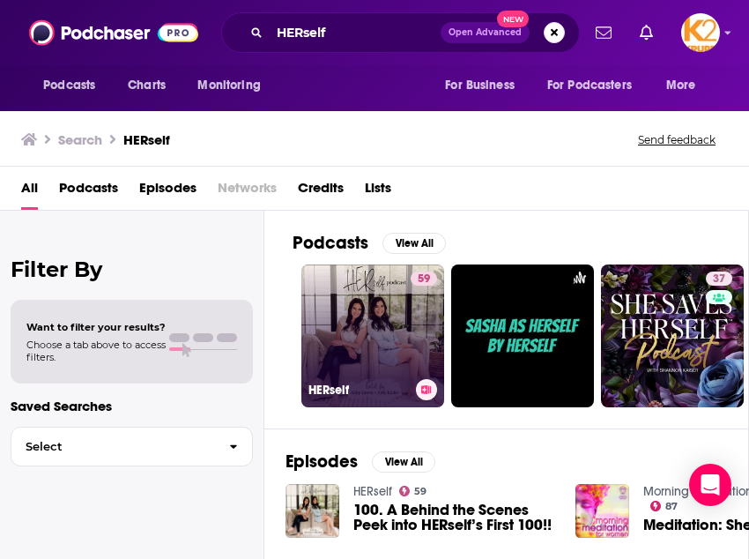
click at [365, 350] on link "59 HERself" at bounding box center [372, 335] width 143 height 143
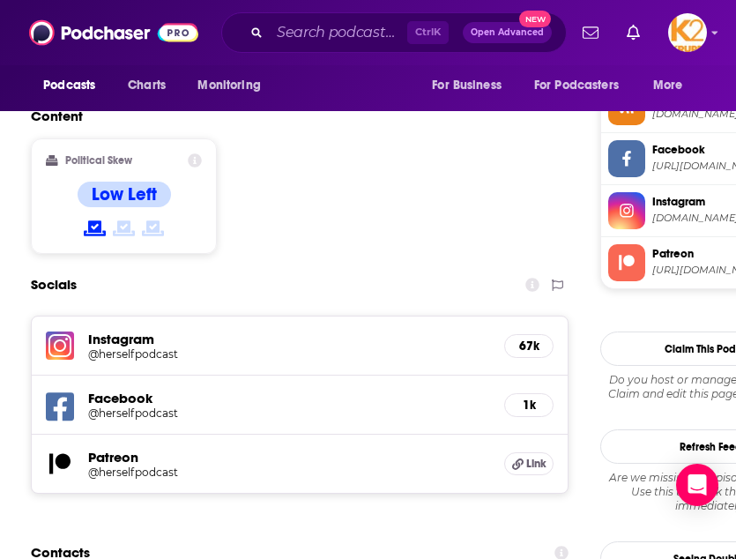
scroll to position [1662, 0]
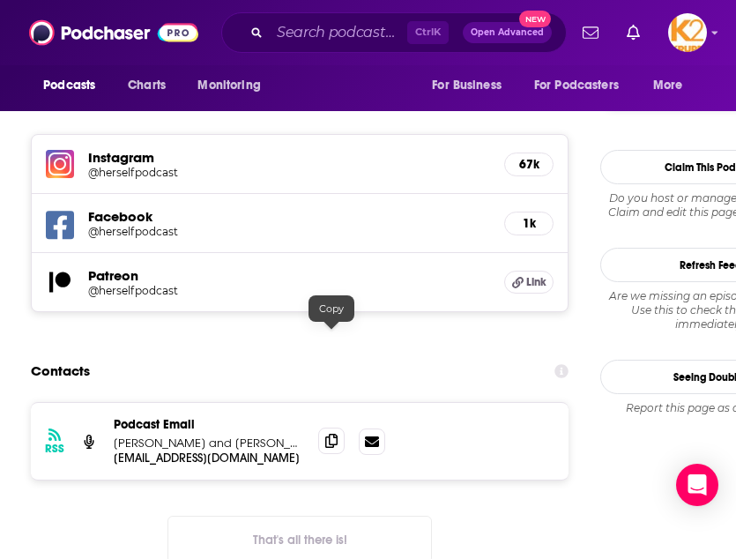
click at [333, 434] on icon at bounding box center [331, 441] width 12 height 14
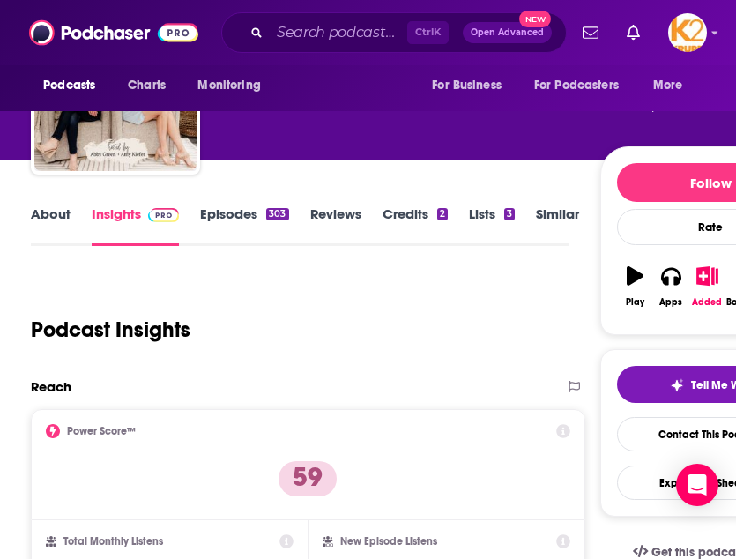
scroll to position [0, 0]
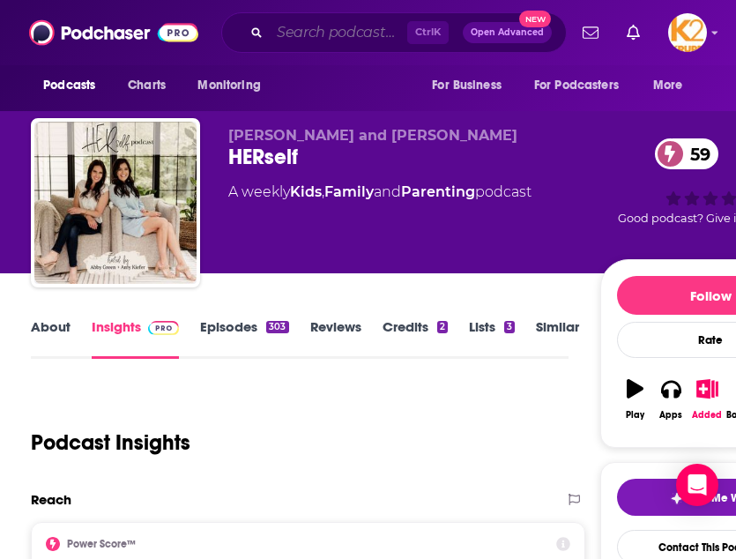
click at [343, 39] on input "Search podcasts, credits, & more..." at bounding box center [339, 33] width 138 height 28
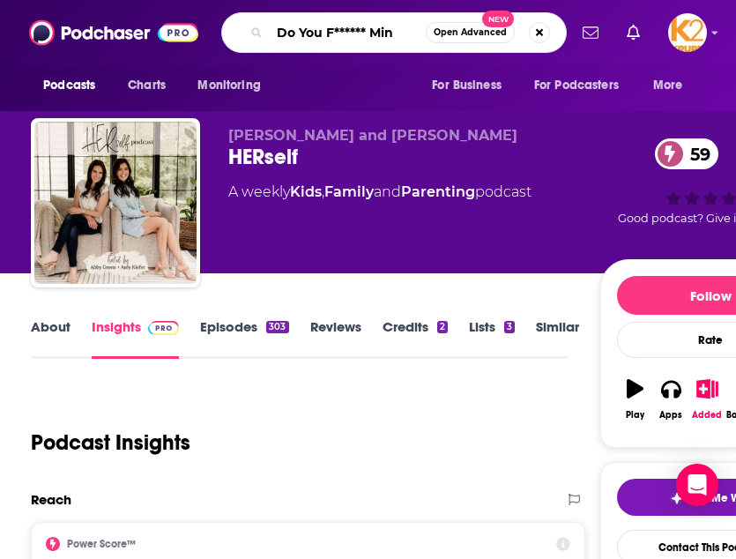
type input "Do You F****** Mind"
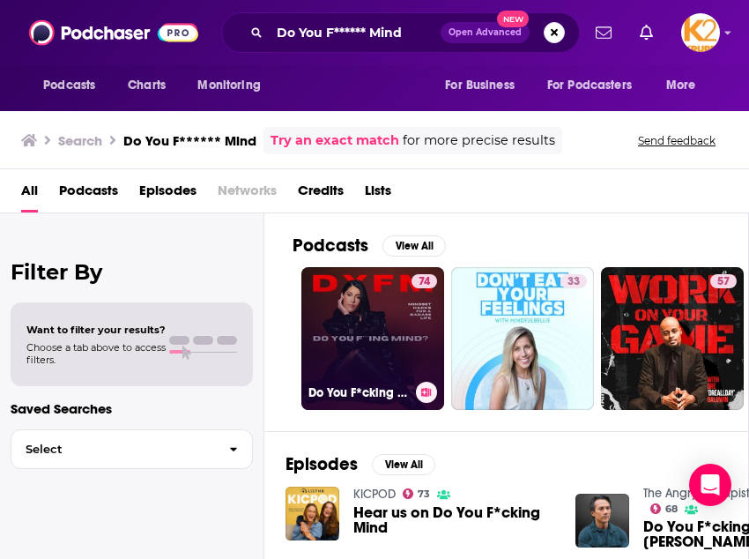
click at [381, 323] on link "74 Do You F*cking Mind?" at bounding box center [372, 338] width 143 height 143
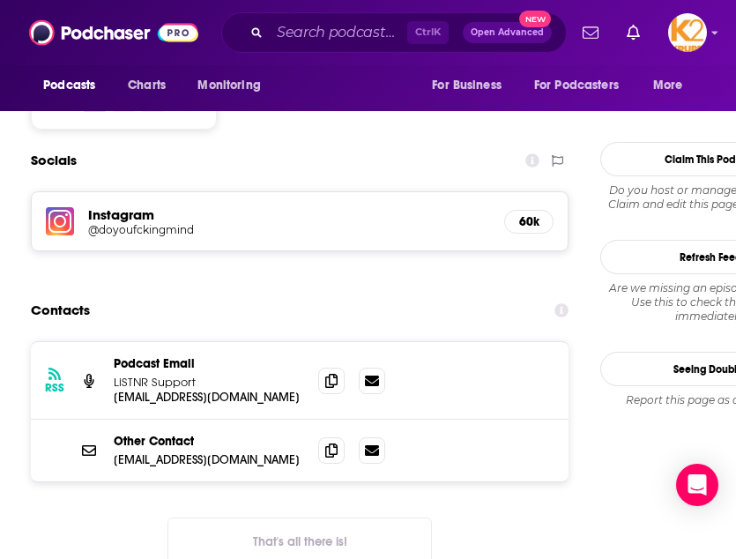
scroll to position [1558, 0]
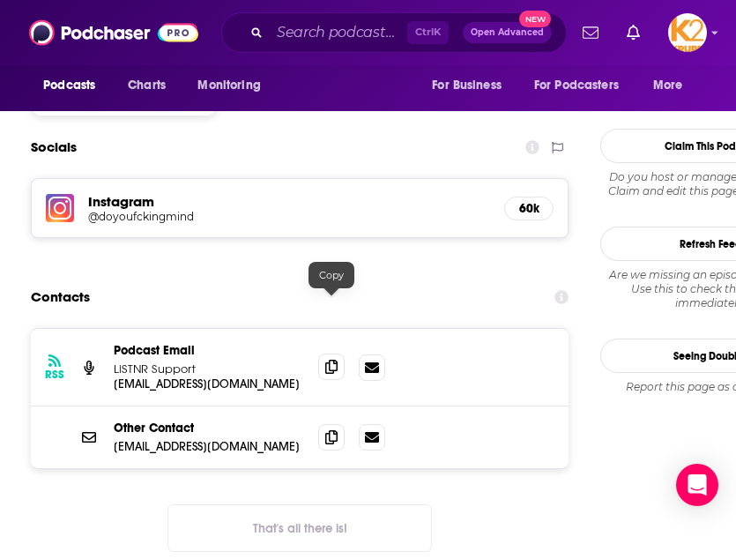
click at [329, 360] on icon at bounding box center [331, 367] width 12 height 14
click at [327, 429] on icon at bounding box center [331, 436] width 12 height 14
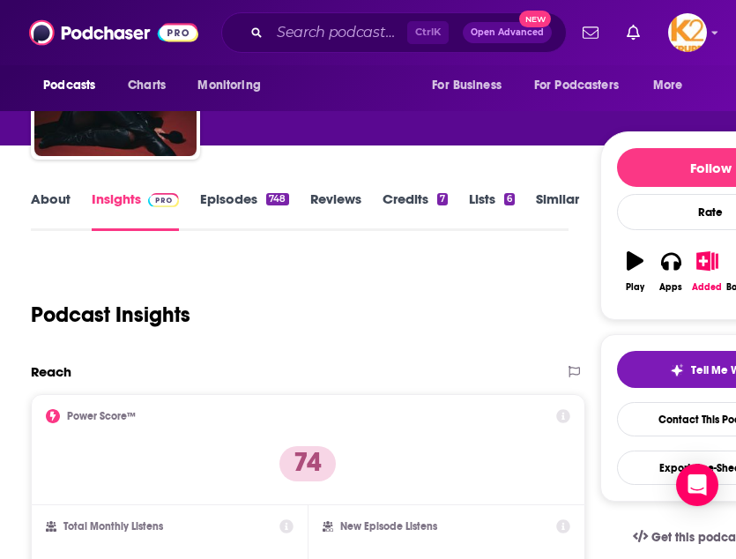
scroll to position [0, 0]
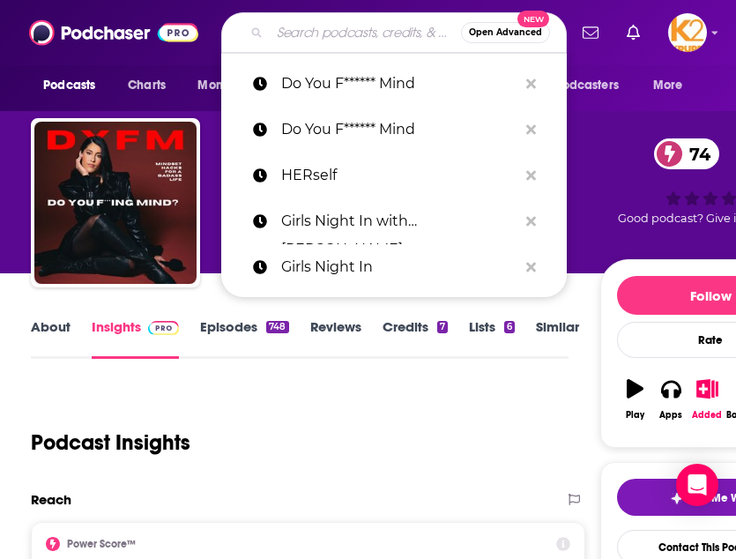
click at [366, 32] on input "Search podcasts, credits, & more..." at bounding box center [365, 33] width 191 height 28
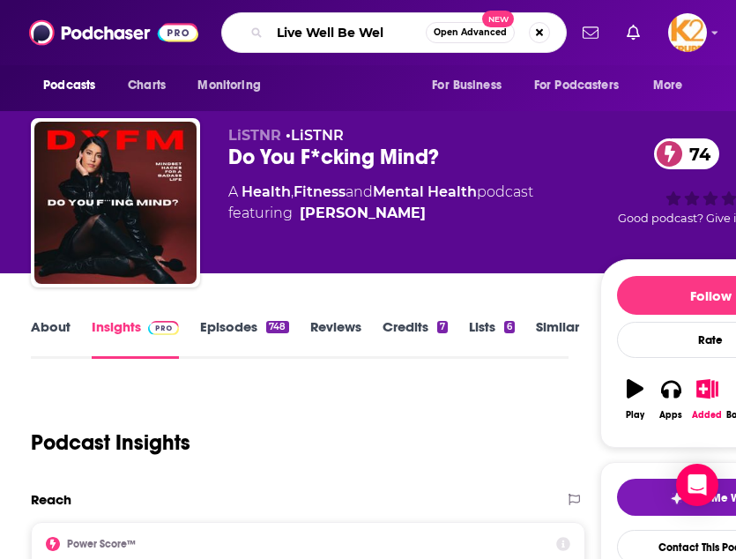
type input "Live Well Be Well"
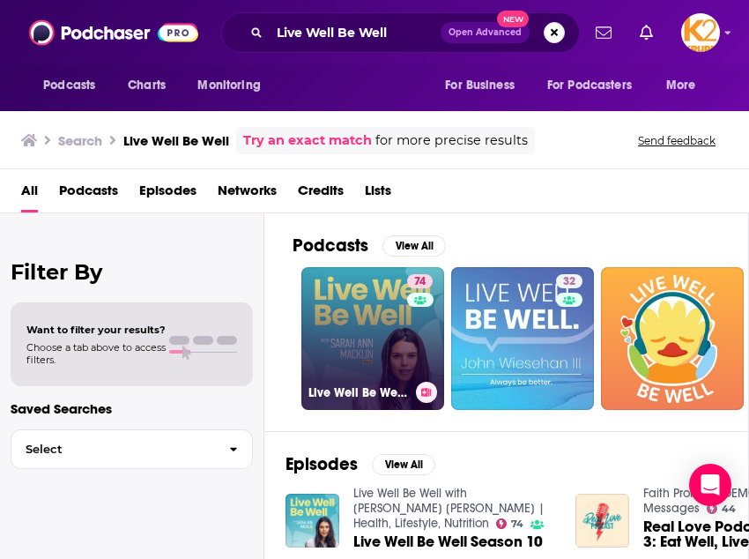
click at [326, 303] on link "74 Live Well Be Well with [PERSON_NAME] [PERSON_NAME] | Health, Lifestyle, Nutr…" at bounding box center [372, 338] width 143 height 143
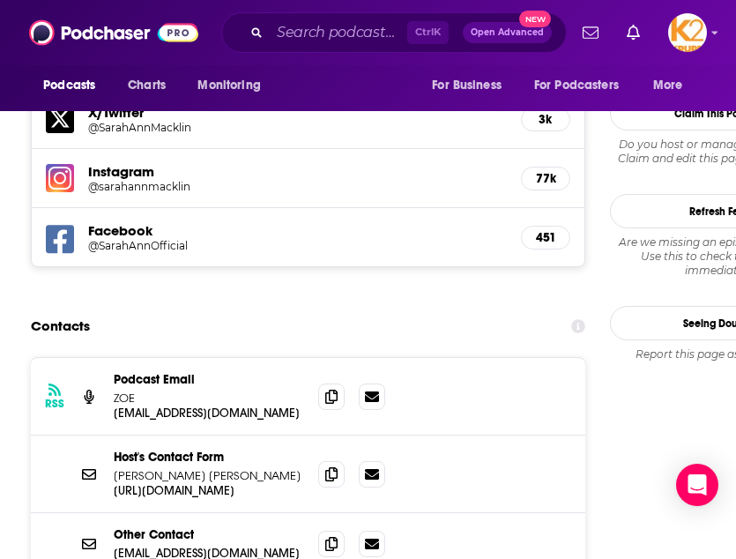
scroll to position [1737, 0]
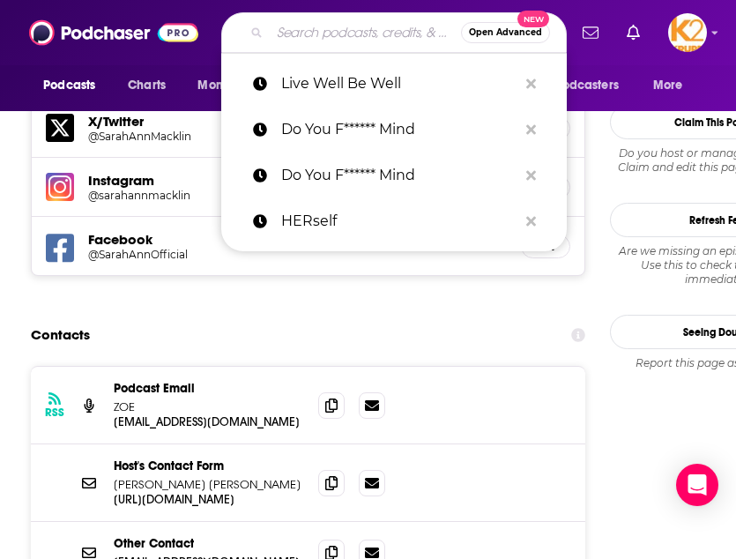
click at [352, 33] on input "Search podcasts, credits, & more..." at bounding box center [365, 33] width 191 height 28
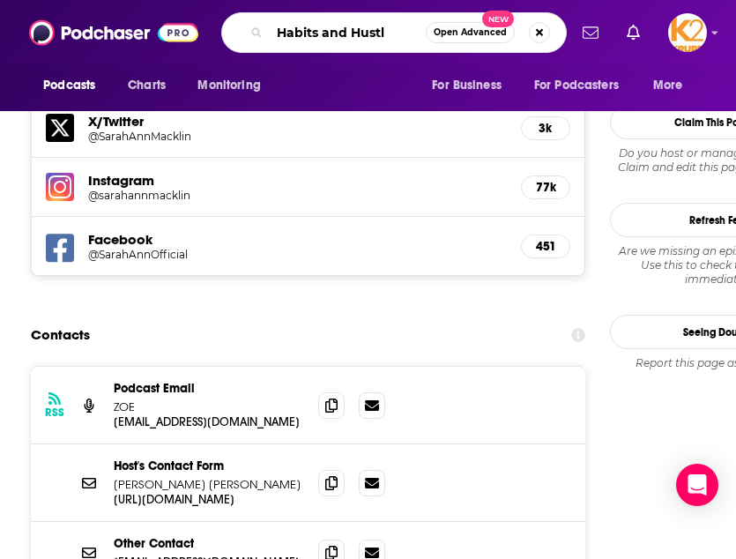
type input "Habits and Hustle"
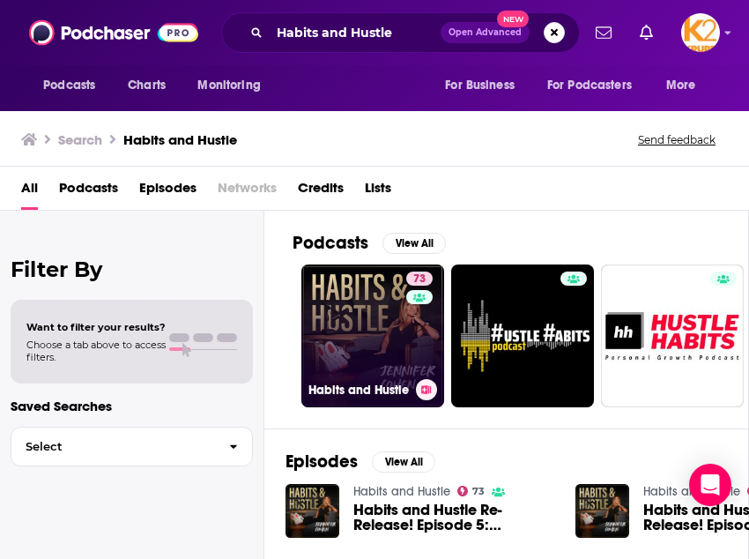
click at [331, 332] on link "73 Habits and Hustle" at bounding box center [372, 335] width 143 height 143
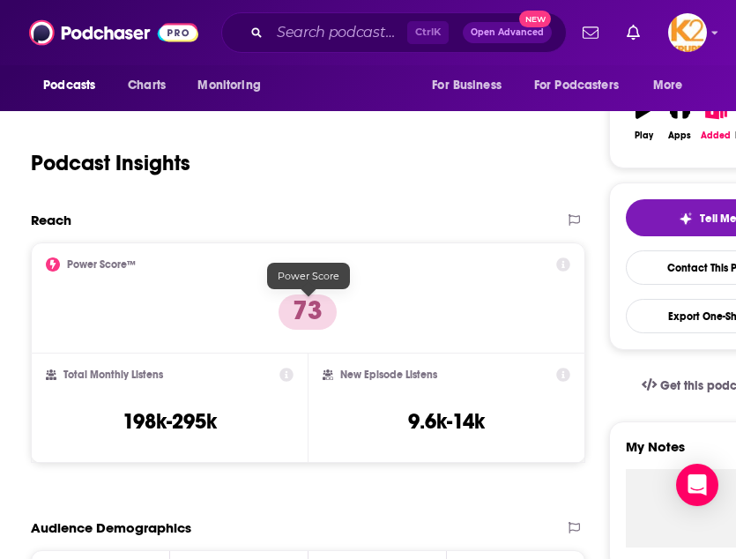
scroll to position [280, 0]
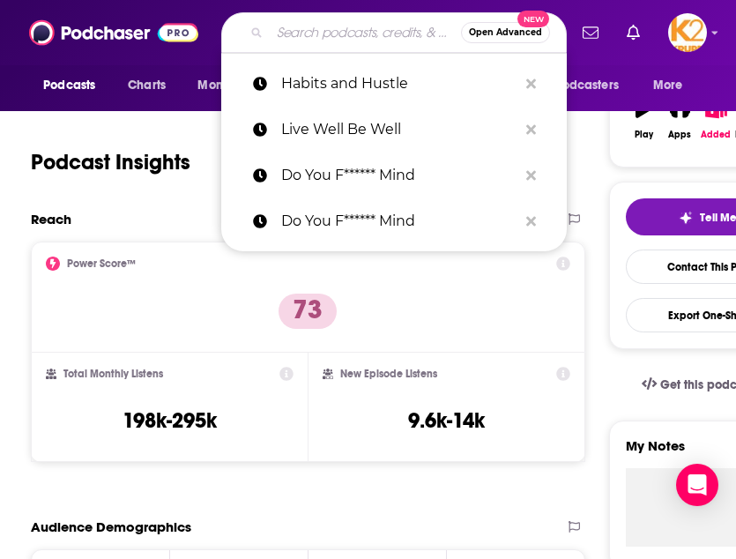
click at [327, 22] on input "Search podcasts, credits, & more..." at bounding box center [365, 33] width 191 height 28
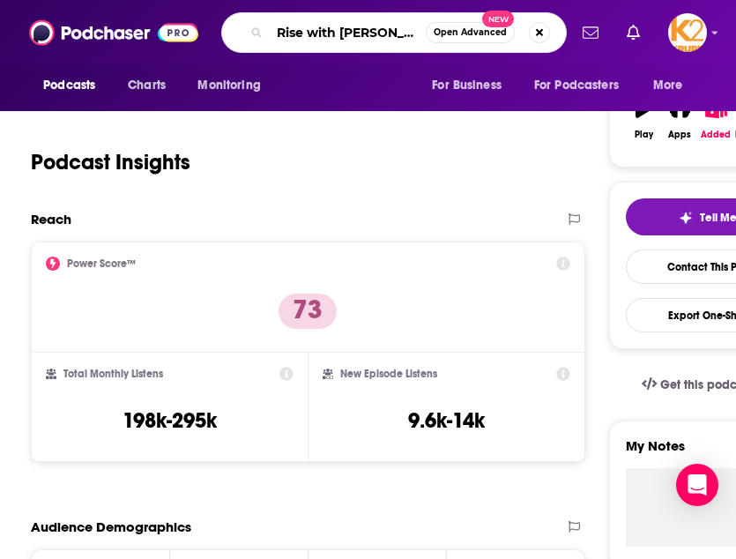
type input "Rise with [PERSON_NAME]"
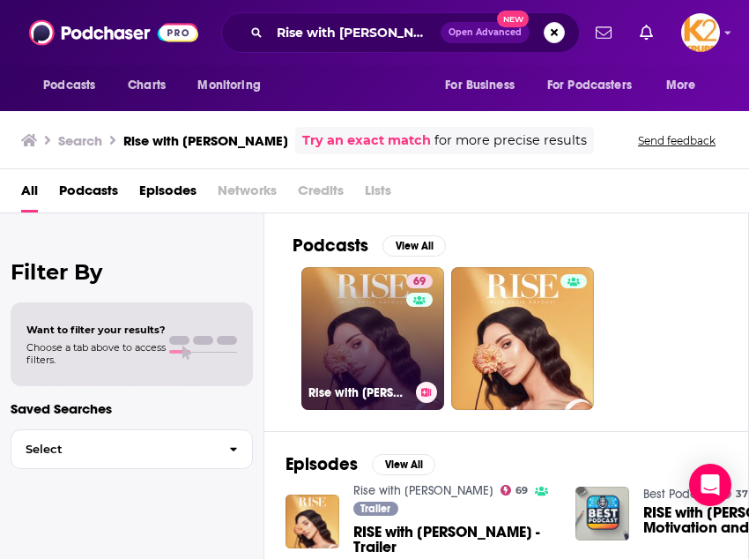
click at [364, 347] on link "69 Rise with [PERSON_NAME]" at bounding box center [372, 338] width 143 height 143
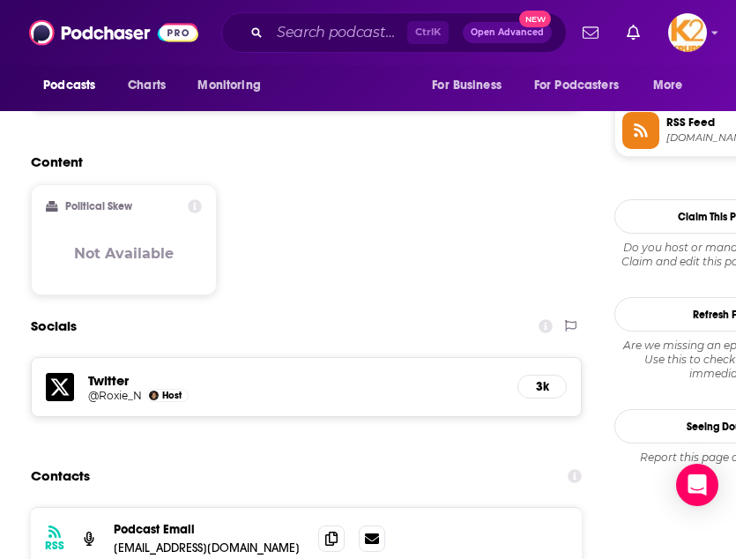
scroll to position [1434, 0]
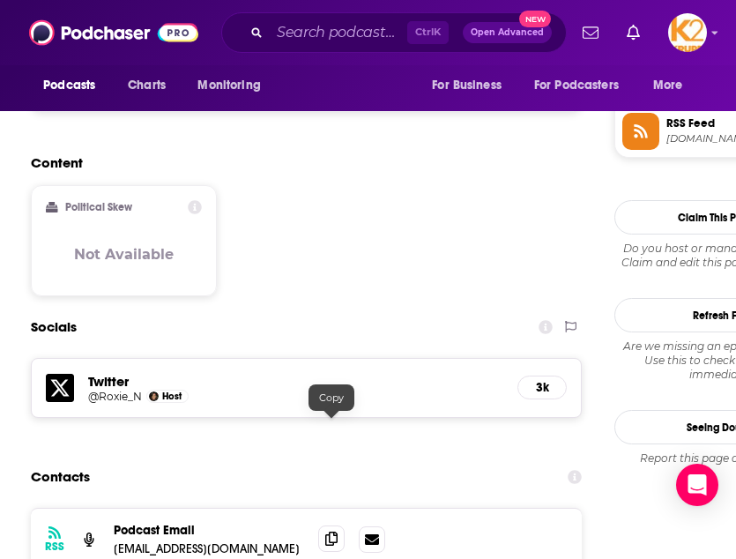
click at [338, 525] on span at bounding box center [331, 538] width 26 height 26
click at [368, 34] on input "Search podcasts, credits, & more..." at bounding box center [339, 33] width 138 height 28
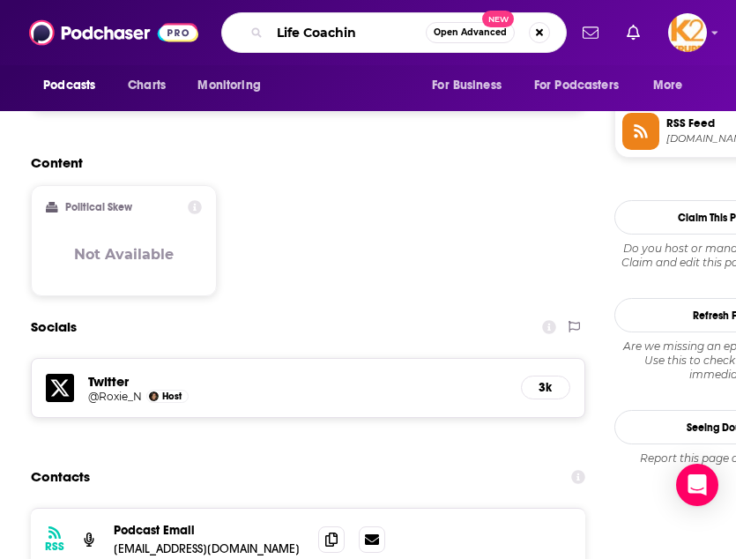
type input "Life Coaching"
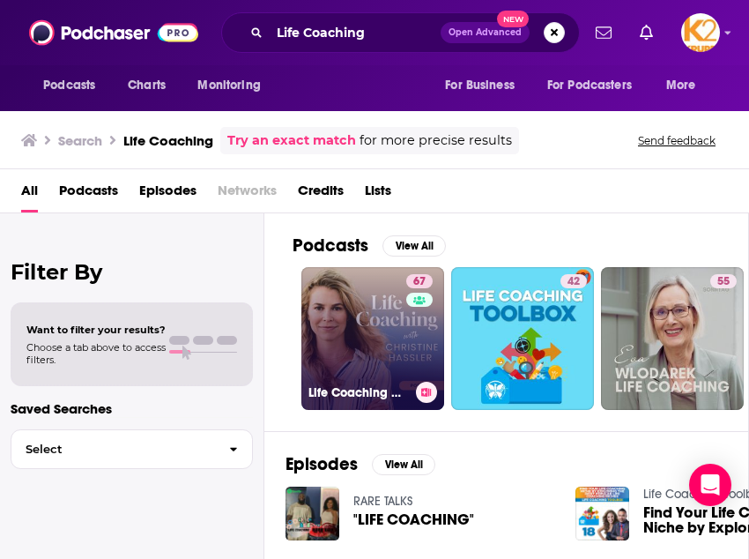
click at [347, 363] on link "67 Life Coaching with [PERSON_NAME]" at bounding box center [372, 338] width 143 height 143
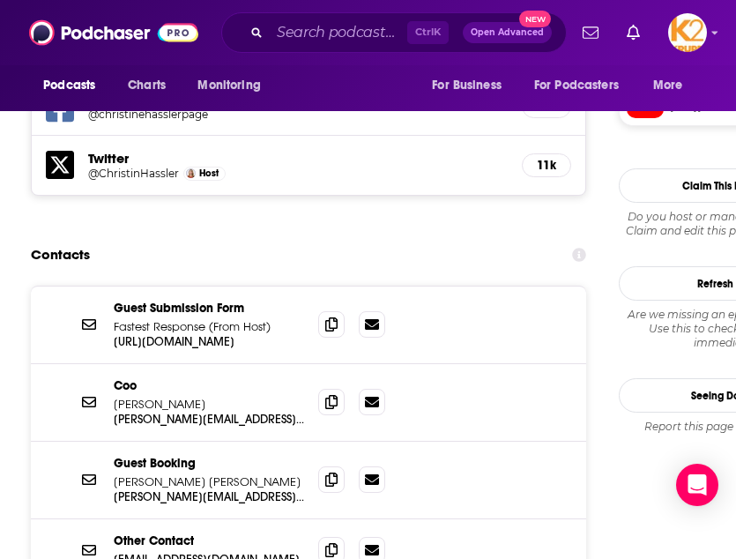
scroll to position [1835, 0]
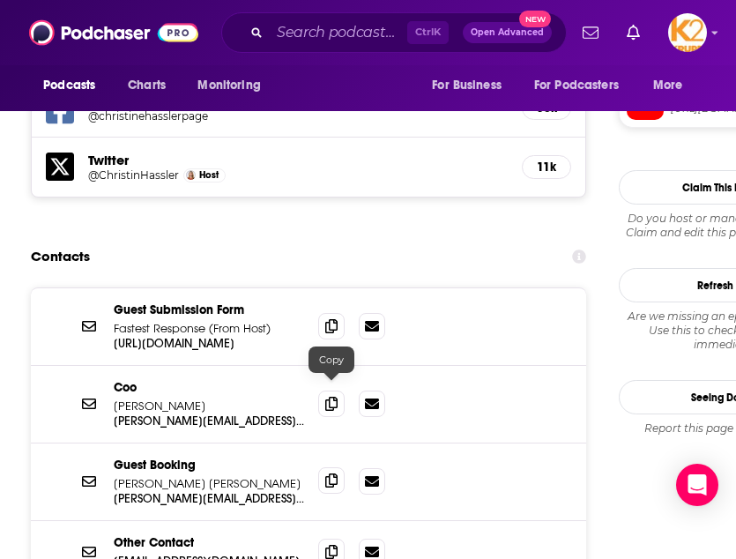
click at [332, 473] on icon at bounding box center [331, 480] width 12 height 14
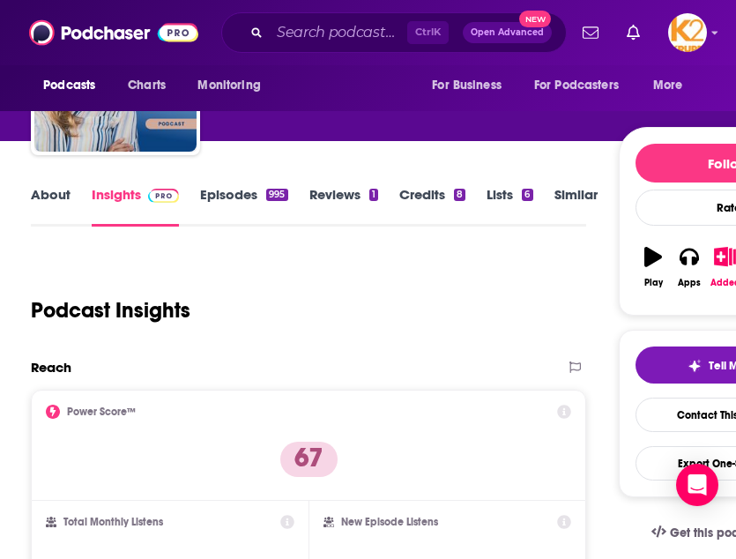
scroll to position [0, 0]
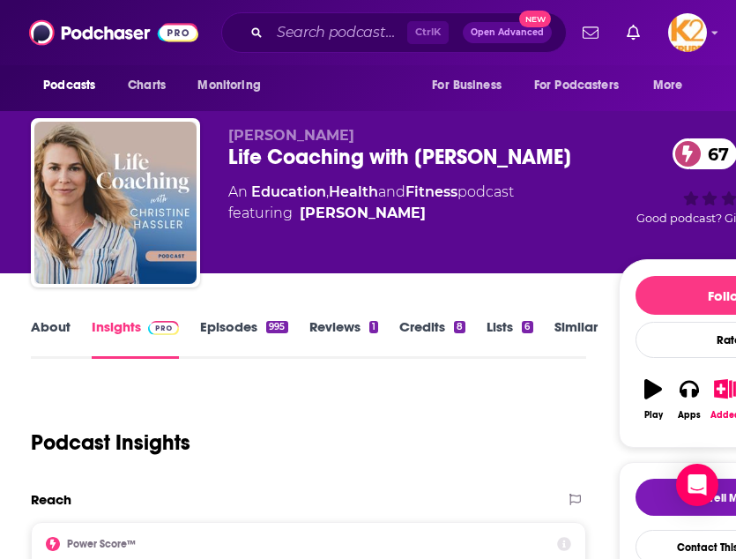
drag, startPoint x: 586, startPoint y: 151, endPoint x: 205, endPoint y: 161, distance: 380.9
click at [205, 161] on div "[PERSON_NAME] Life Coaching with [PERSON_NAME] 67 An Education , Health and Fit…" at bounding box center [434, 206] width 807 height 176
copy h2 "Life Coaching with [PERSON_NAME]"
click at [307, 48] on div "Ctrl K Open Advanced New" at bounding box center [394, 32] width 346 height 41
click at [292, 26] on input "Search podcasts, credits, & more..." at bounding box center [339, 33] width 138 height 28
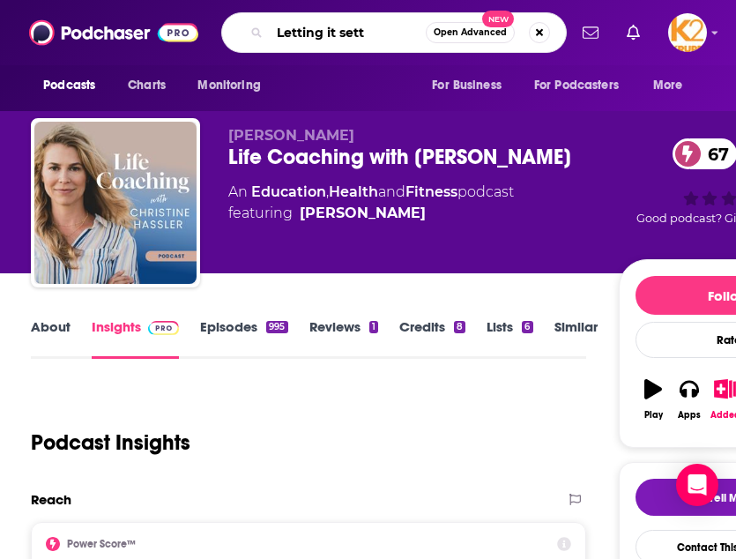
type input "Letting it settl"
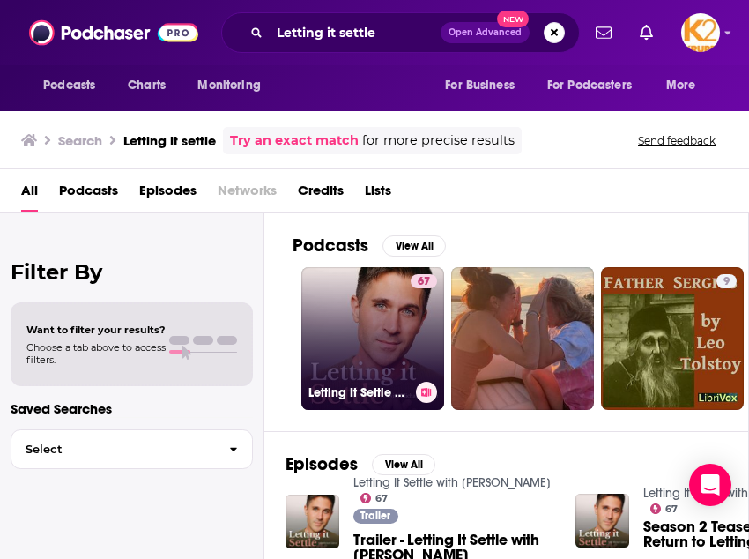
click at [366, 344] on link "67 Letting It Settle with [PERSON_NAME]" at bounding box center [372, 338] width 143 height 143
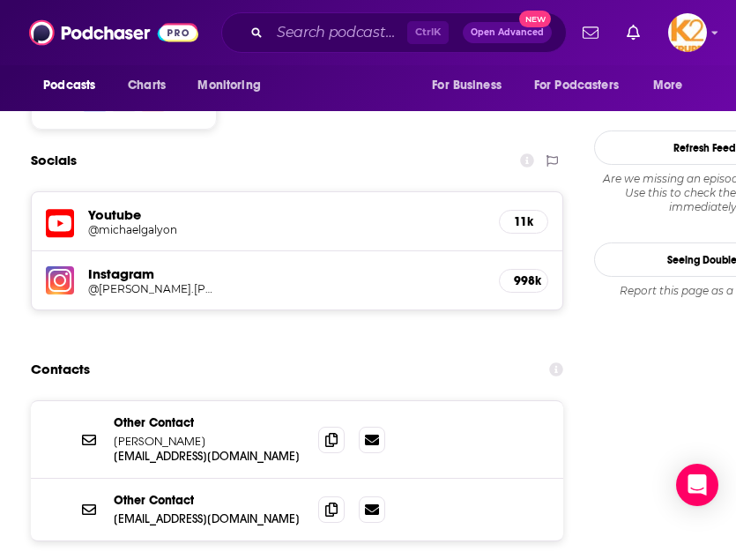
scroll to position [1628, 0]
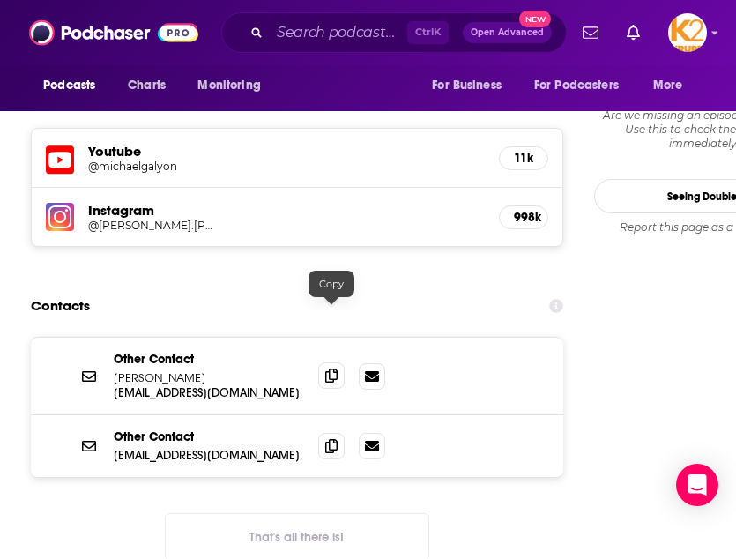
click at [322, 362] on span at bounding box center [331, 375] width 26 height 26
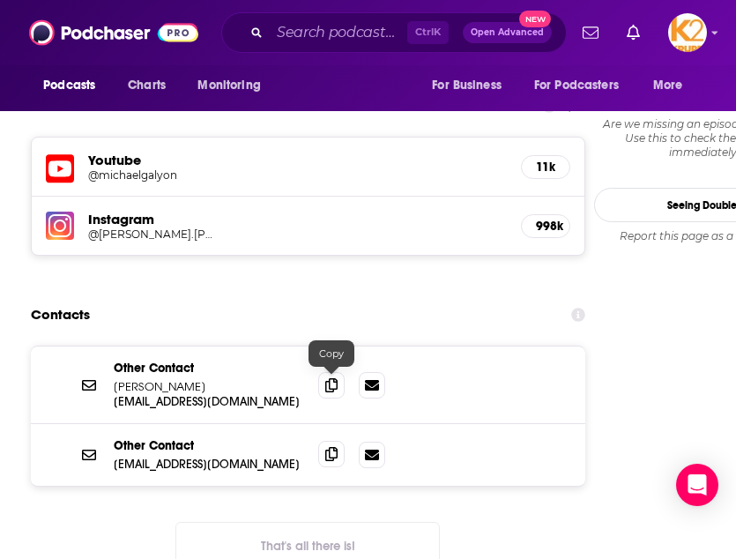
click at [328, 447] on icon at bounding box center [331, 454] width 12 height 14
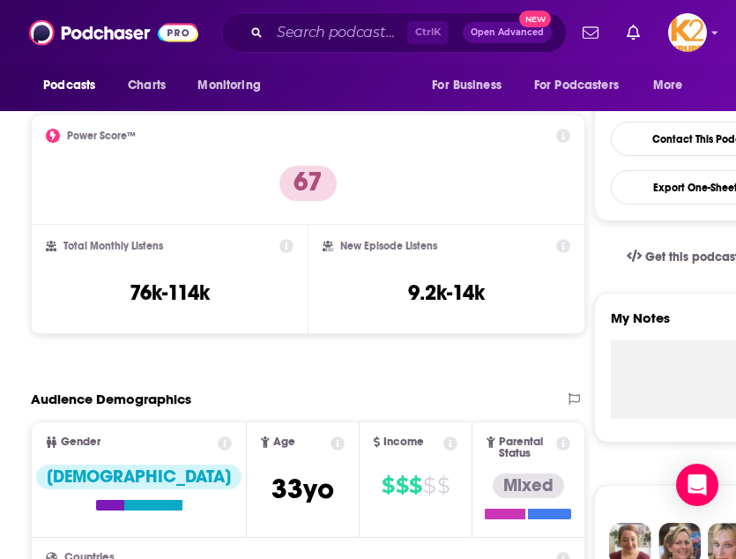
scroll to position [0, 0]
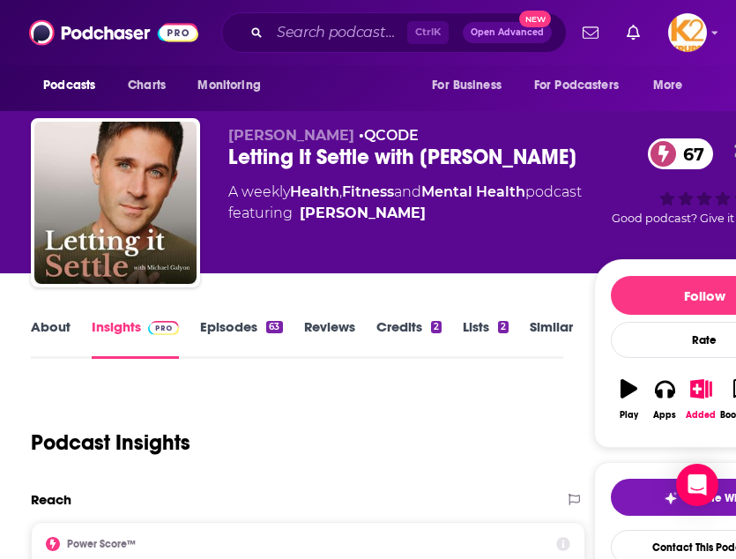
drag, startPoint x: 570, startPoint y: 153, endPoint x: 212, endPoint y: 167, distance: 359.0
click at [212, 167] on div "[PERSON_NAME] • QCODE Letting It Settle with [PERSON_NAME] 67 A weekly Health ,…" at bounding box center [423, 206] width 784 height 176
copy h2 "Letting It Settle with [PERSON_NAME]"
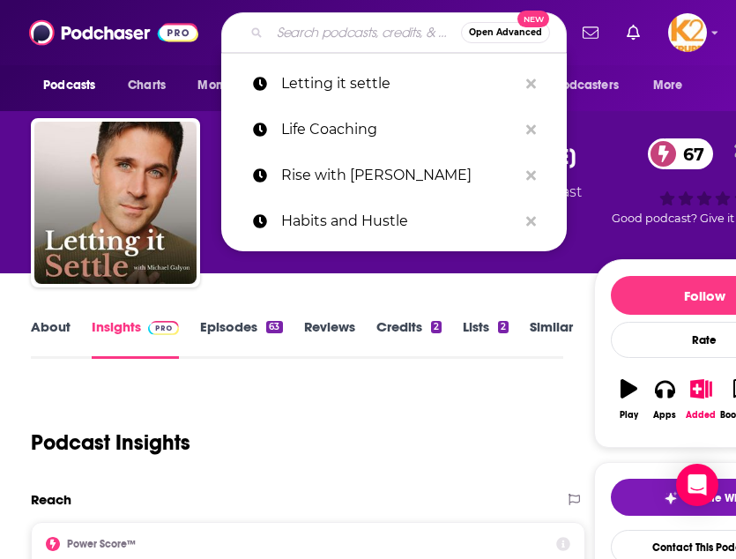
click at [298, 39] on input "Search podcasts, credits, & more..." at bounding box center [365, 33] width 191 height 28
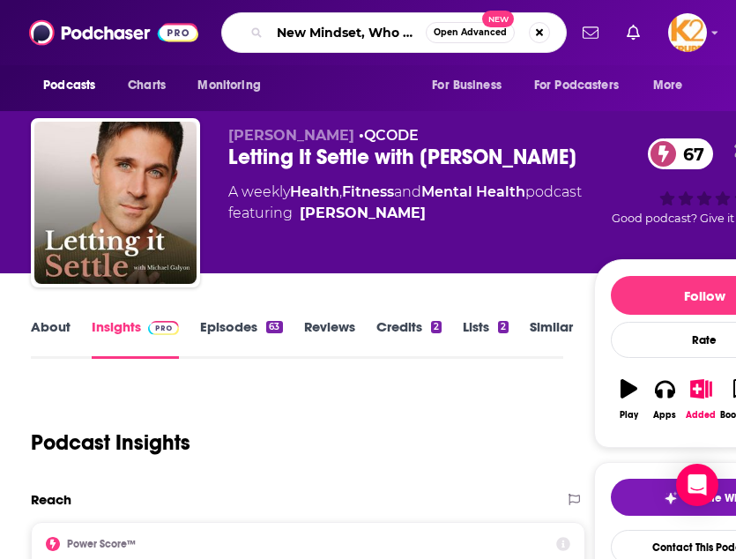
type input "New Mindset, Who Dis"
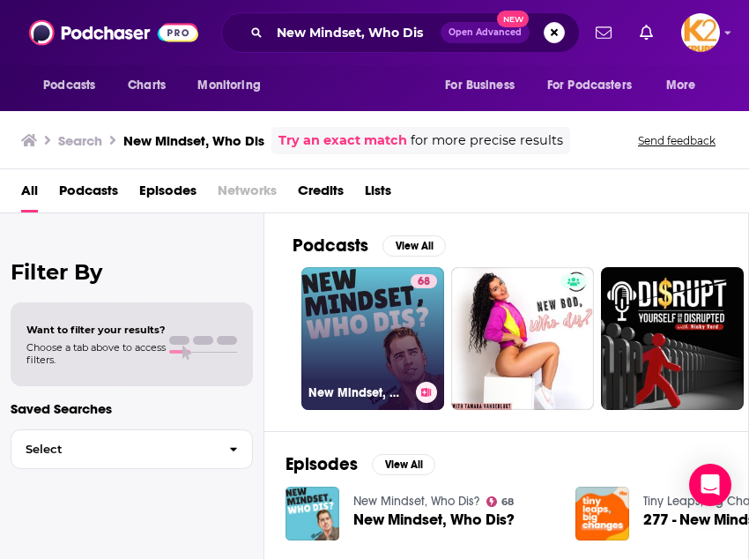
click at [380, 298] on link "68 New Mindset, Who Dis?" at bounding box center [372, 338] width 143 height 143
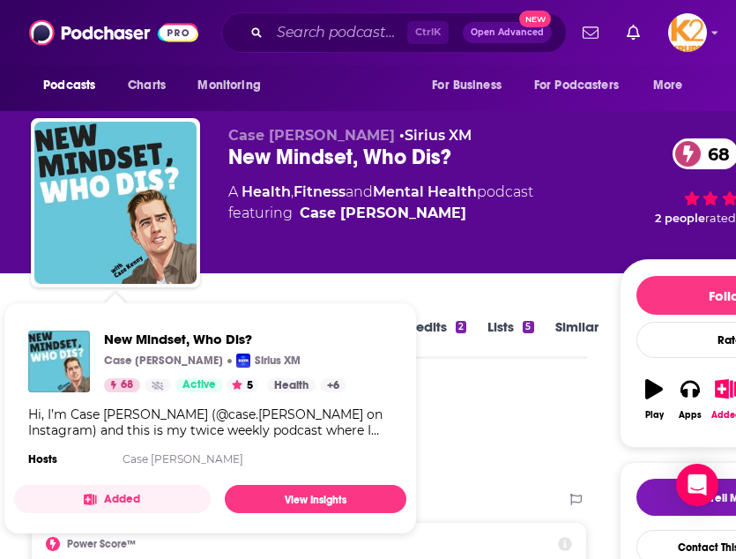
click at [506, 249] on div "Case [PERSON_NAME] • Sirius XM New Mindset, Who Dis? 68 A Health , Fitness and …" at bounding box center [423, 197] width 390 height 141
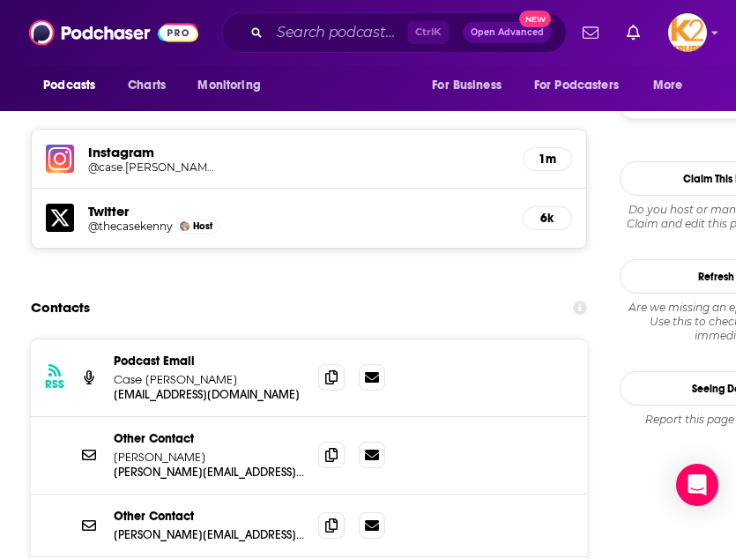
scroll to position [1703, 0]
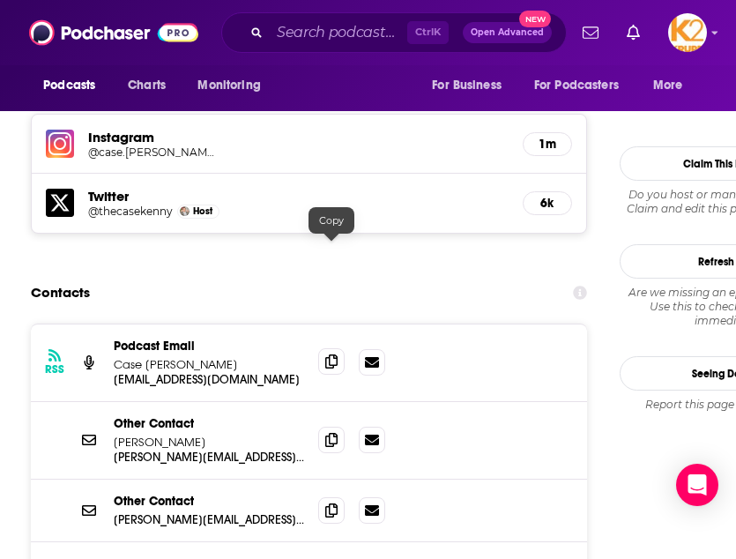
click at [324, 348] on span at bounding box center [331, 361] width 26 height 26
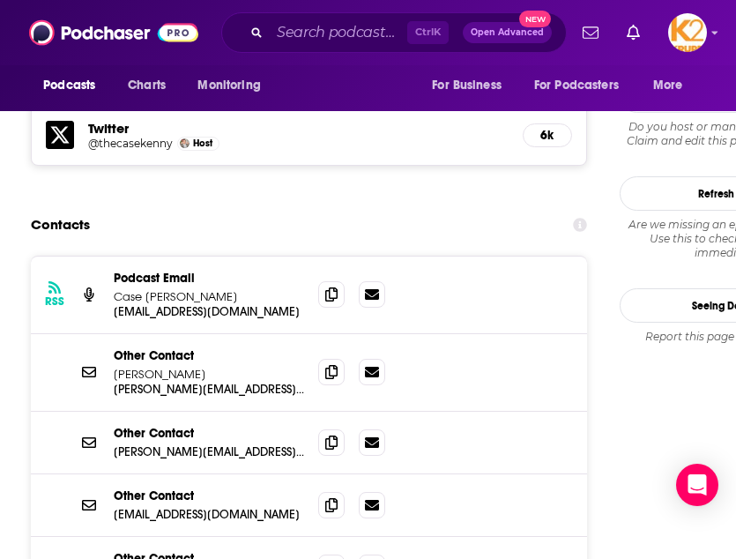
scroll to position [1766, 0]
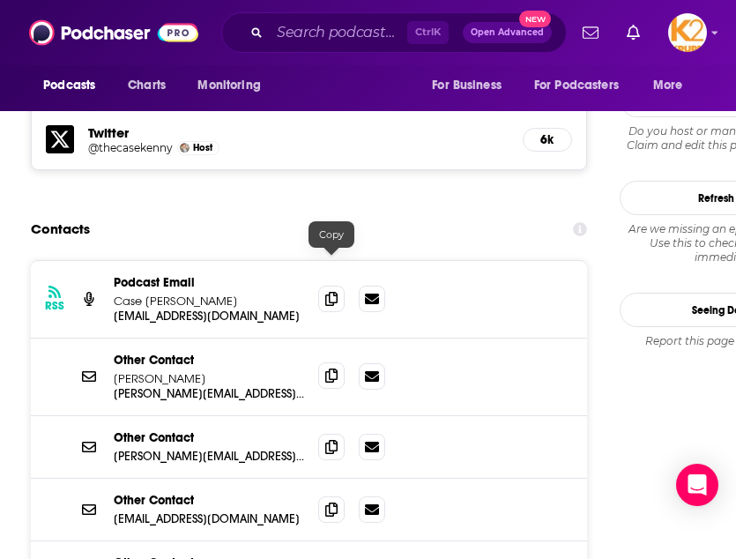
click at [321, 362] on span at bounding box center [331, 375] width 26 height 26
click at [325, 433] on span at bounding box center [331, 446] width 26 height 26
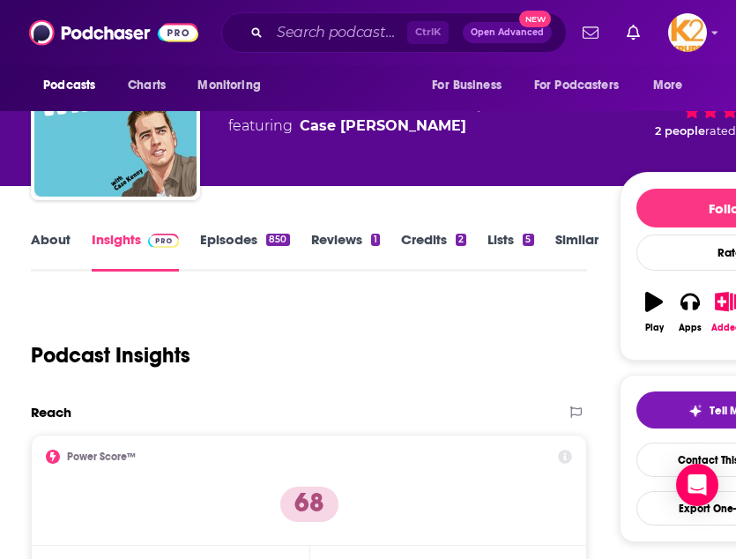
scroll to position [0, 0]
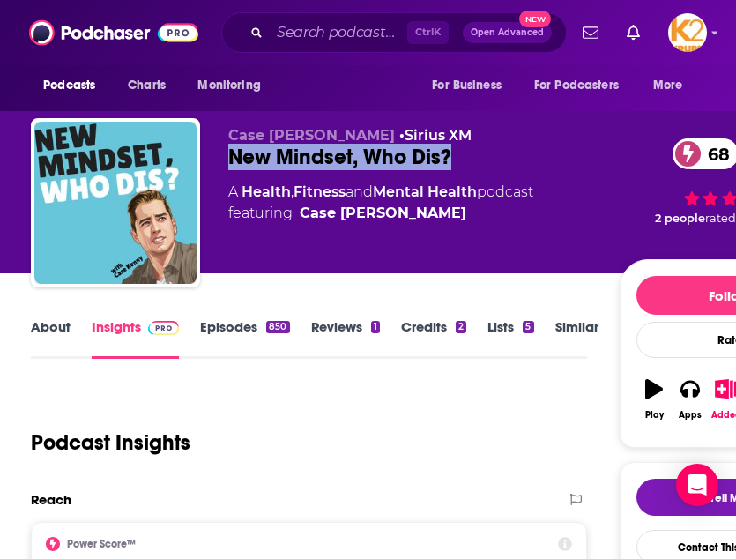
drag, startPoint x: 486, startPoint y: 156, endPoint x: 226, endPoint y: 149, distance: 260.1
click at [226, 149] on div "Case [PERSON_NAME] • Sirius XM New Mindset, Who Dis? 68 A Health , Fitness and …" at bounding box center [435, 206] width 808 height 176
copy h2 "New Mindset, Who Dis?"
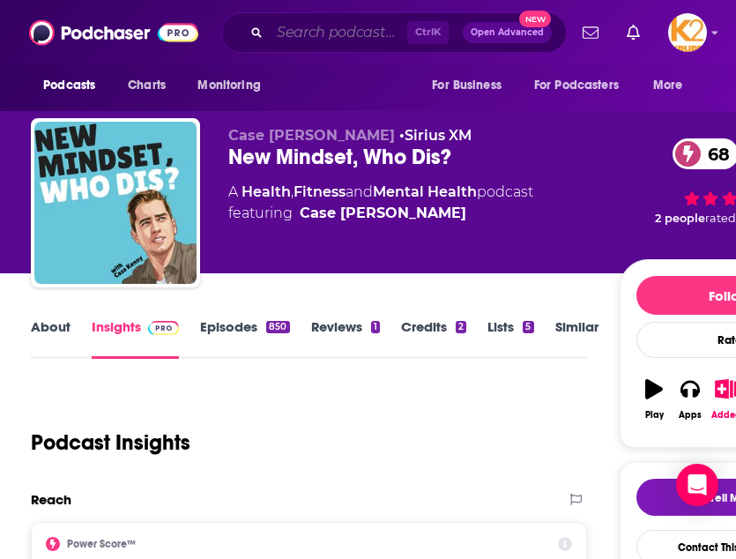
click at [361, 26] on input "Search podcasts, credits, & more..." at bounding box center [339, 33] width 138 height 28
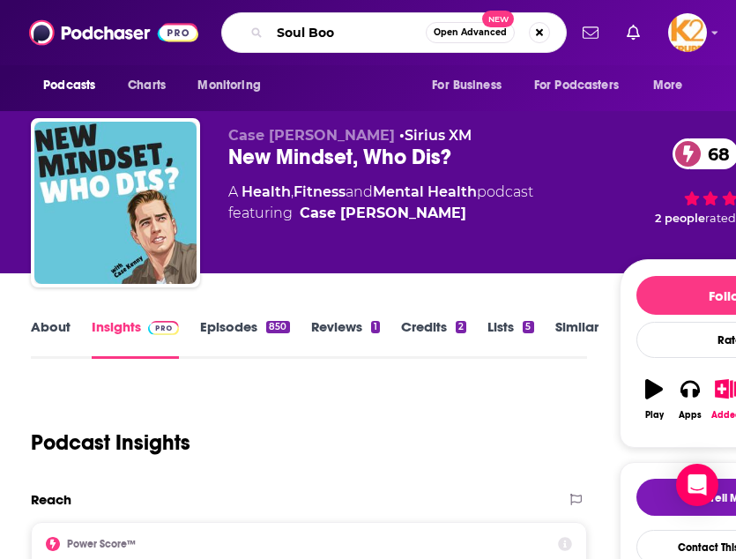
type input "Soul Boom"
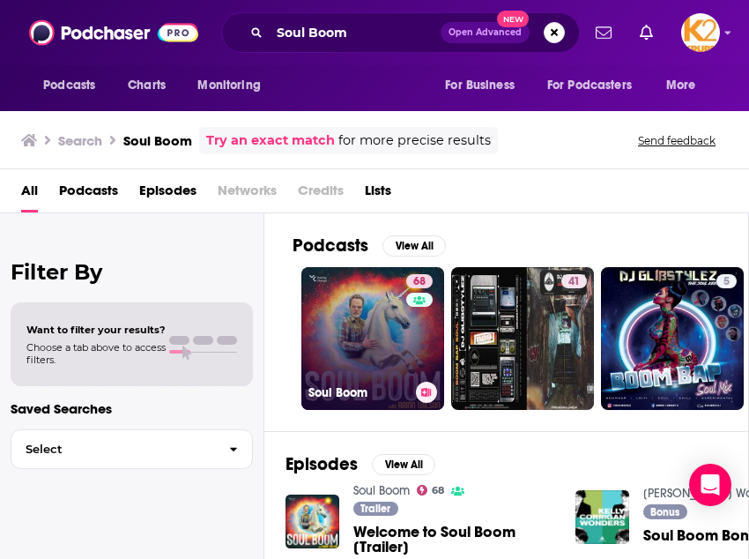
click at [373, 314] on link "68 Soul Boom" at bounding box center [372, 338] width 143 height 143
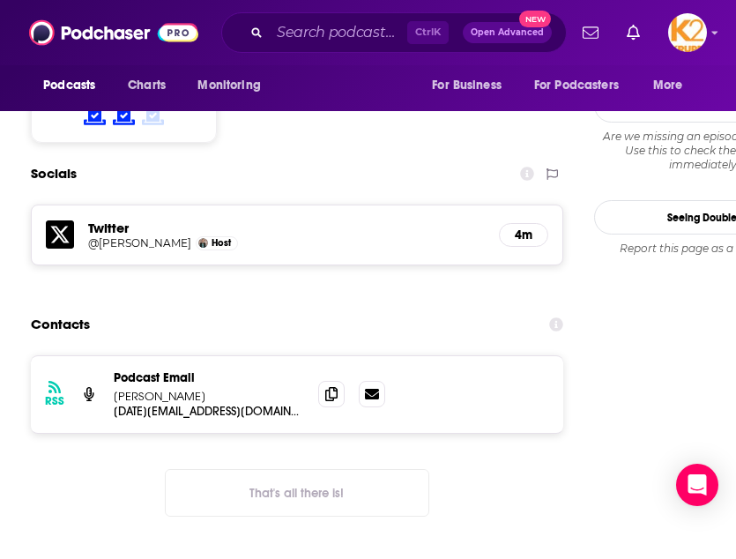
scroll to position [1595, 0]
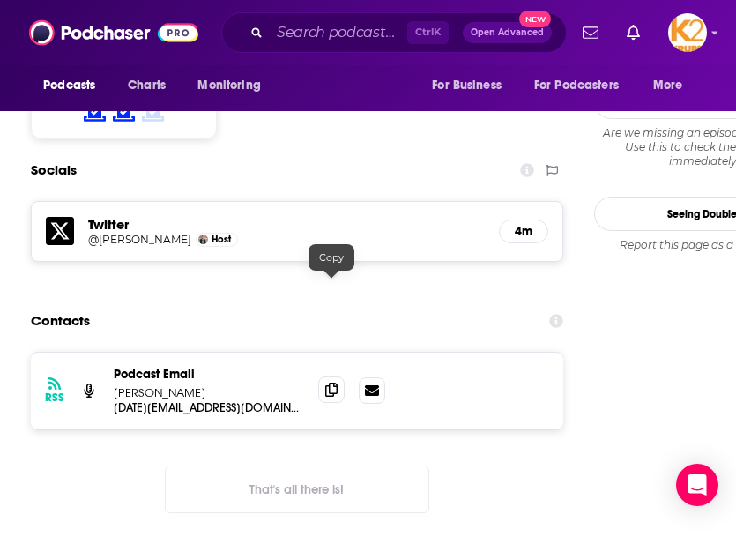
click at [334, 383] on icon at bounding box center [331, 390] width 12 height 14
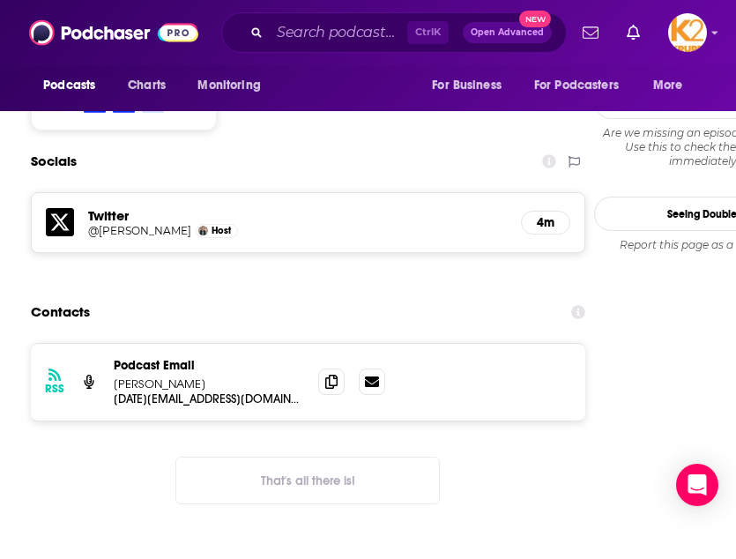
scroll to position [1587, 0]
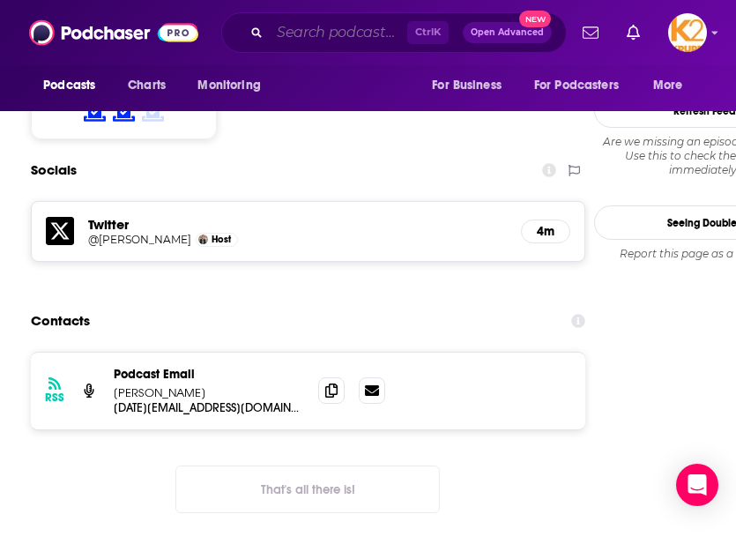
click at [288, 41] on input "Search podcasts, credits, & more..." at bounding box center [339, 33] width 138 height 28
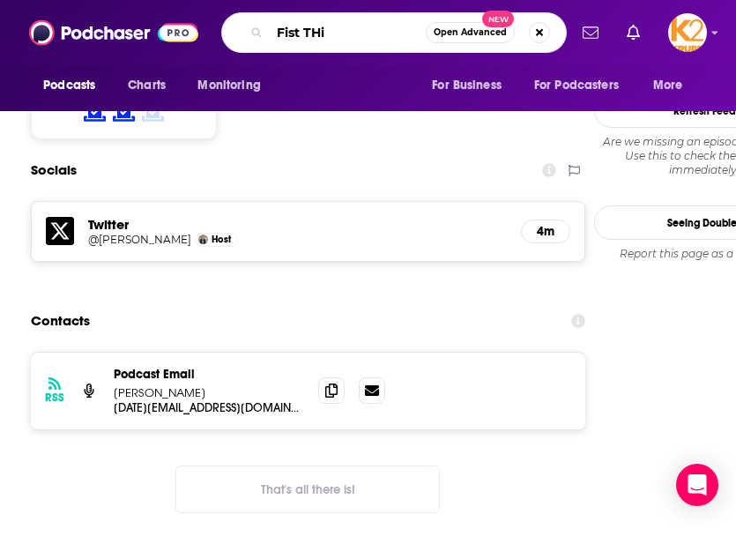
type input "Fist THis"
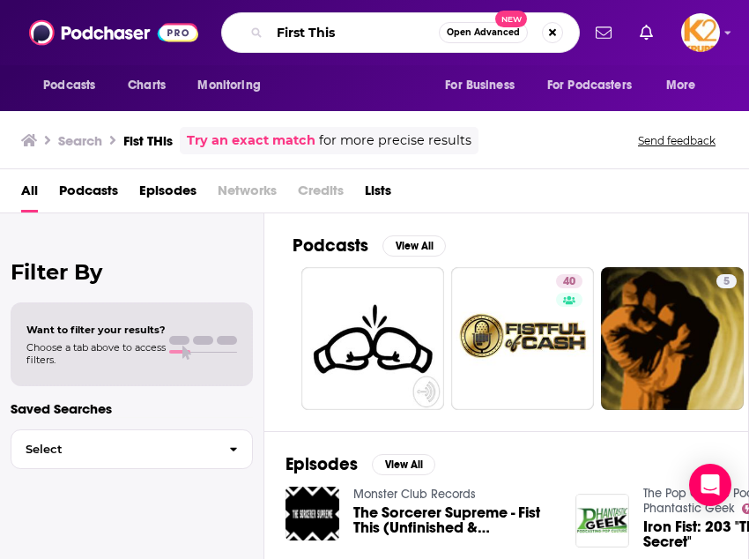
type input "First This"
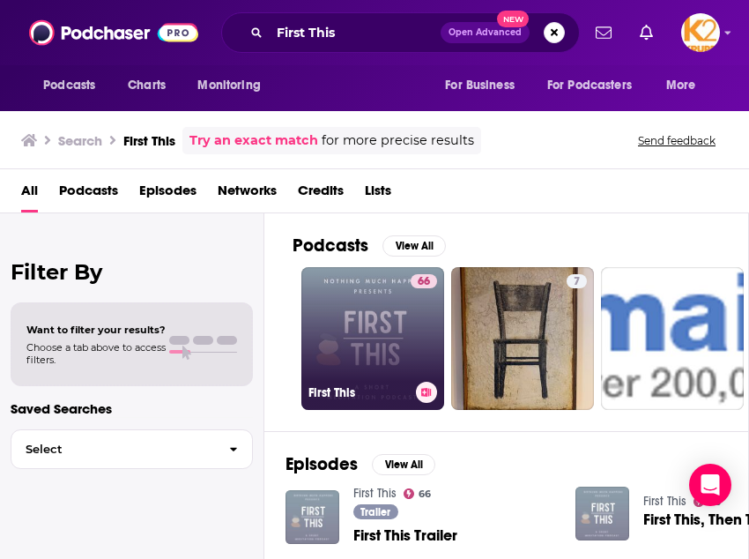
click at [378, 300] on link "66 First This" at bounding box center [372, 338] width 143 height 143
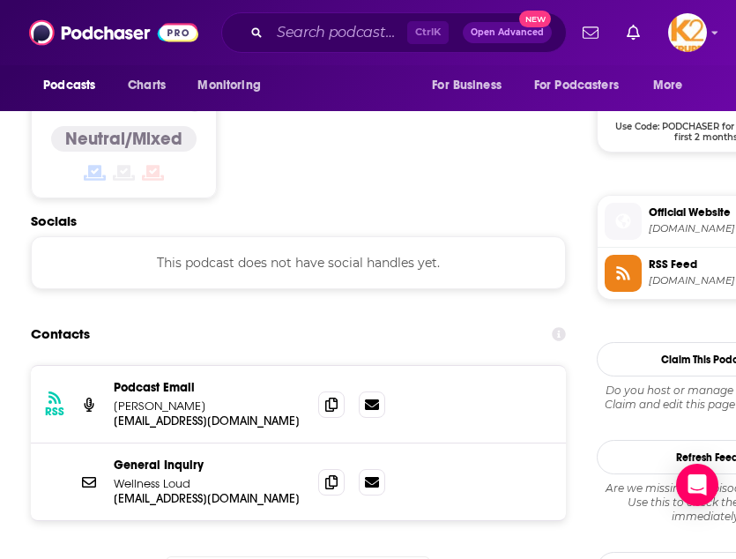
scroll to position [1457, 0]
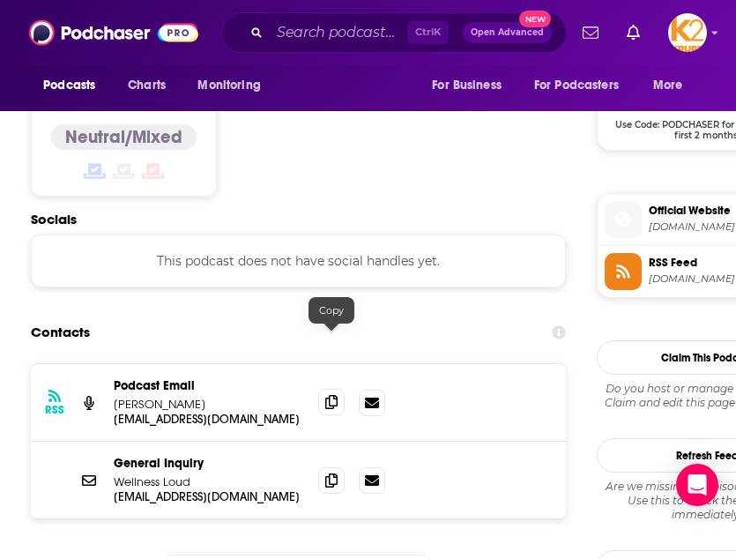
click at [337, 395] on icon at bounding box center [331, 402] width 12 height 14
click at [327, 472] on icon at bounding box center [331, 479] width 12 height 14
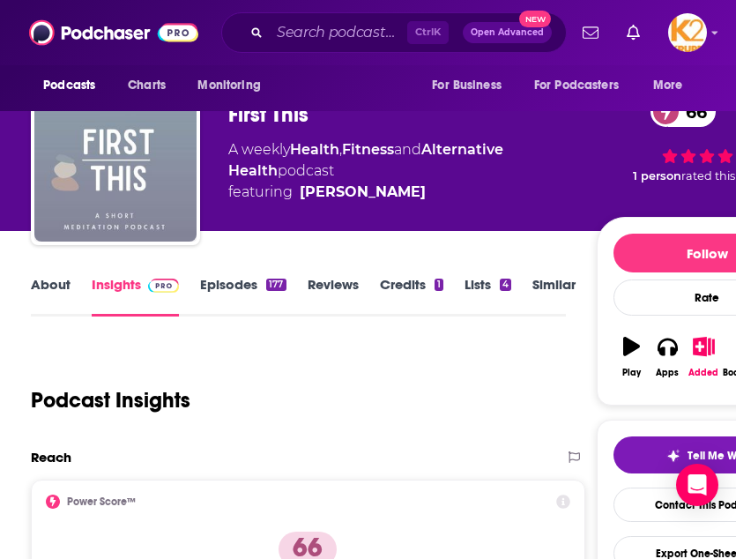
scroll to position [0, 0]
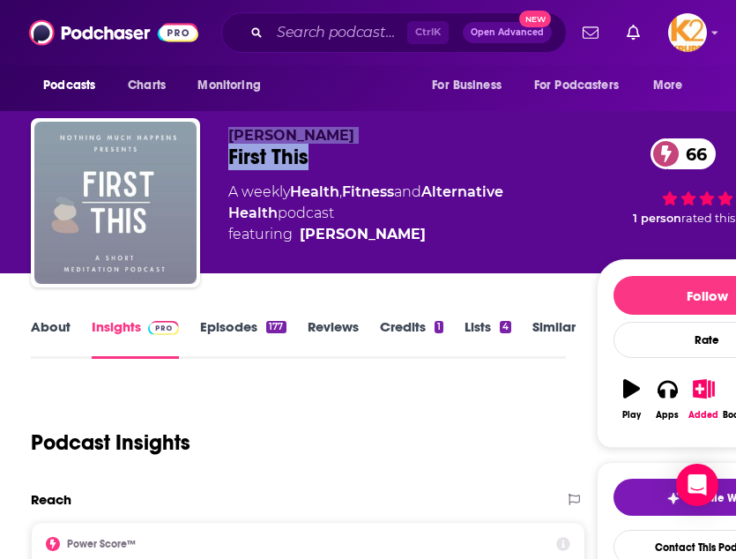
drag, startPoint x: 309, startPoint y: 162, endPoint x: 185, endPoint y: 160, distance: 124.3
click at [185, 160] on div "[PERSON_NAME] First This 66 A weekly Health , Fitness and Alternative Health po…" at bounding box center [424, 206] width 786 height 176
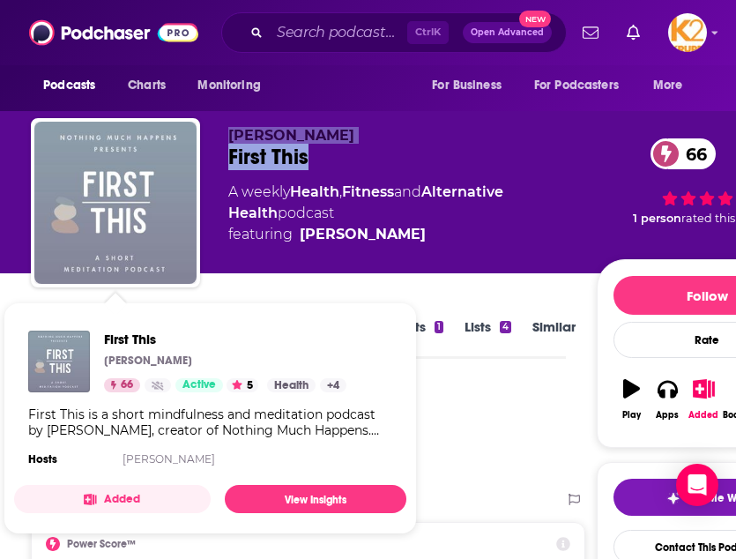
copy div "[PERSON_NAME] First This"
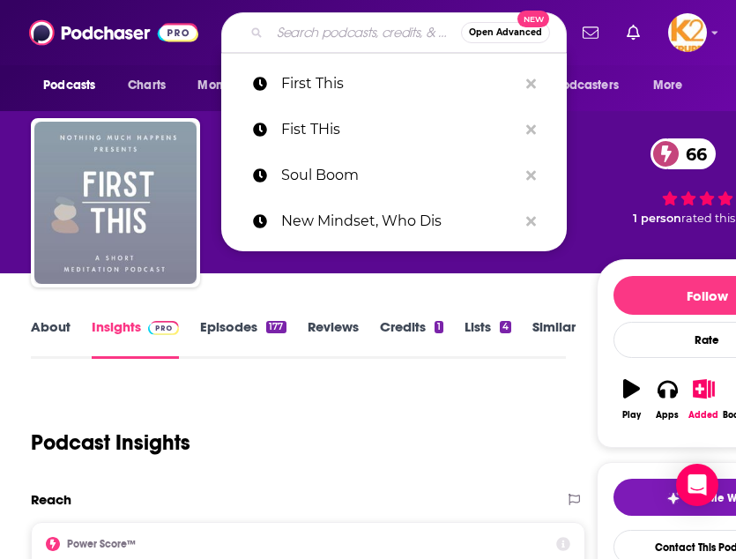
click at [317, 44] on input "Search podcasts, credits, & more..." at bounding box center [365, 33] width 191 height 28
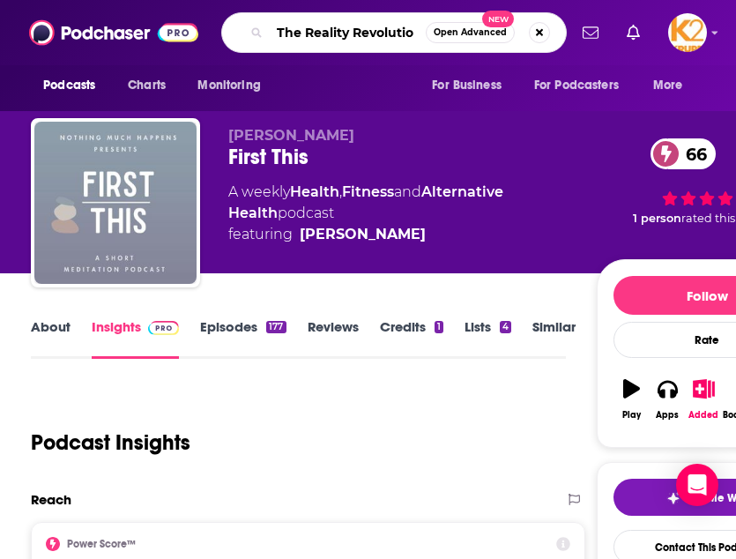
type input "The Reality Revolution"
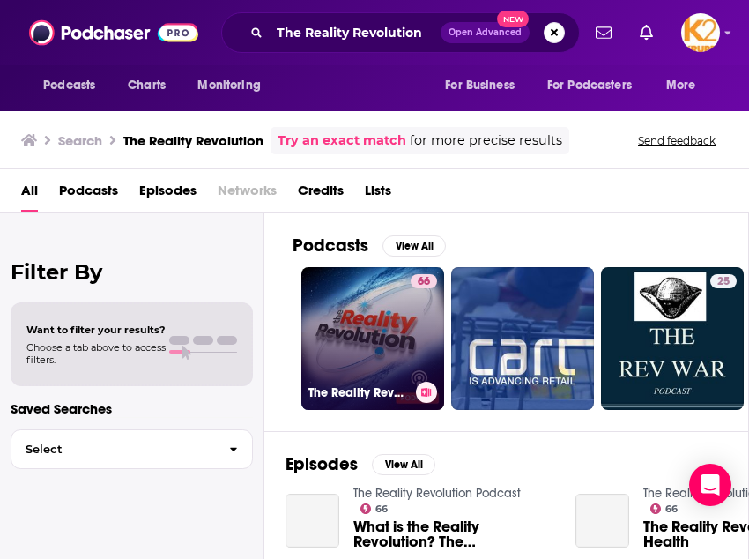
click at [373, 335] on link "66 The Reality Revolution Podcast" at bounding box center [372, 338] width 143 height 143
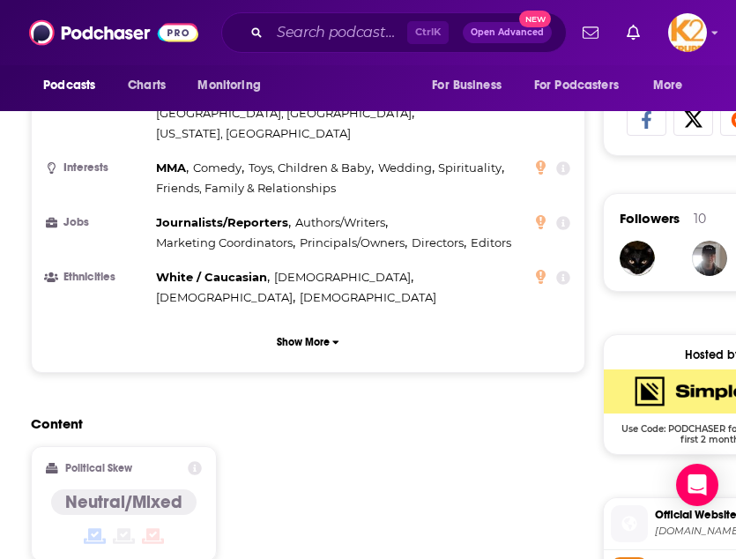
scroll to position [1521, 0]
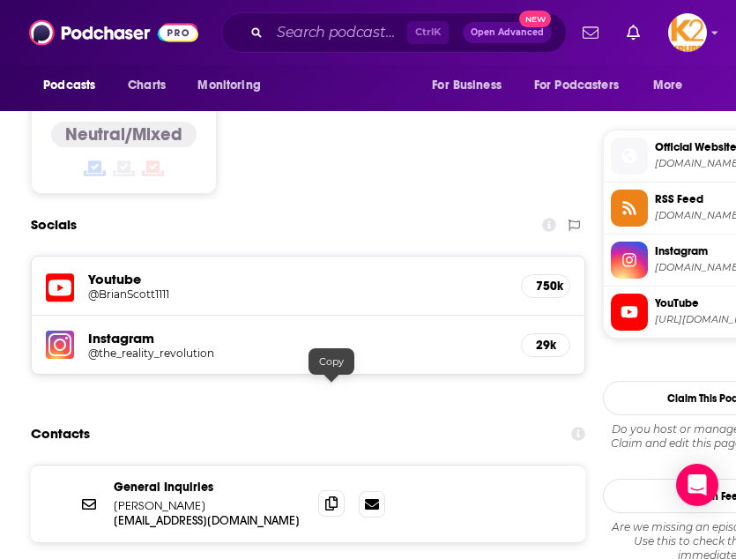
click at [333, 496] on icon at bounding box center [331, 503] width 12 height 14
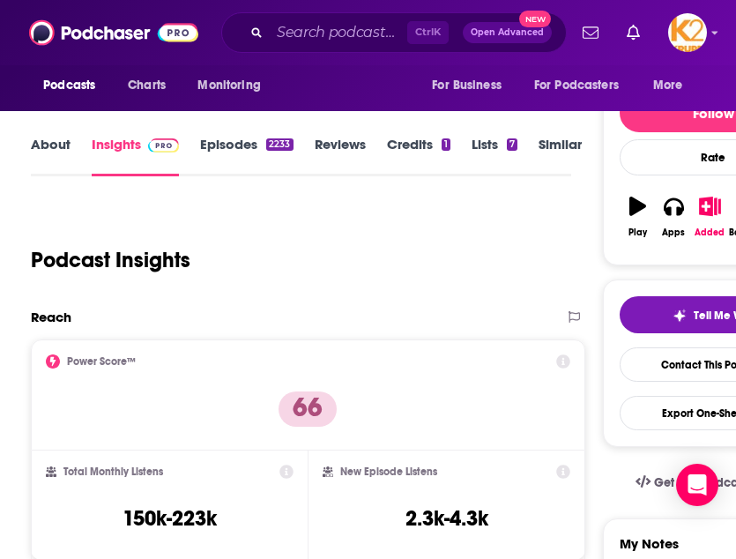
scroll to position [0, 0]
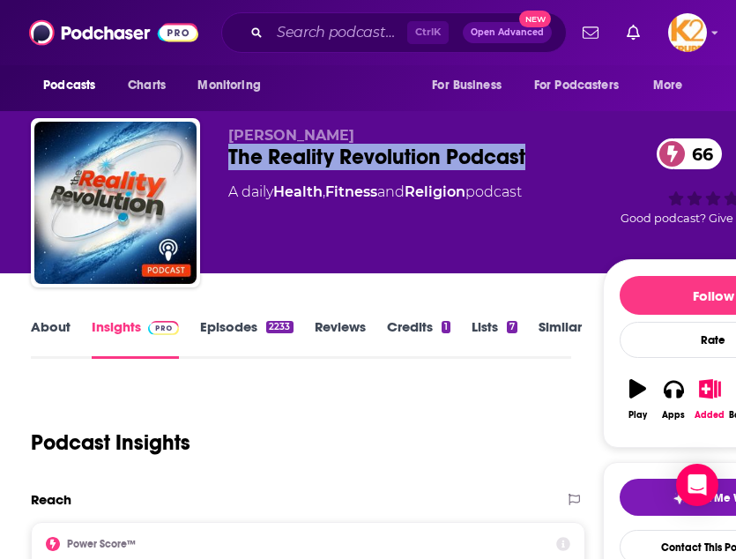
drag, startPoint x: 527, startPoint y: 156, endPoint x: 219, endPoint y: 145, distance: 307.8
click at [219, 145] on div "[PERSON_NAME] The Reality Revolution Podcast 66 A daily Health , Fitness and Re…" at bounding box center [427, 206] width 792 height 176
copy h2 "The Reality Revolution Podcast"
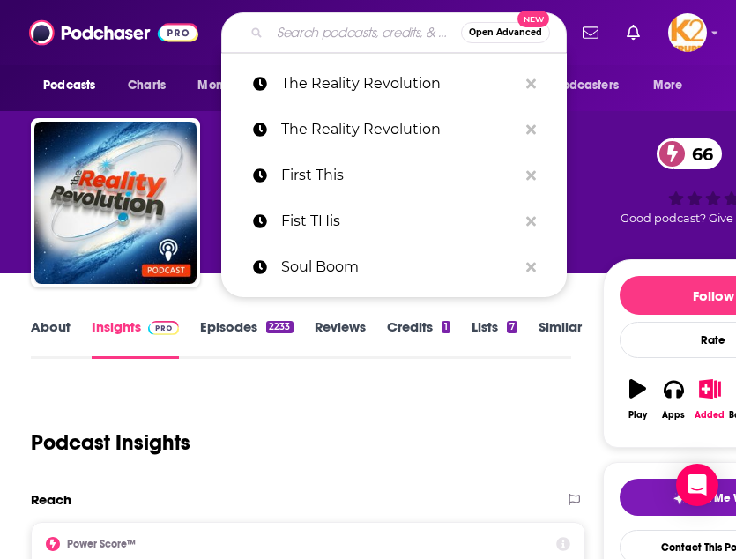
click at [339, 31] on input "Search podcasts, credits, & more..." at bounding box center [365, 33] width 191 height 28
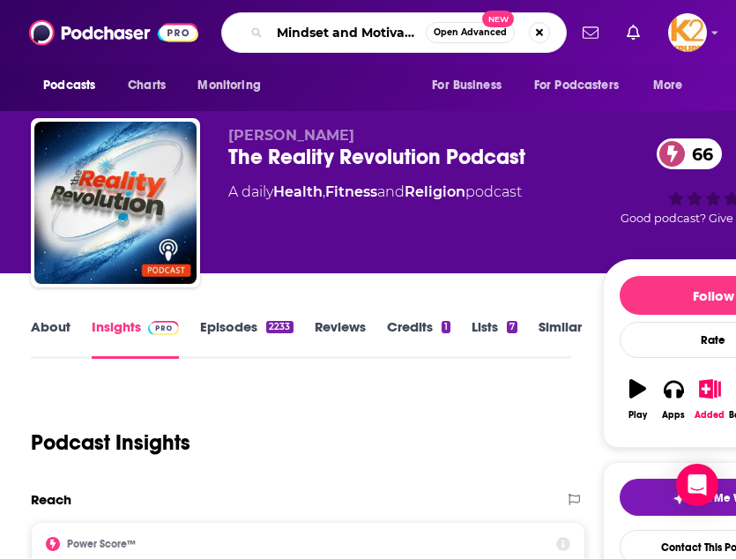
type input "Mindset and Motivation"
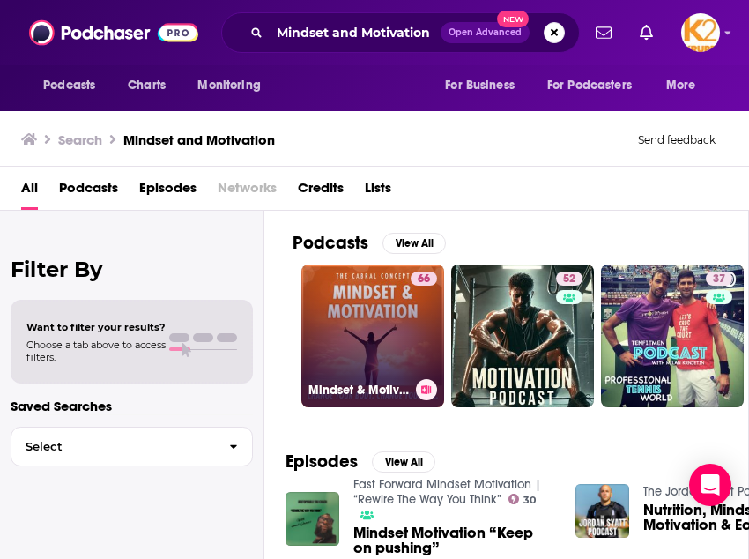
click at [368, 336] on link "66 Mindset & Motivation" at bounding box center [372, 335] width 143 height 143
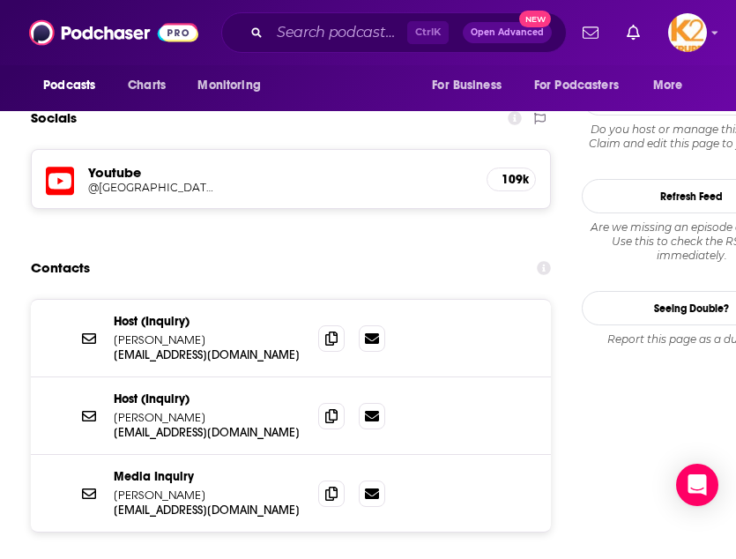
scroll to position [1628, 0]
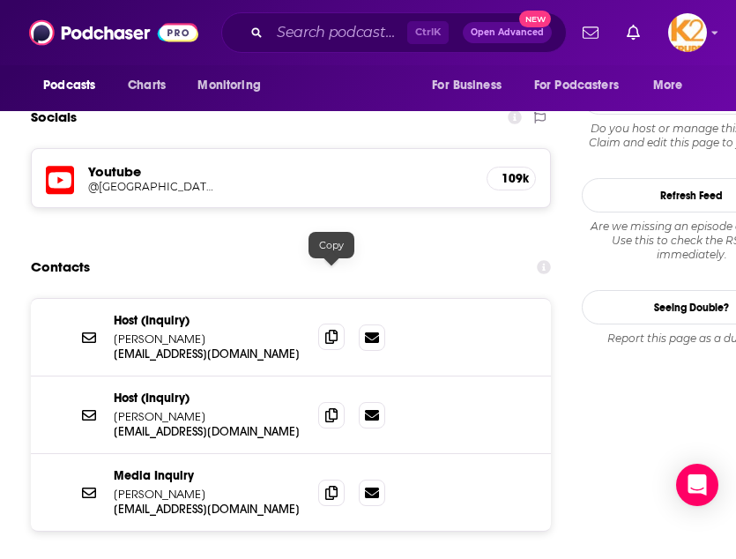
click at [340, 323] on span at bounding box center [331, 336] width 26 height 26
click at [330, 479] on span at bounding box center [331, 492] width 26 height 26
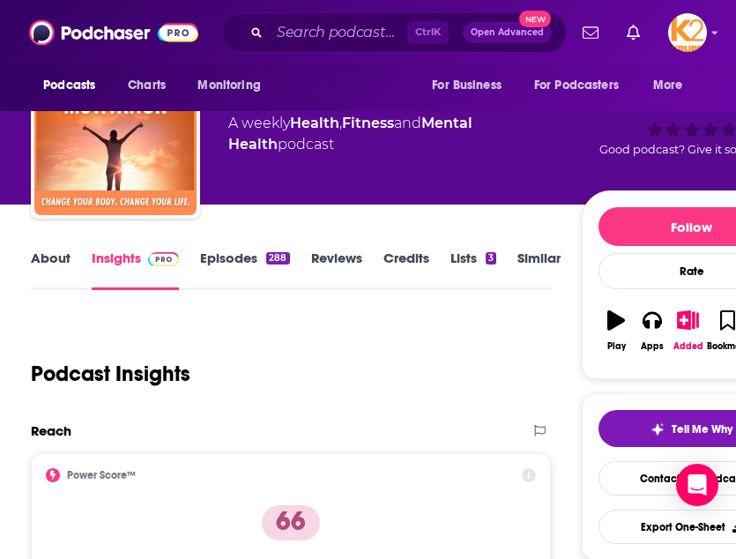
scroll to position [0, 0]
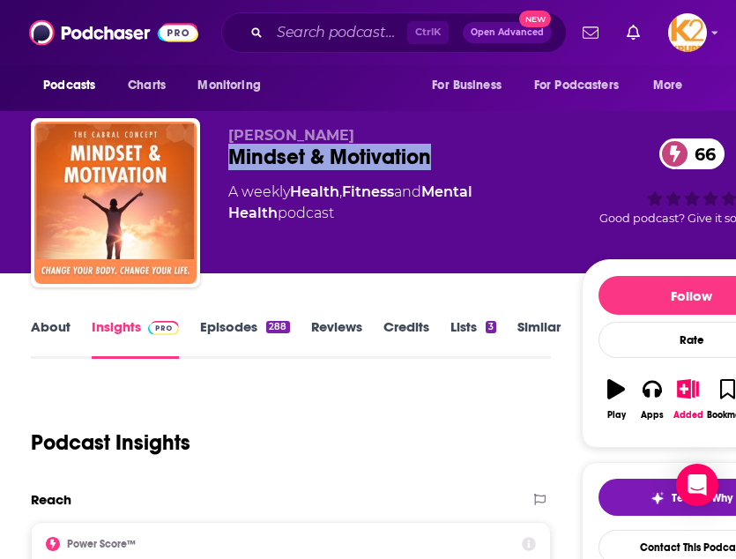
drag, startPoint x: 443, startPoint y: 162, endPoint x: 227, endPoint y: 169, distance: 217.0
click at [227, 169] on div "[PERSON_NAME] Mindset & Motivation 66 A weekly Health , Fitness and Mental Heal…" at bounding box center [416, 206] width 771 height 176
copy h2 "Mindset & Motivation"
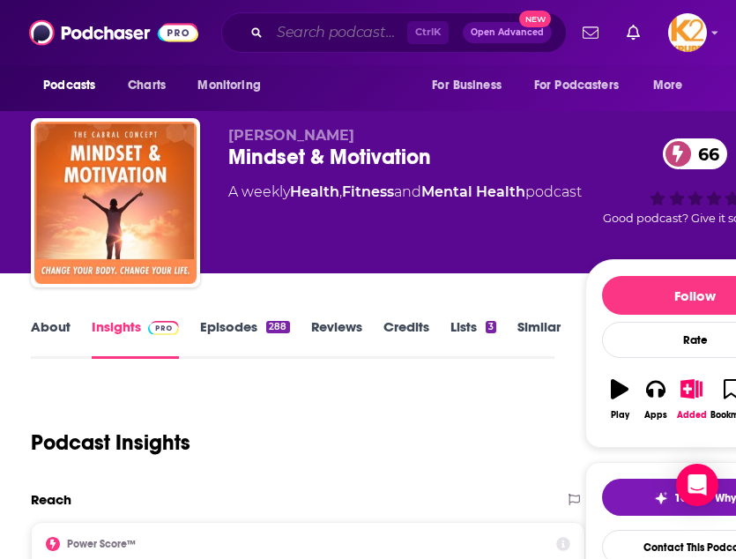
click at [333, 43] on input "Search podcasts, credits, & more..." at bounding box center [339, 33] width 138 height 28
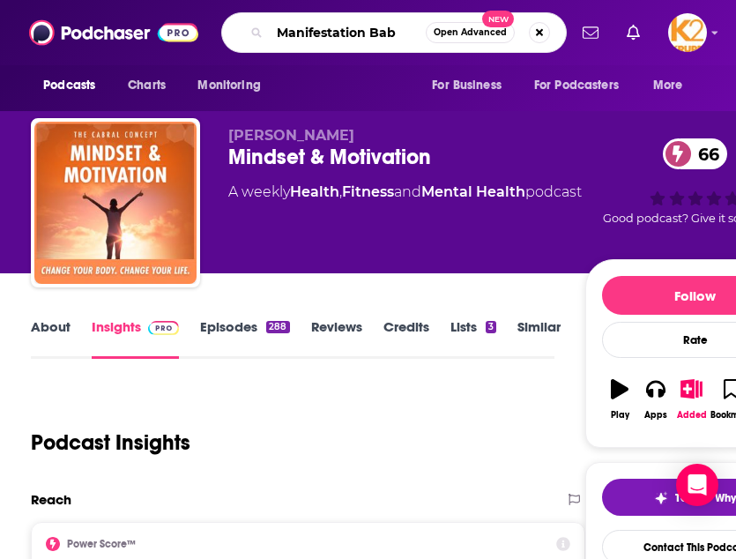
type input "Manifestation Babe"
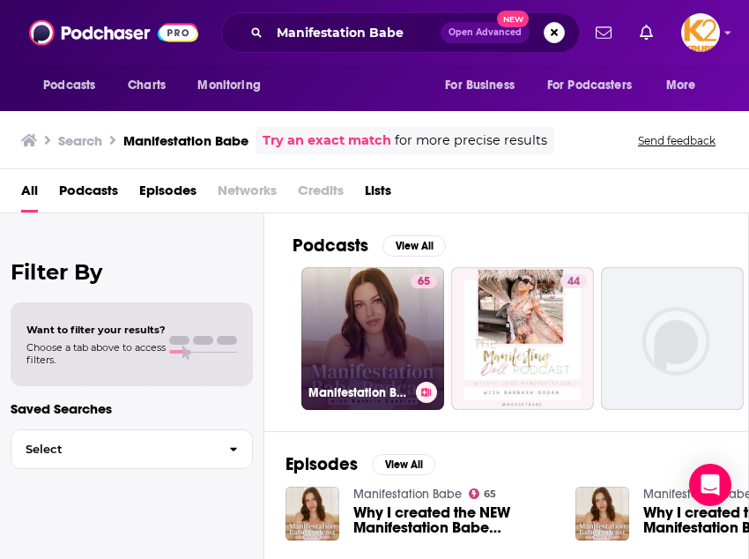
click at [368, 319] on link "65 Manifestation Babe" at bounding box center [372, 338] width 143 height 143
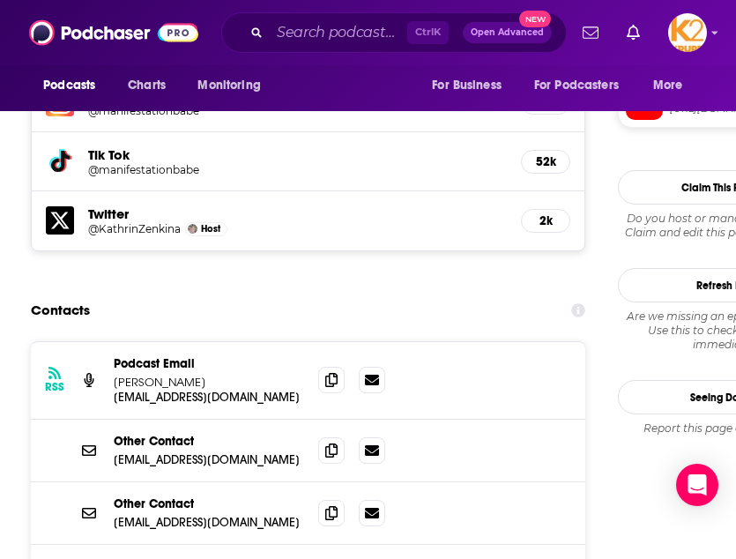
scroll to position [1785, 0]
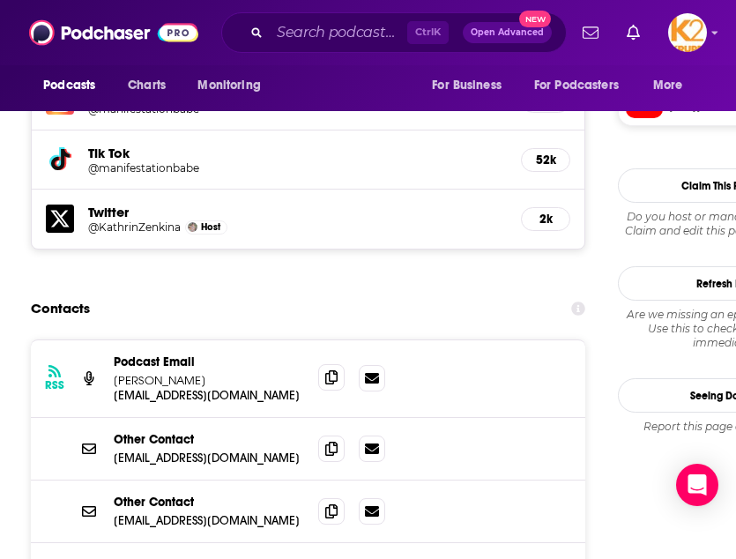
click at [325, 370] on icon at bounding box center [331, 377] width 12 height 14
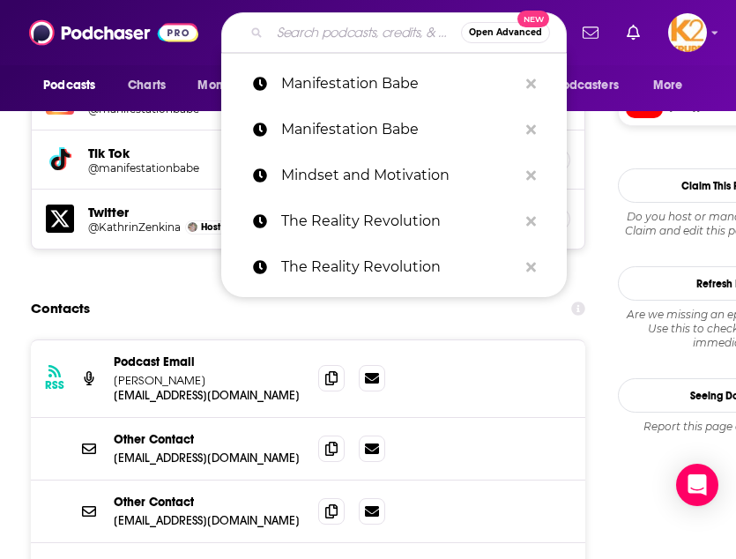
click at [340, 34] on input "Search podcasts, credits, & more..." at bounding box center [365, 33] width 191 height 28
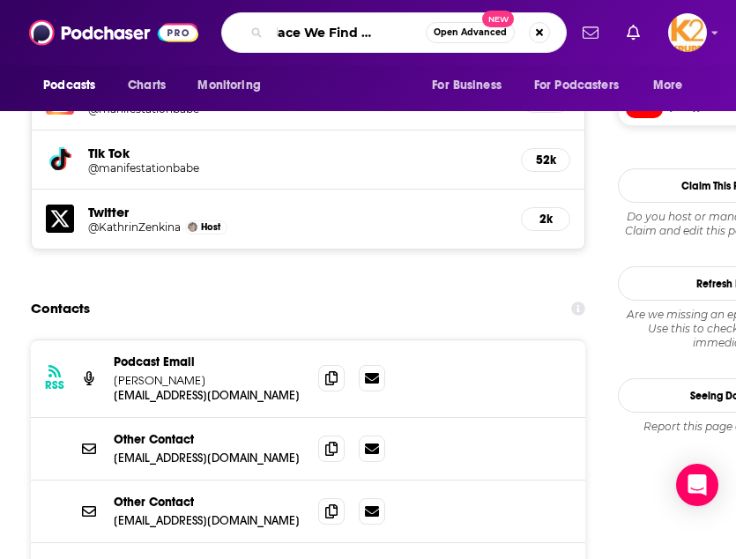
type input "The Place We Find Ourselves"
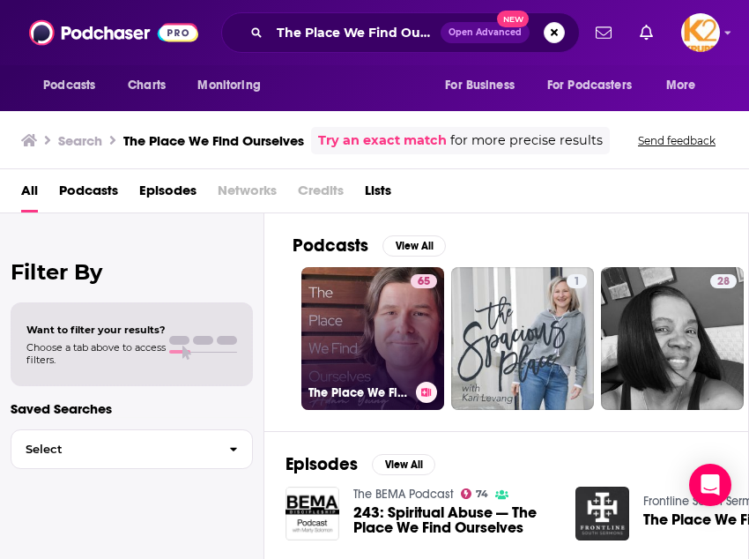
click at [358, 334] on link "65 The Place We Find Ourselves" at bounding box center [372, 338] width 143 height 143
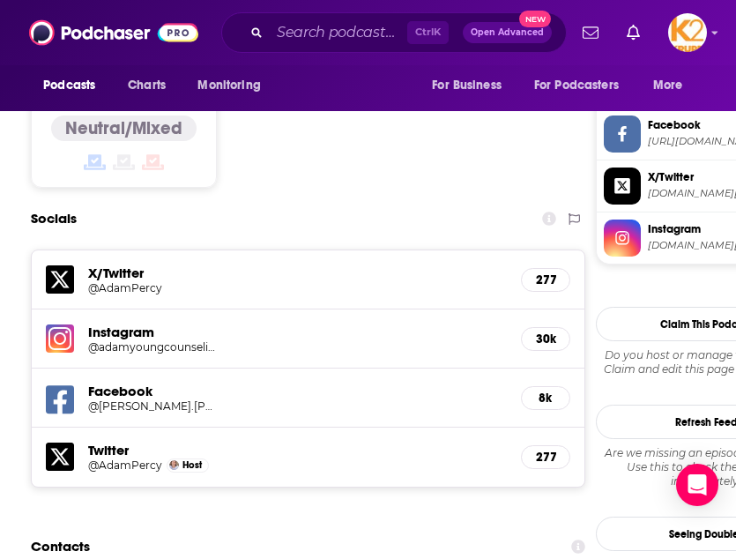
scroll to position [1867, 0]
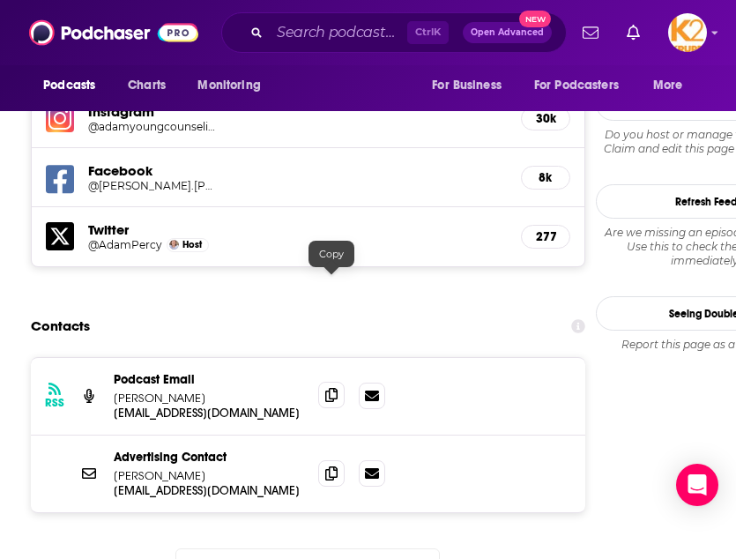
click at [331, 388] on icon at bounding box center [331, 395] width 12 height 14
click at [333, 465] on icon at bounding box center [331, 472] width 12 height 14
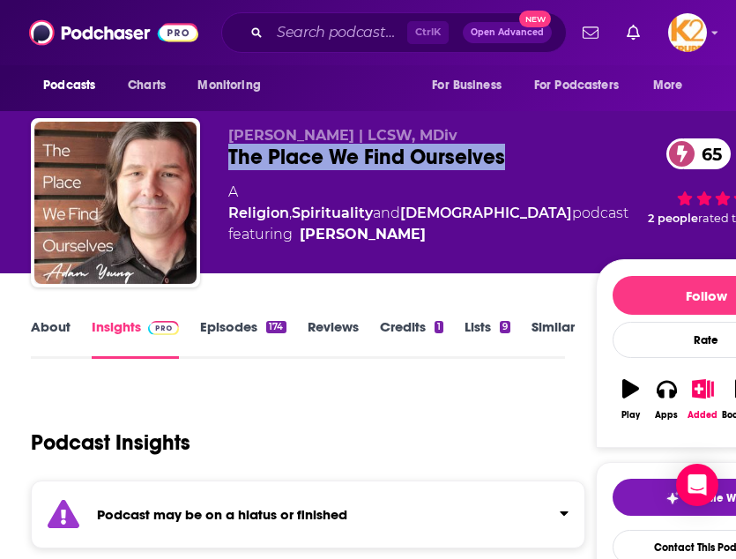
drag, startPoint x: 528, startPoint y: 154, endPoint x: 211, endPoint y: 169, distance: 317.7
click at [211, 169] on div "Adam Young | LCSW, MDiv The Place We Find Ourselves 65 A Religion , Spiritualit…" at bounding box center [423, 206] width 785 height 176
copy h2 "The Place We Find Ourselves"
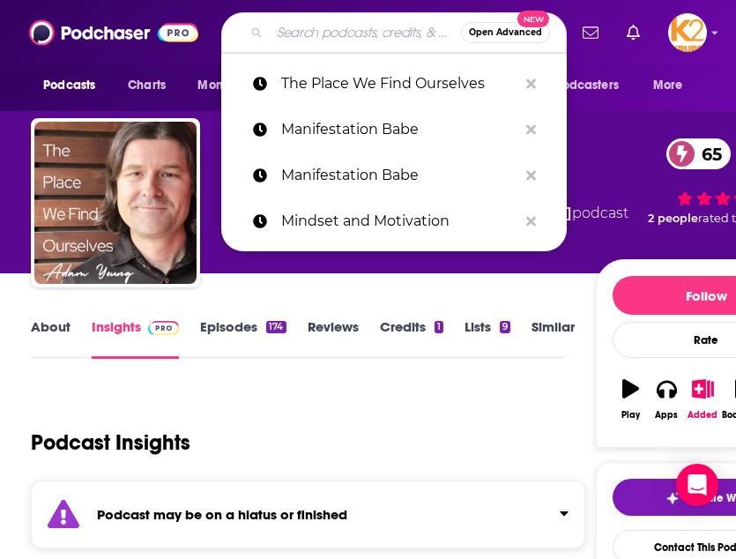
click at [358, 36] on input "Search podcasts, credits, & more..." at bounding box center [365, 33] width 191 height 28
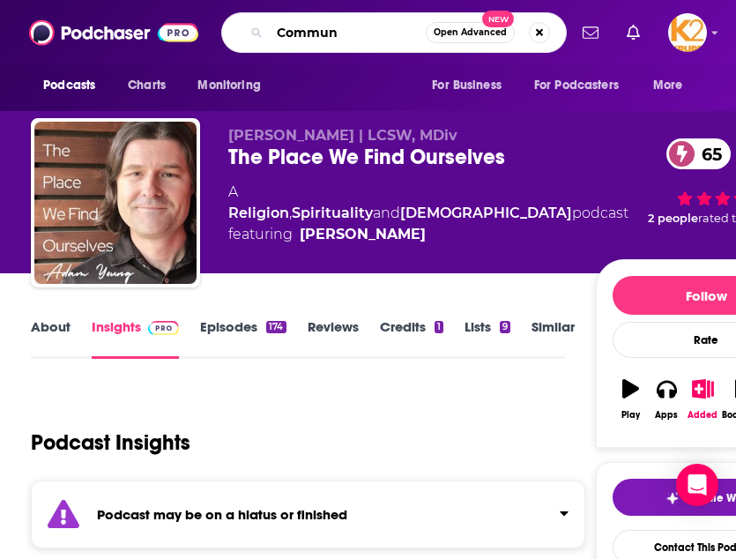
type input "Commune"
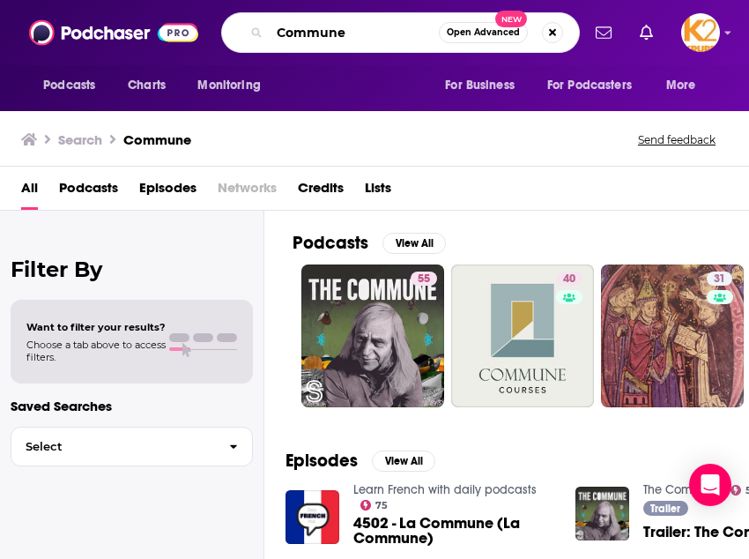
click at [406, 36] on input "Commune" at bounding box center [354, 33] width 169 height 28
type input "Commune Jeff"
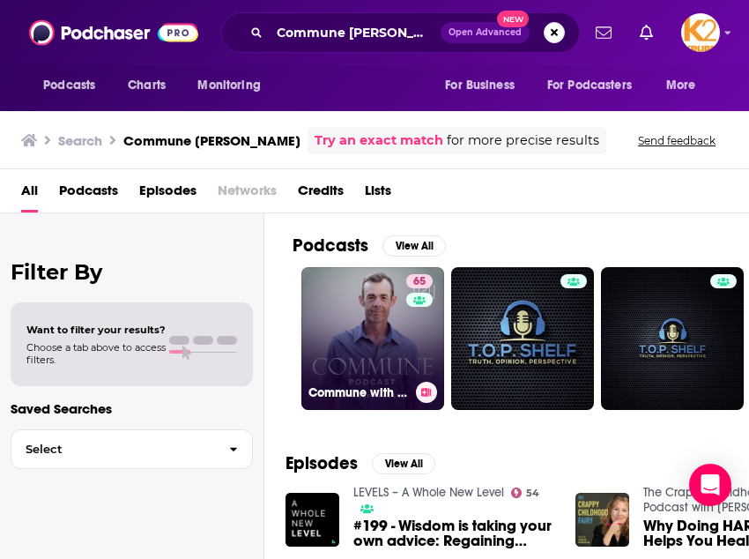
click at [386, 336] on link "65 Commune with Jeff Krasno" at bounding box center [372, 338] width 143 height 143
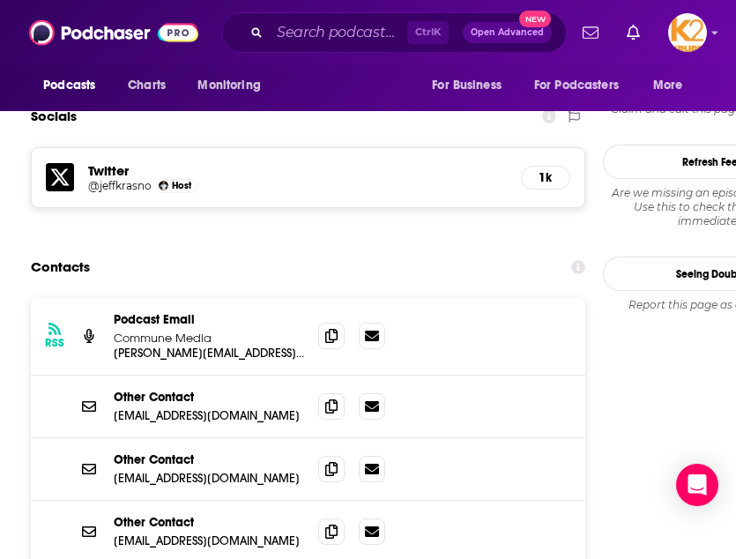
scroll to position [1590, 0]
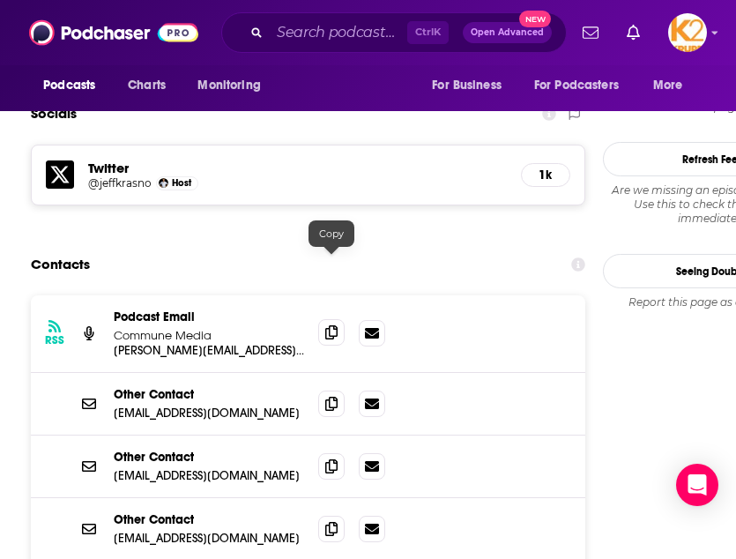
click at [330, 325] on icon at bounding box center [331, 332] width 12 height 14
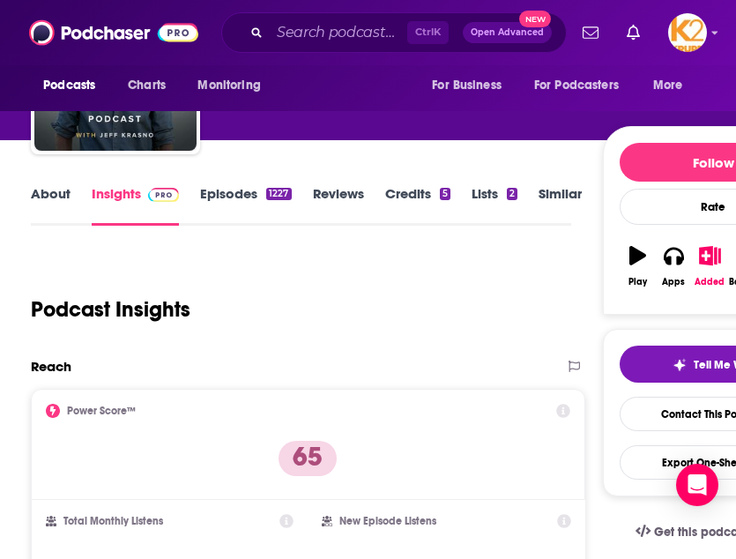
scroll to position [0, 0]
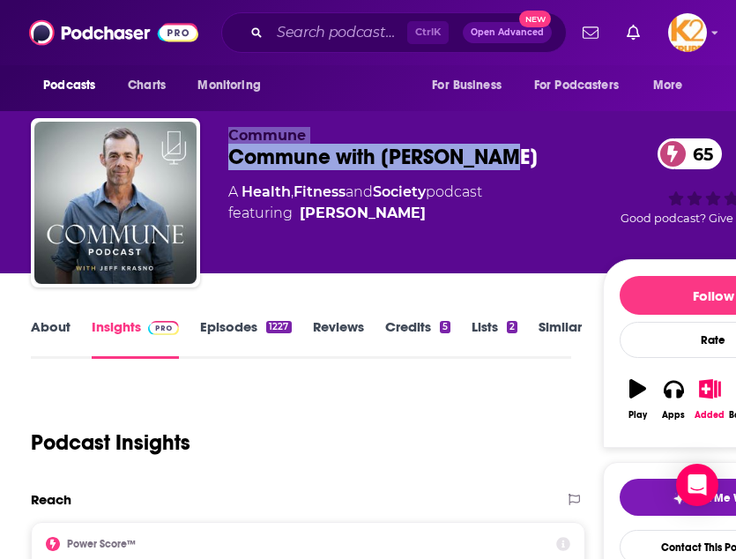
drag, startPoint x: 498, startPoint y: 160, endPoint x: 198, endPoint y: 162, distance: 299.7
click at [198, 162] on div "Commune Commune with Jeff Krasno 65 A Health , Fitness and Society podcast feat…" at bounding box center [427, 206] width 792 height 176
drag, startPoint x: 198, startPoint y: 162, endPoint x: 309, endPoint y: 157, distance: 110.3
click at [309, 157] on div "Commune with Jeff Krasno 65" at bounding box center [415, 157] width 375 height 26
drag, startPoint x: 485, startPoint y: 149, endPoint x: 227, endPoint y: 155, distance: 258.3
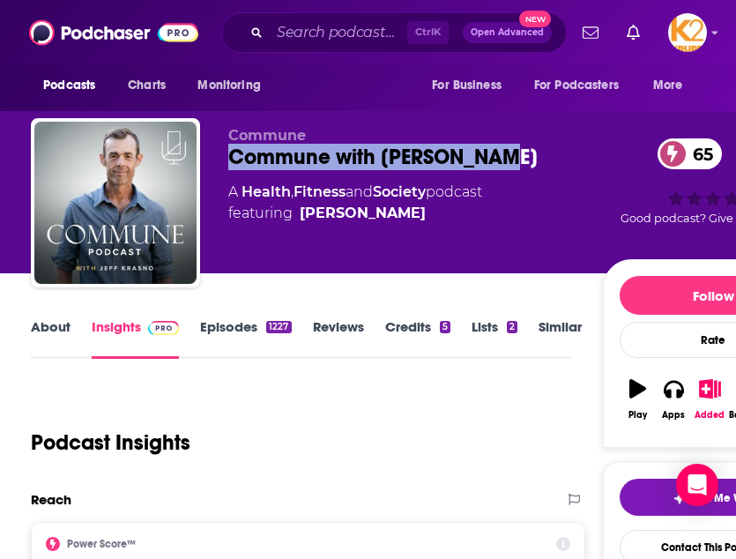
click at [227, 155] on div "Commune Commune with Jeff Krasno 65 A Health , Fitness and Society podcast feat…" at bounding box center [427, 206] width 792 height 176
copy h2 "Commune with Jeff Krasno"
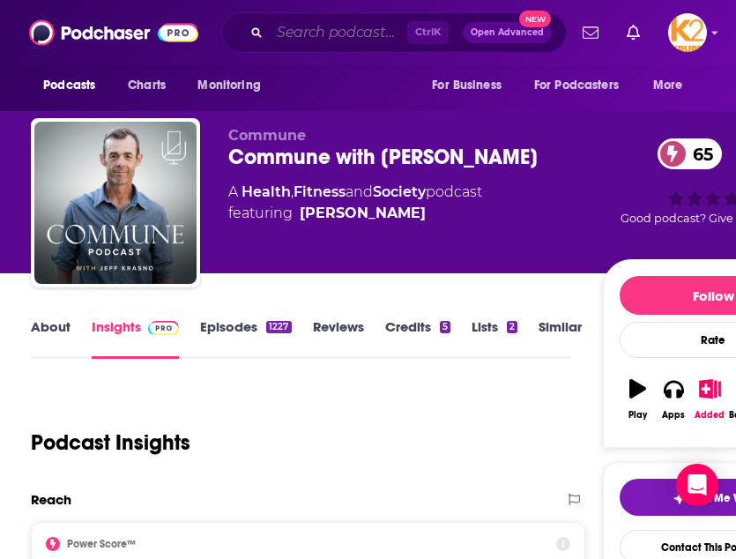
click at [304, 39] on input "Search podcasts, credits, & more..." at bounding box center [339, 33] width 138 height 28
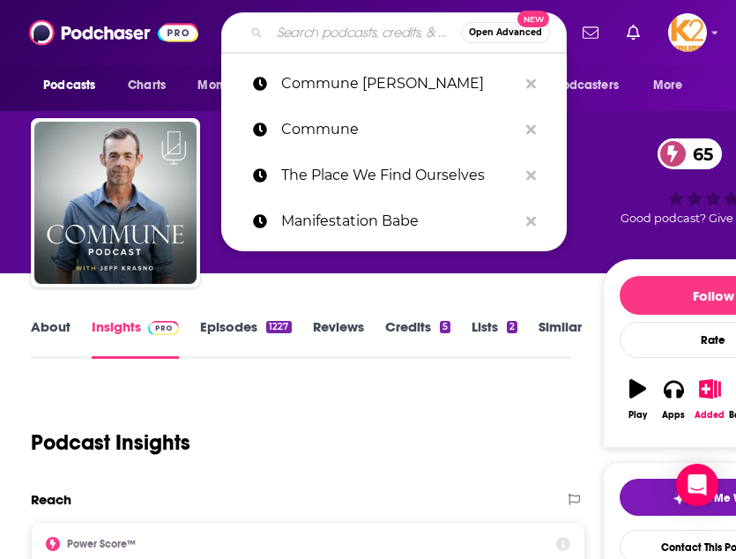
paste input "Christy Whitman would be a fantastic guest on ommune with Jeff Krasno because h…"
type input "Christy Whitman would be a fantastic guest on ommune with Jeff Krasno because h…"
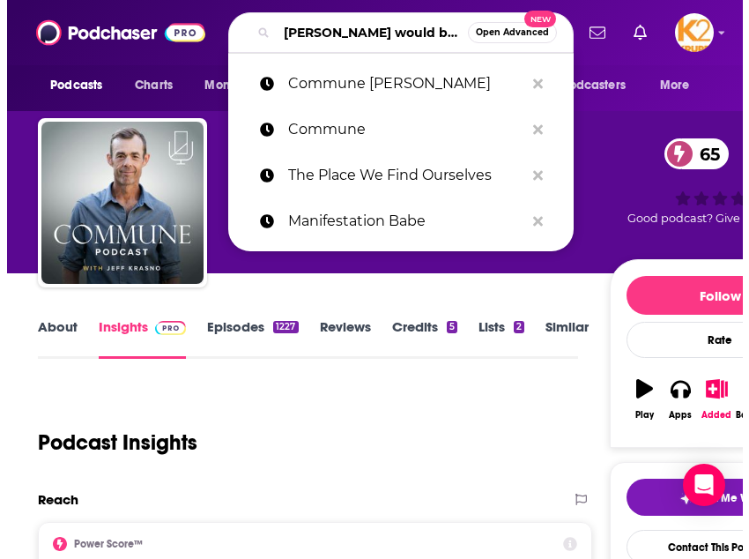
scroll to position [0, 1439]
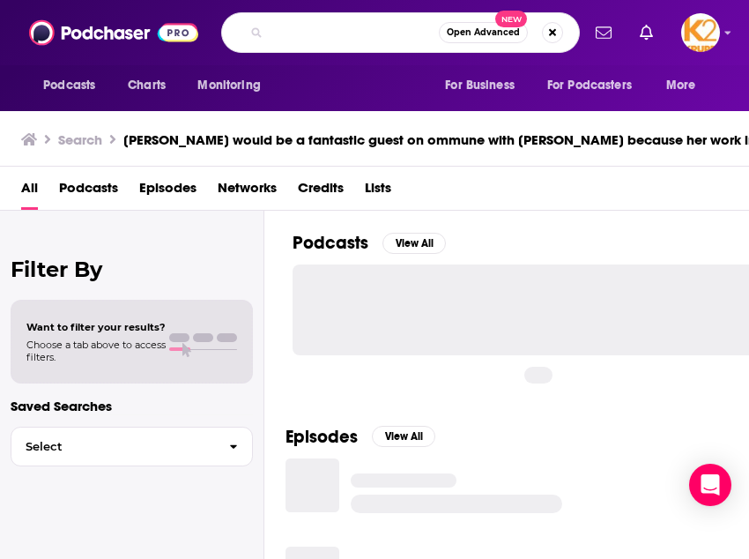
scroll to position [0, 1425]
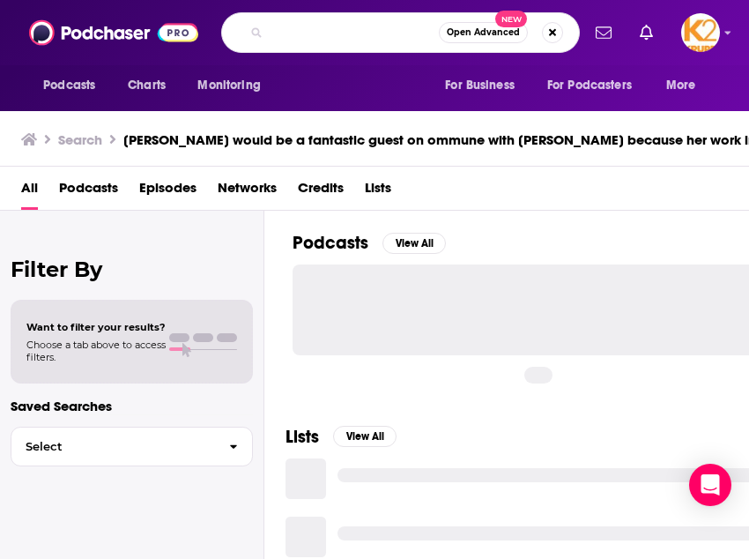
drag, startPoint x: 282, startPoint y: 32, endPoint x: 769, endPoint y: 56, distance: 487.1
click at [735, 56] on html "Podcasts Charts Monitoring Christy Whitman would be a fantastic guest on ommune…" at bounding box center [374, 279] width 749 height 559
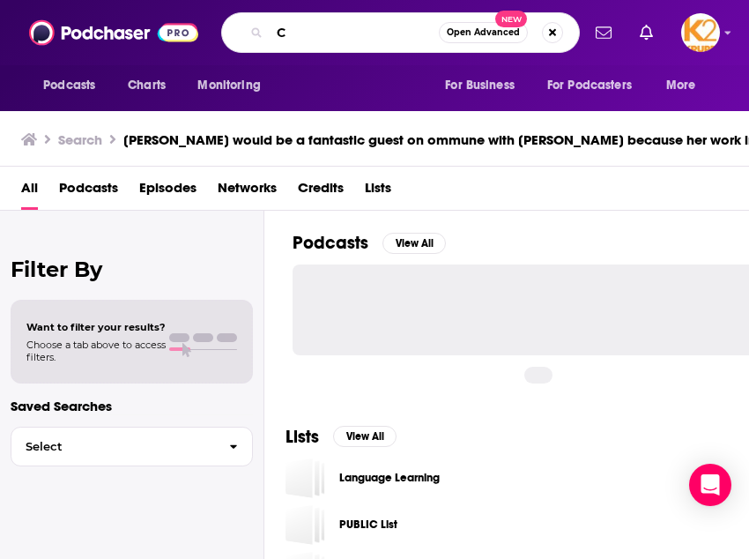
scroll to position [0, 0]
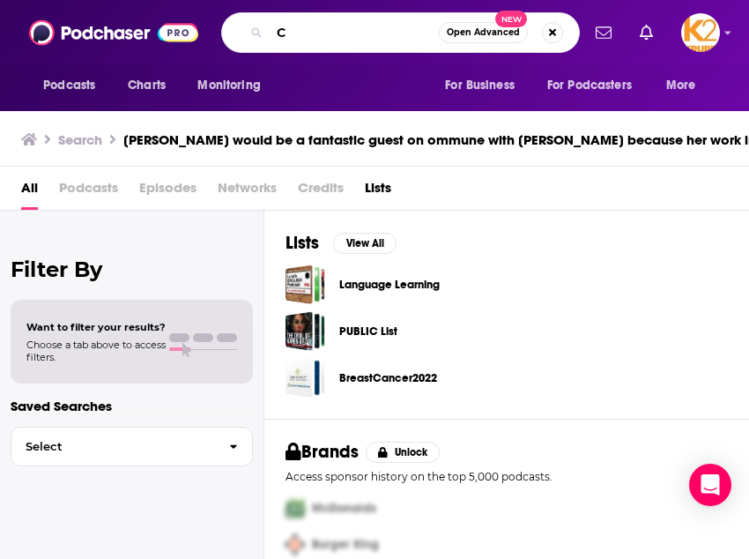
type input "C"
